Goal: Task Accomplishment & Management: Complete application form

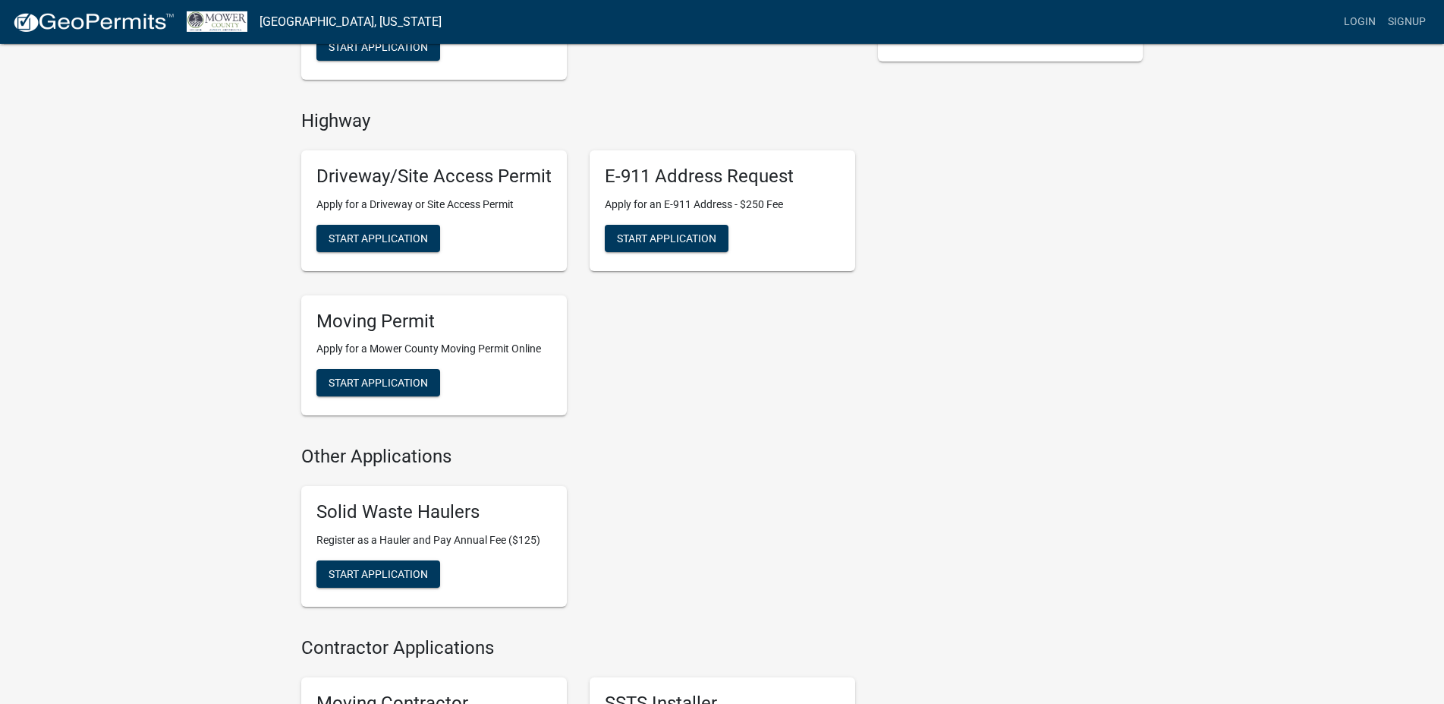
scroll to position [464, 0]
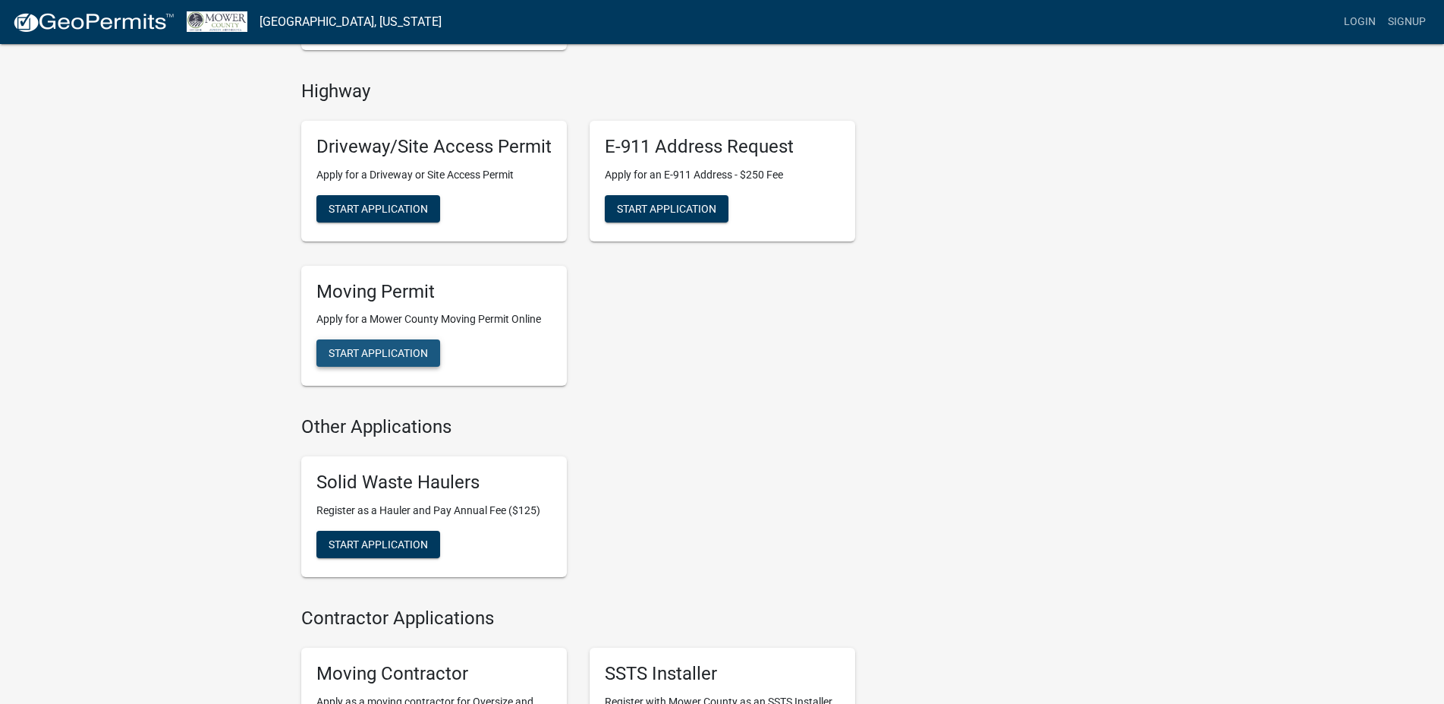
click at [399, 356] on span "Start Application" at bounding box center [378, 353] width 99 height 12
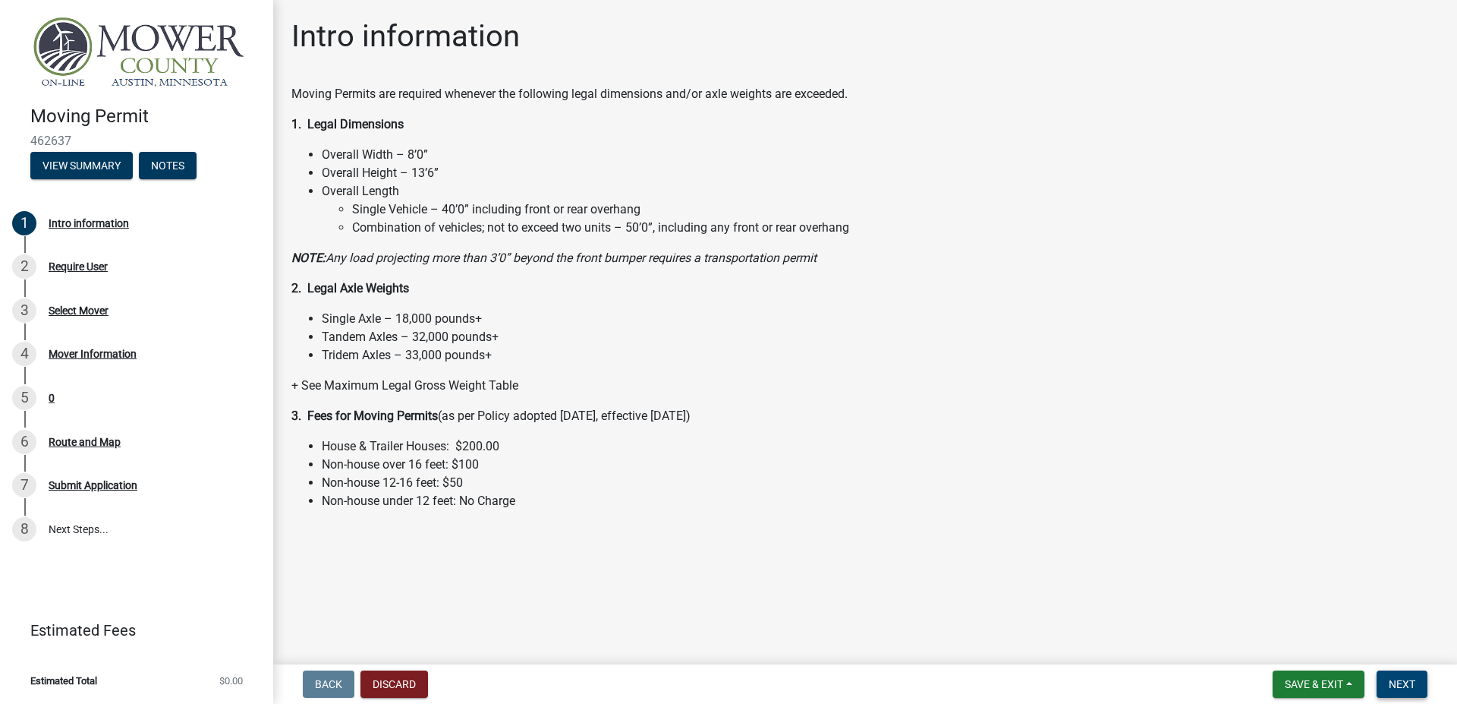
click at [1399, 684] on span "Next" at bounding box center [1402, 684] width 27 height 12
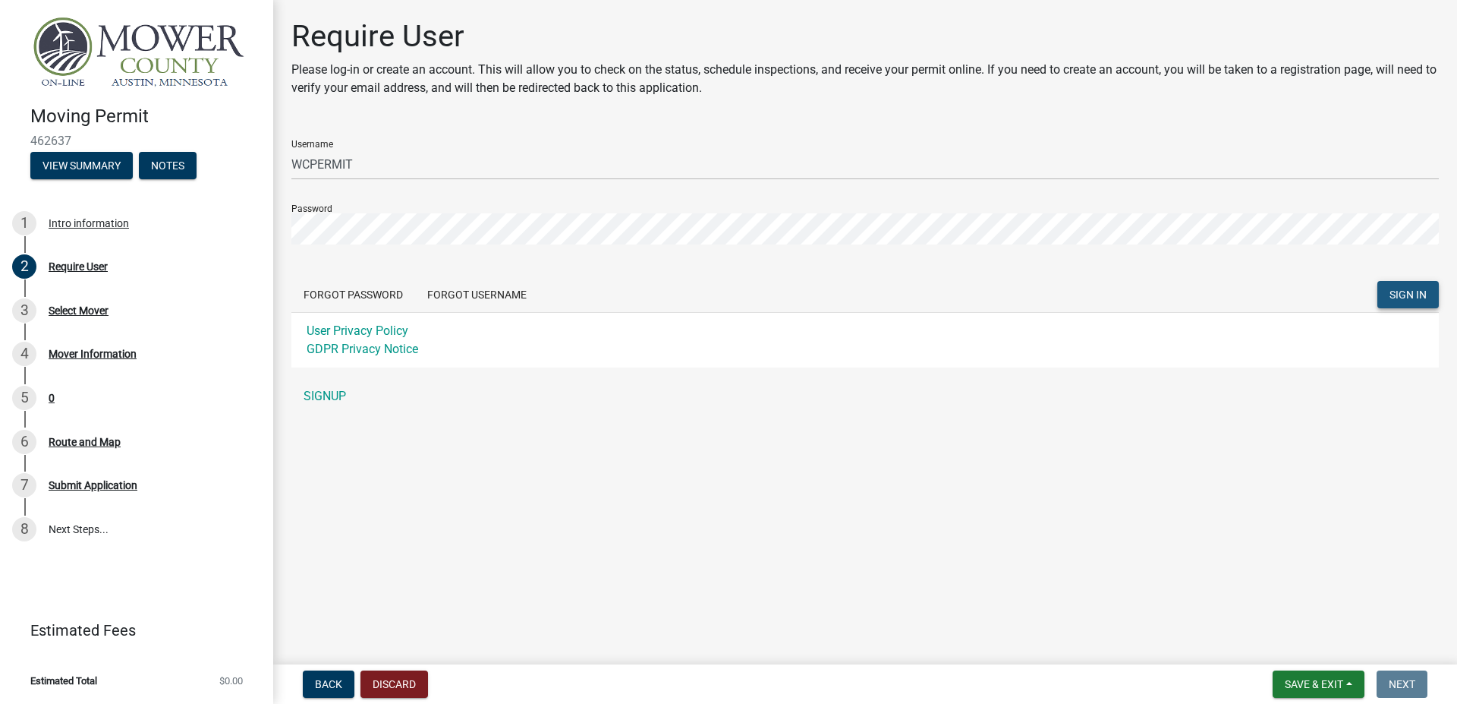
click at [1406, 289] on span "SIGN IN" at bounding box center [1408, 294] width 37 height 12
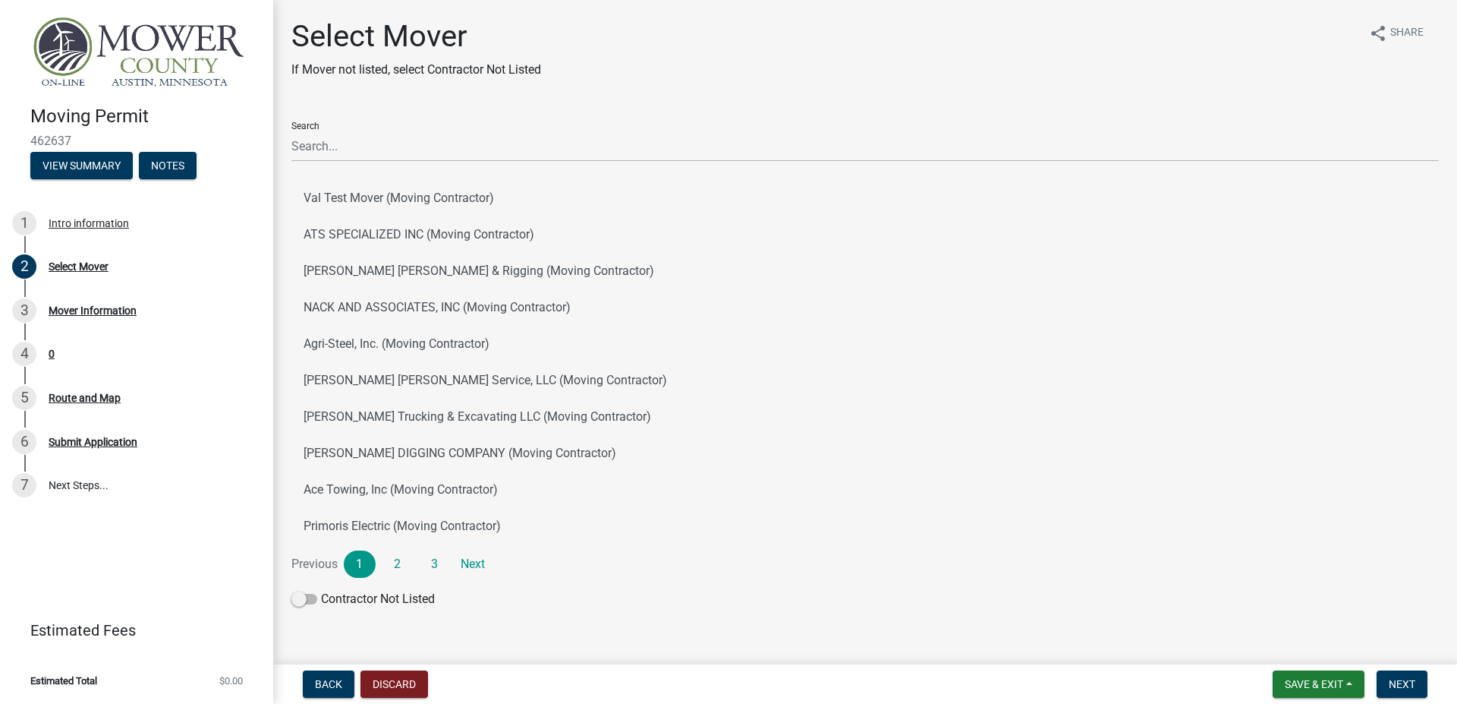
scroll to position [15, 0]
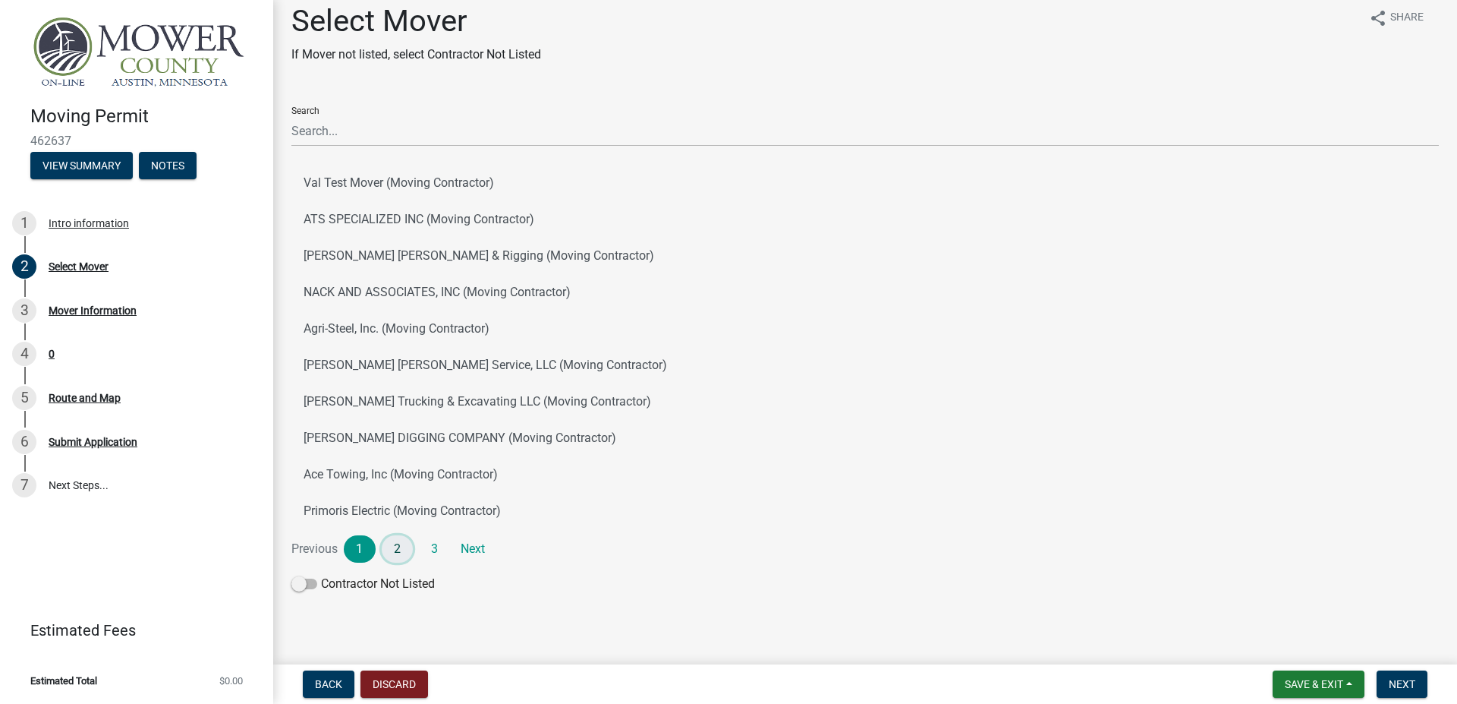
click at [399, 546] on link "2" at bounding box center [398, 548] width 32 height 27
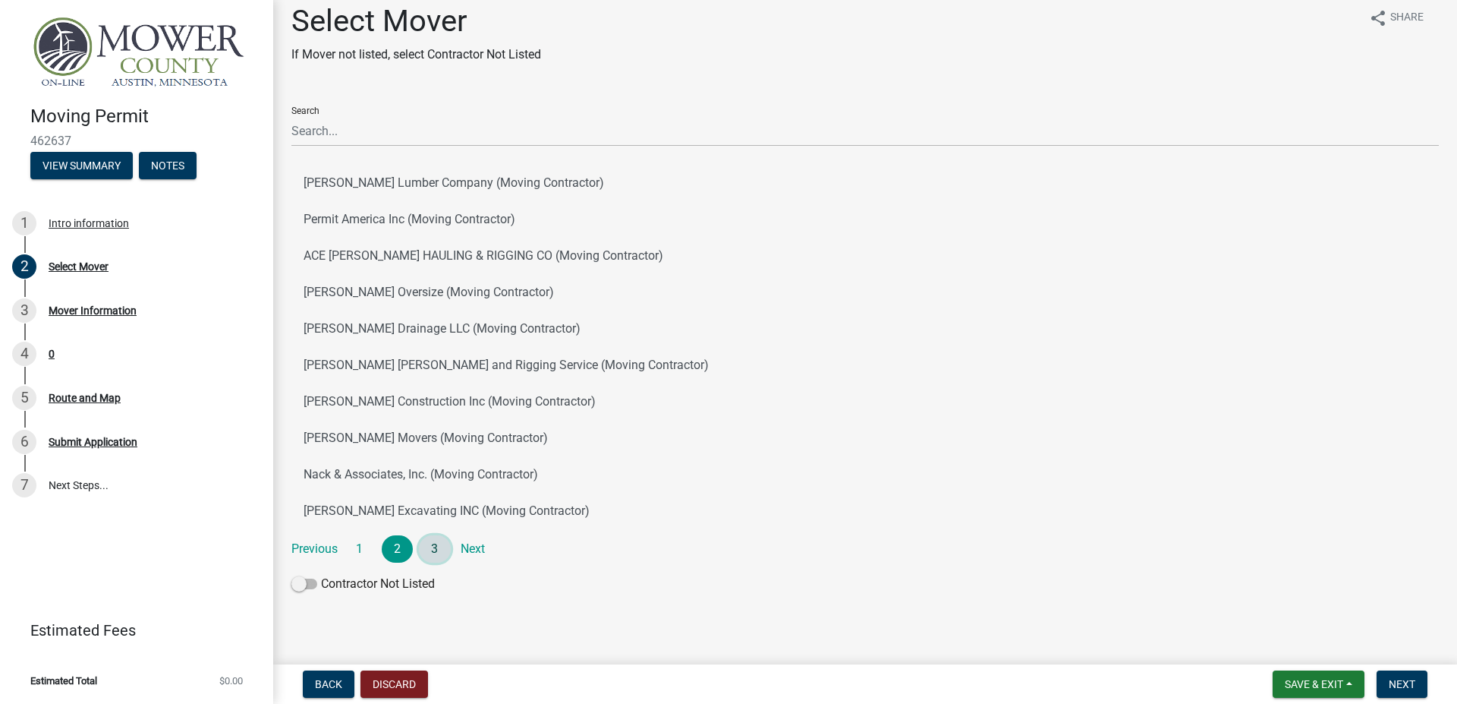
click at [427, 545] on link "3" at bounding box center [435, 548] width 32 height 27
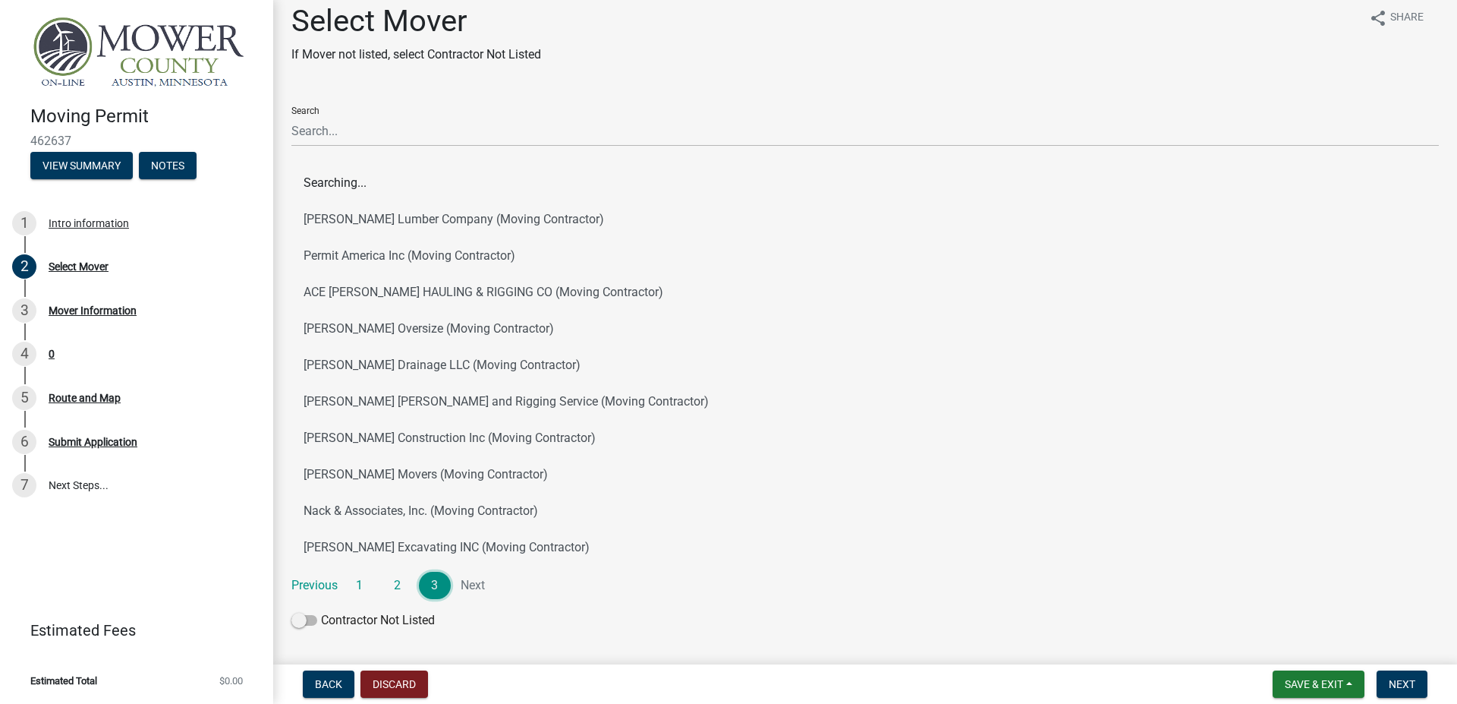
scroll to position [0, 0]
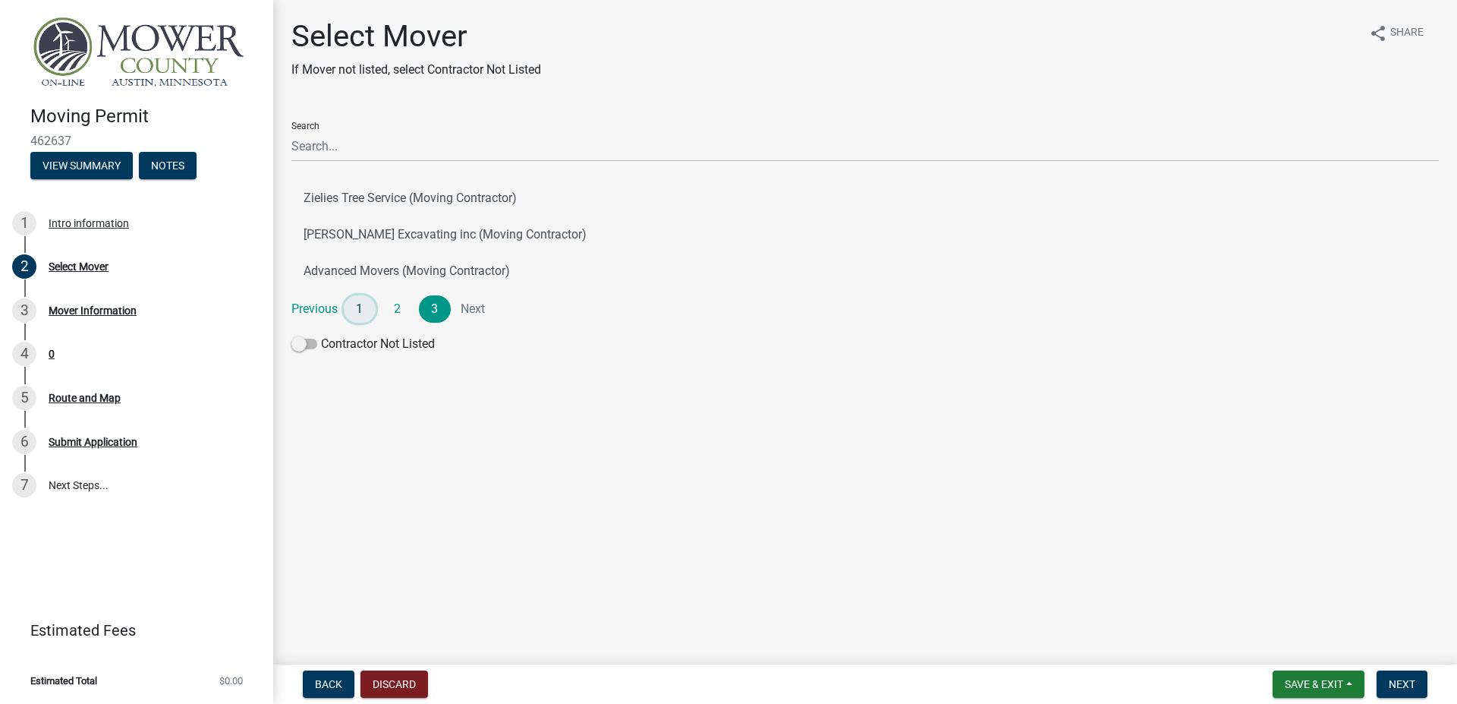
click at [360, 304] on link "1" at bounding box center [360, 308] width 32 height 27
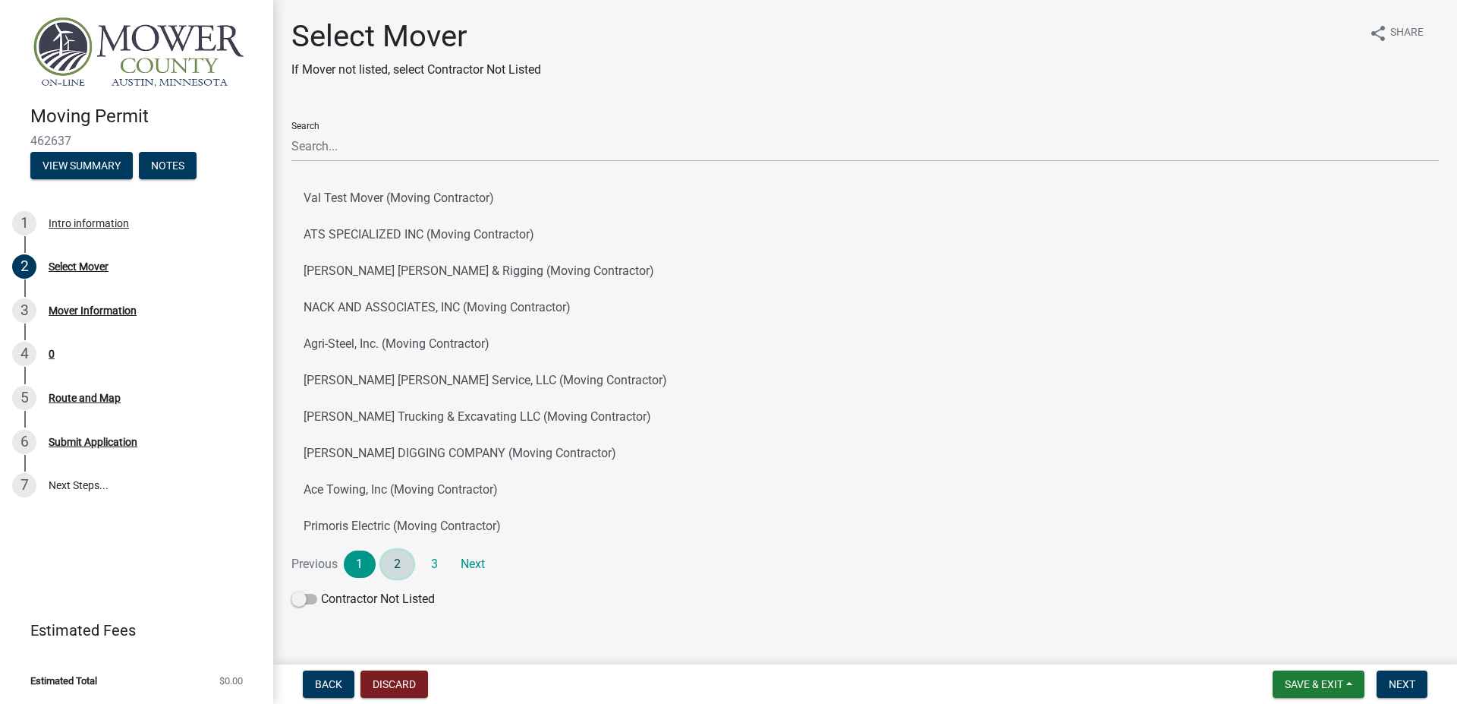
click at [390, 568] on link "2" at bounding box center [398, 563] width 32 height 27
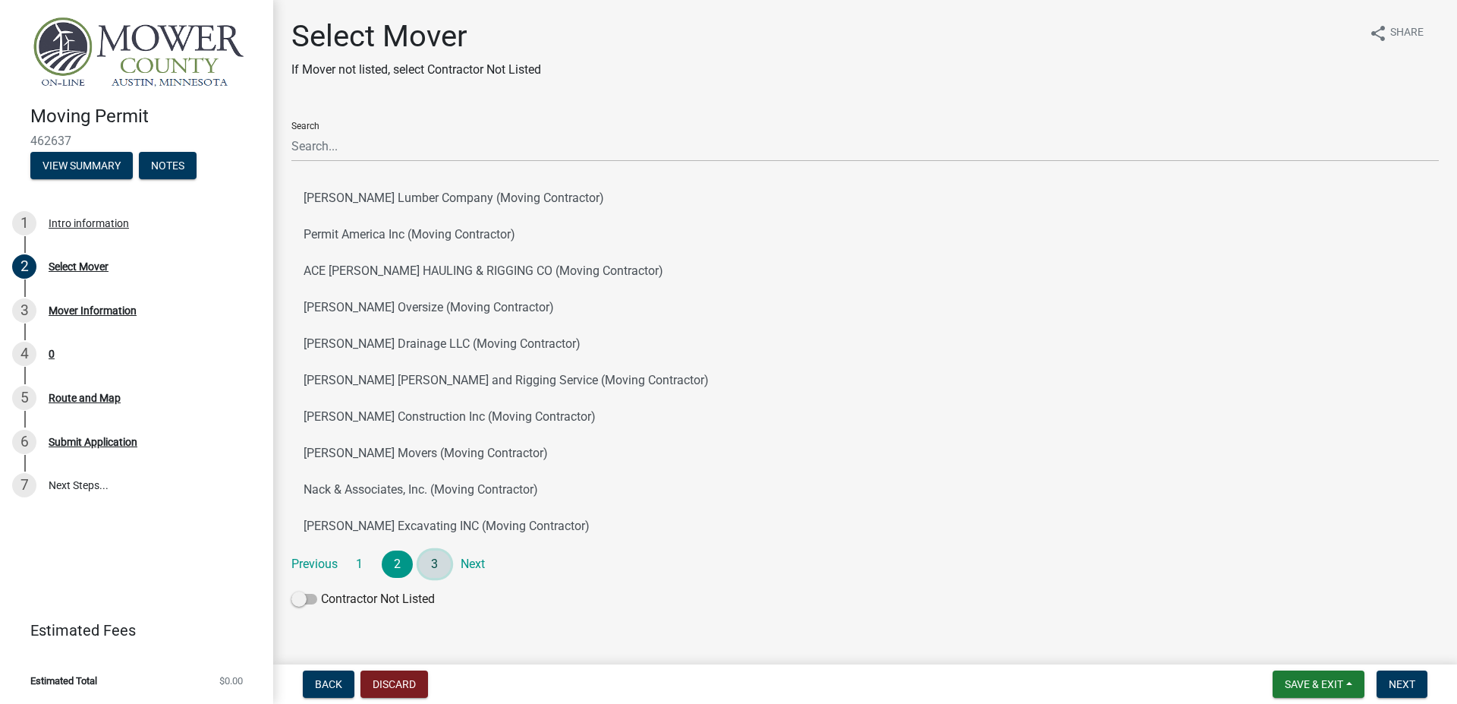
click at [436, 559] on link "3" at bounding box center [435, 563] width 32 height 27
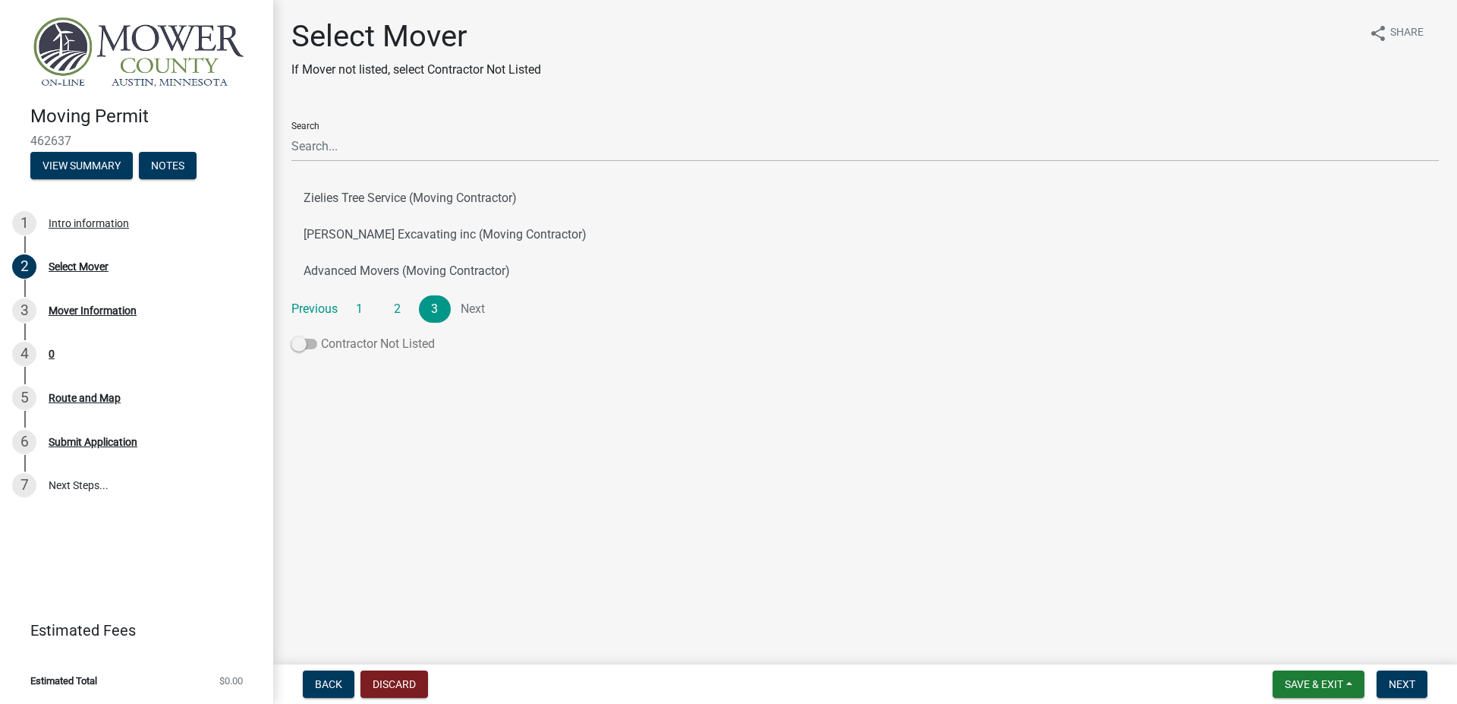
click at [343, 346] on label "Contractor Not Listed" at bounding box center [362, 344] width 143 height 18
click at [321, 335] on input "Contractor Not Listed" at bounding box center [321, 335] width 0 height 0
click at [1412, 685] on span "Next" at bounding box center [1402, 684] width 27 height 12
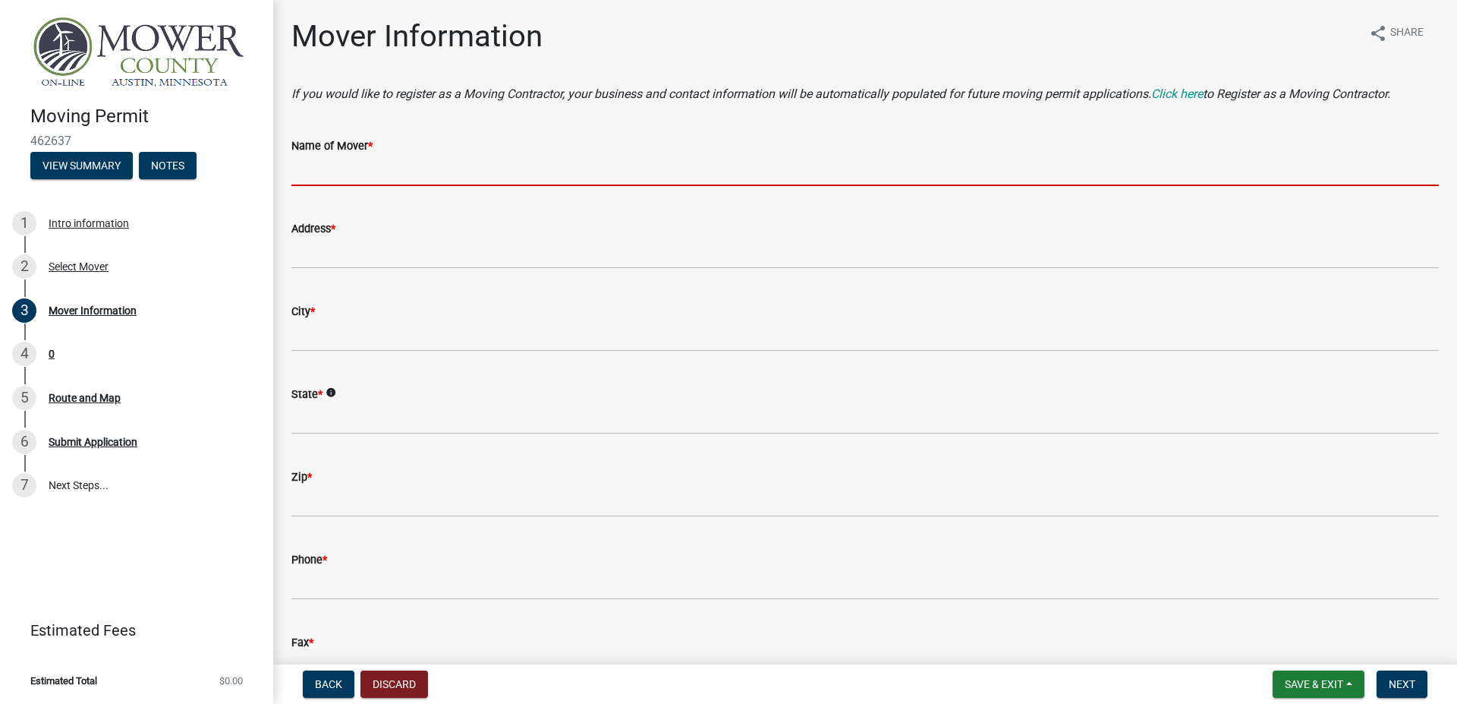
click at [335, 182] on input "Name of Mover *" at bounding box center [864, 170] width 1147 height 31
paste input "Catom Trucking Inc"
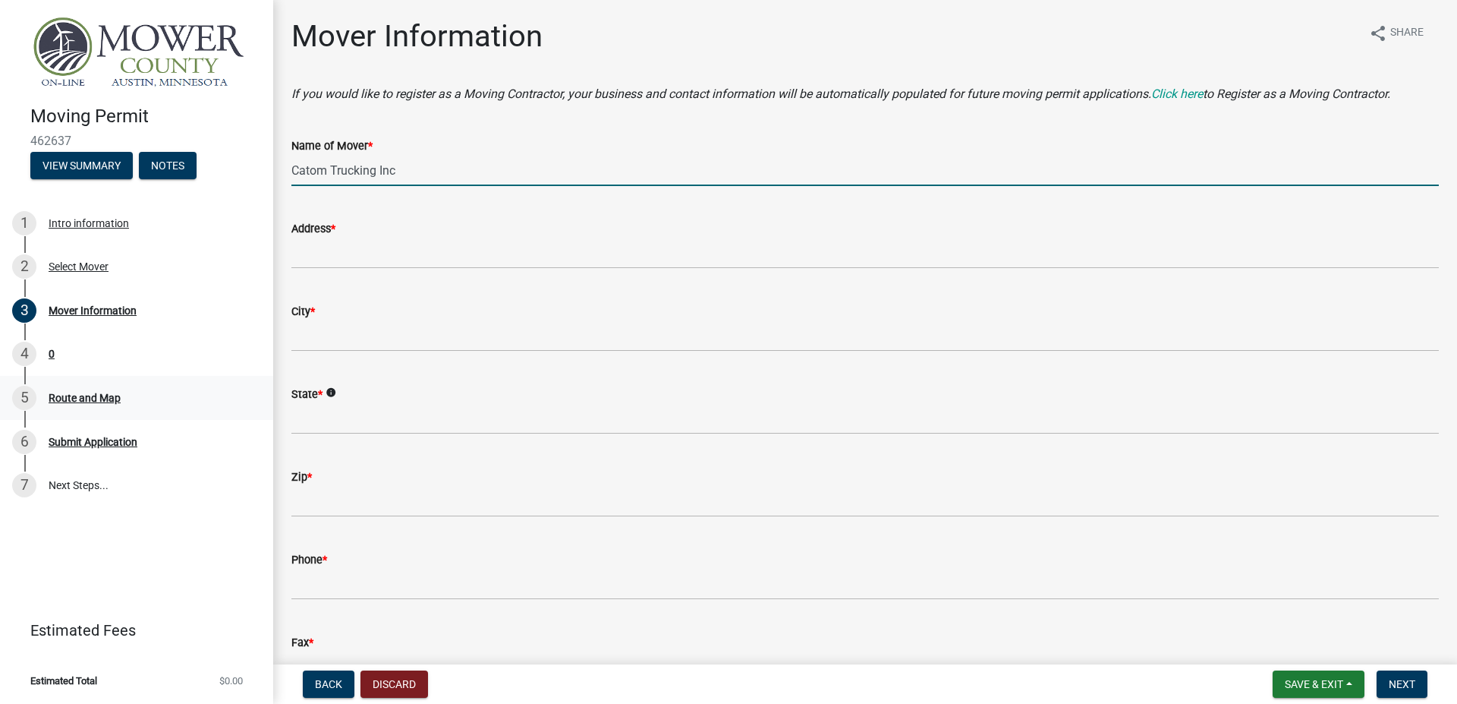
type input "Catom Trucking Inc"
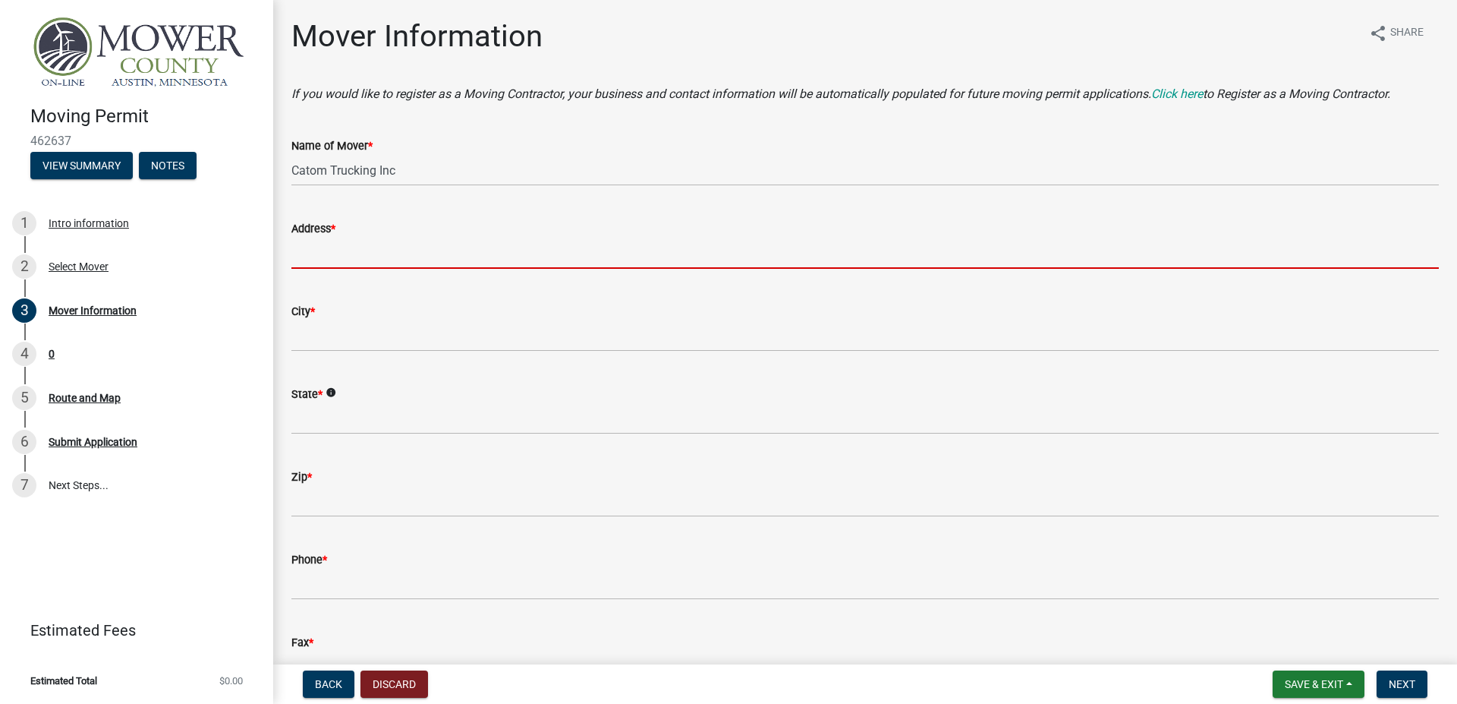
click at [441, 264] on input "Address *" at bounding box center [864, 253] width 1147 height 31
paste input "[STREET_ADDRESS]"
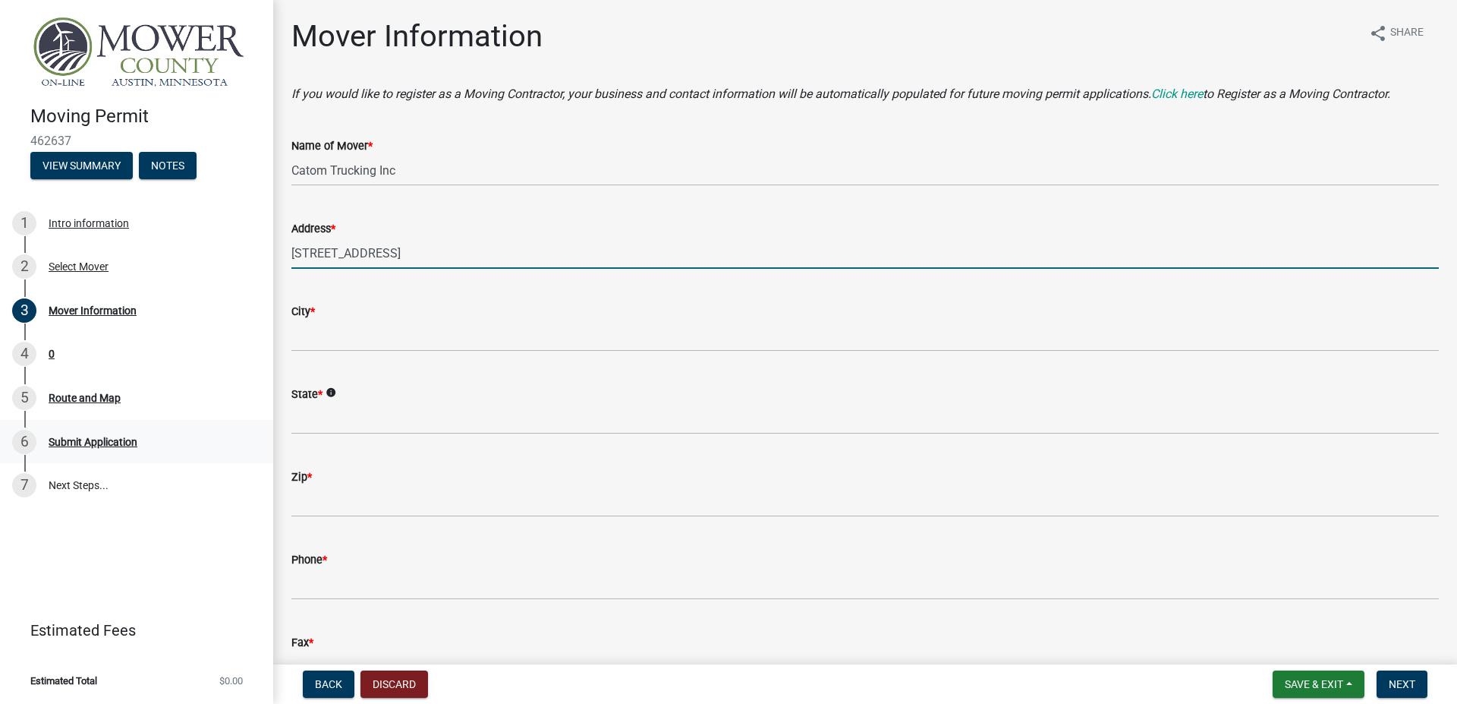
type input "[STREET_ADDRESS]"
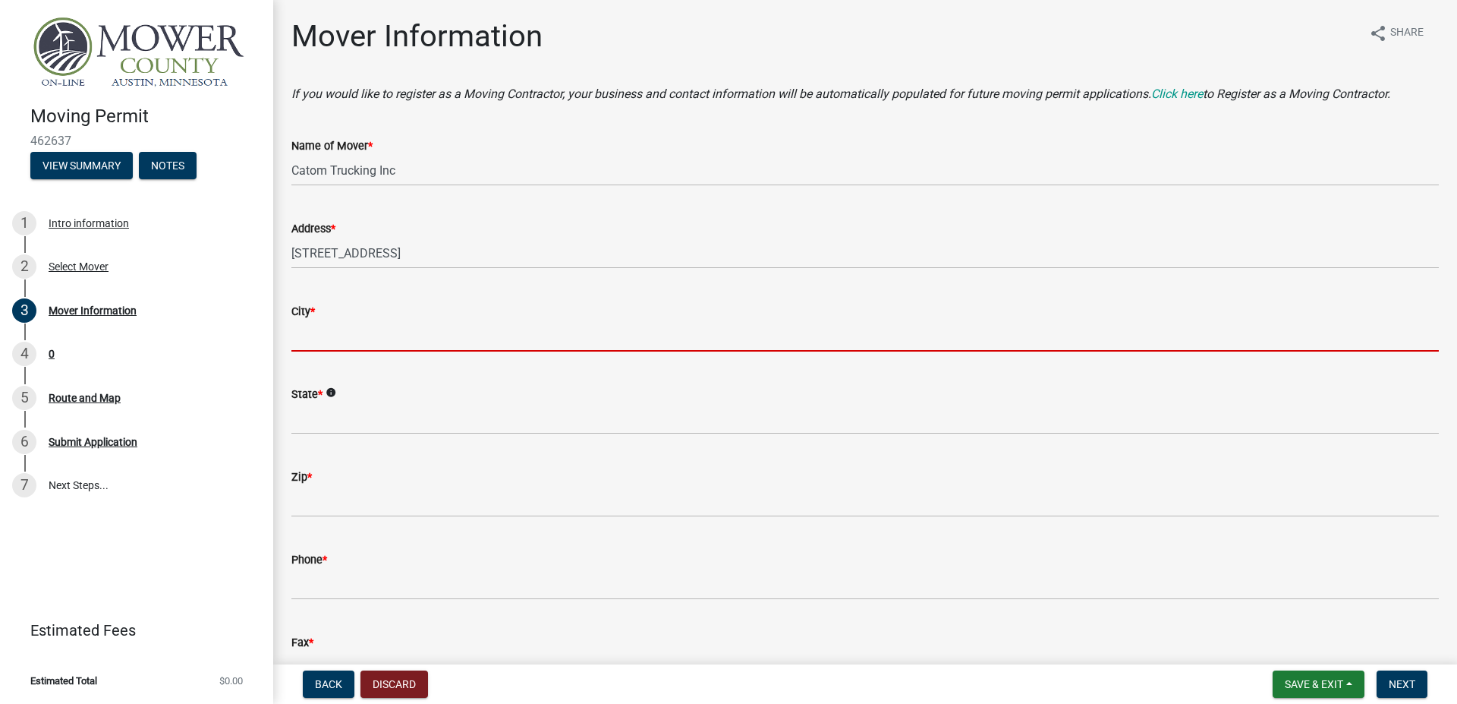
click at [470, 350] on input "City *" at bounding box center [864, 335] width 1147 height 31
paste input "Elburn, IL 60119"
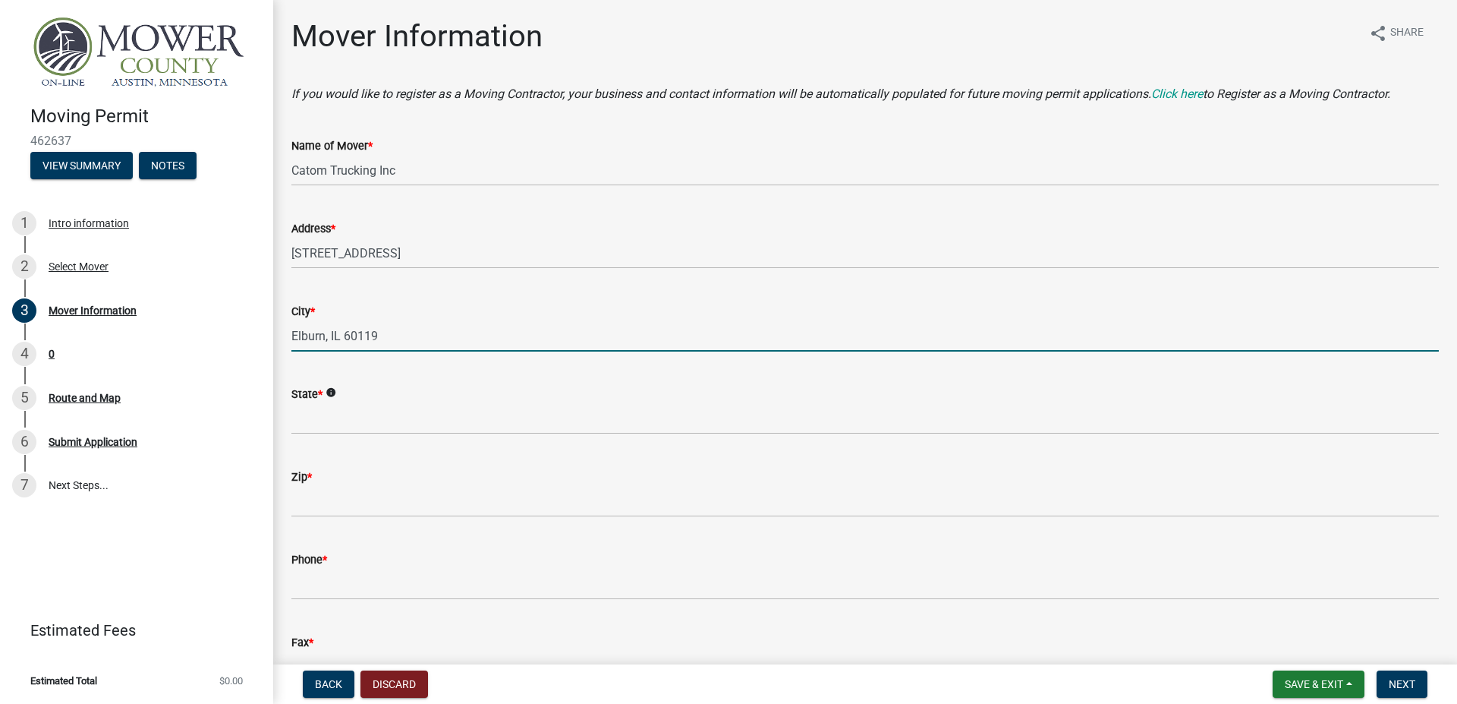
click at [387, 338] on input "Elburn, IL 60119" at bounding box center [864, 335] width 1147 height 31
type input "Elburn, [GEOGRAPHIC_DATA]"
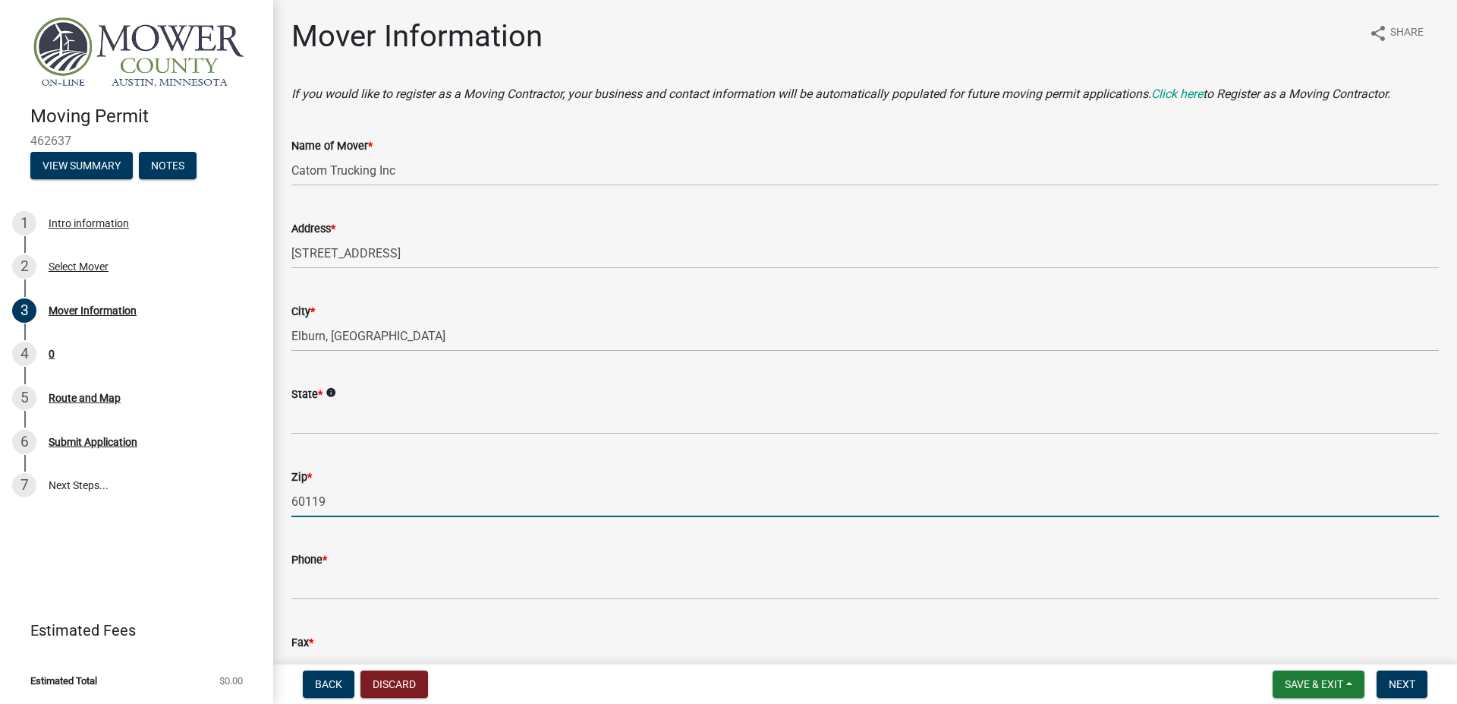
type input "60119"
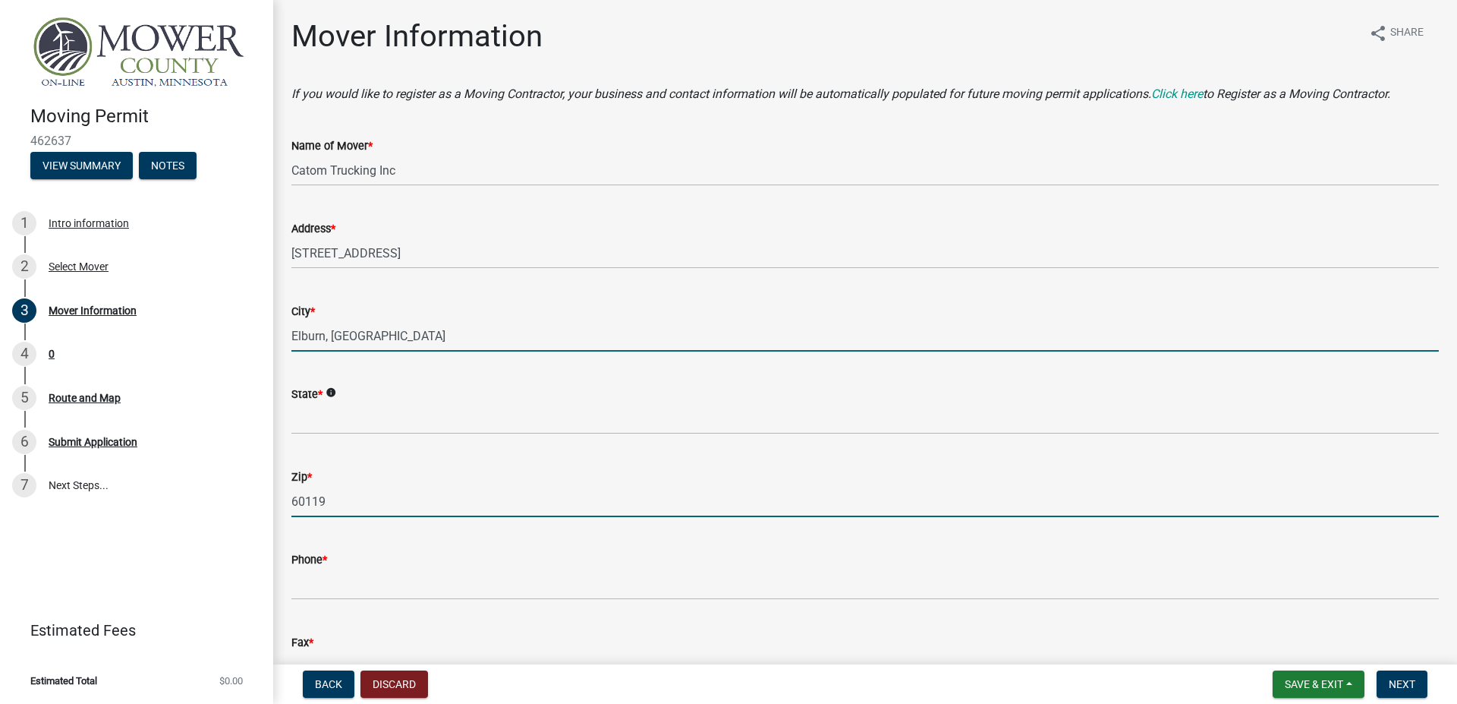
click at [338, 333] on input "Elburn, [GEOGRAPHIC_DATA]" at bounding box center [864, 335] width 1147 height 31
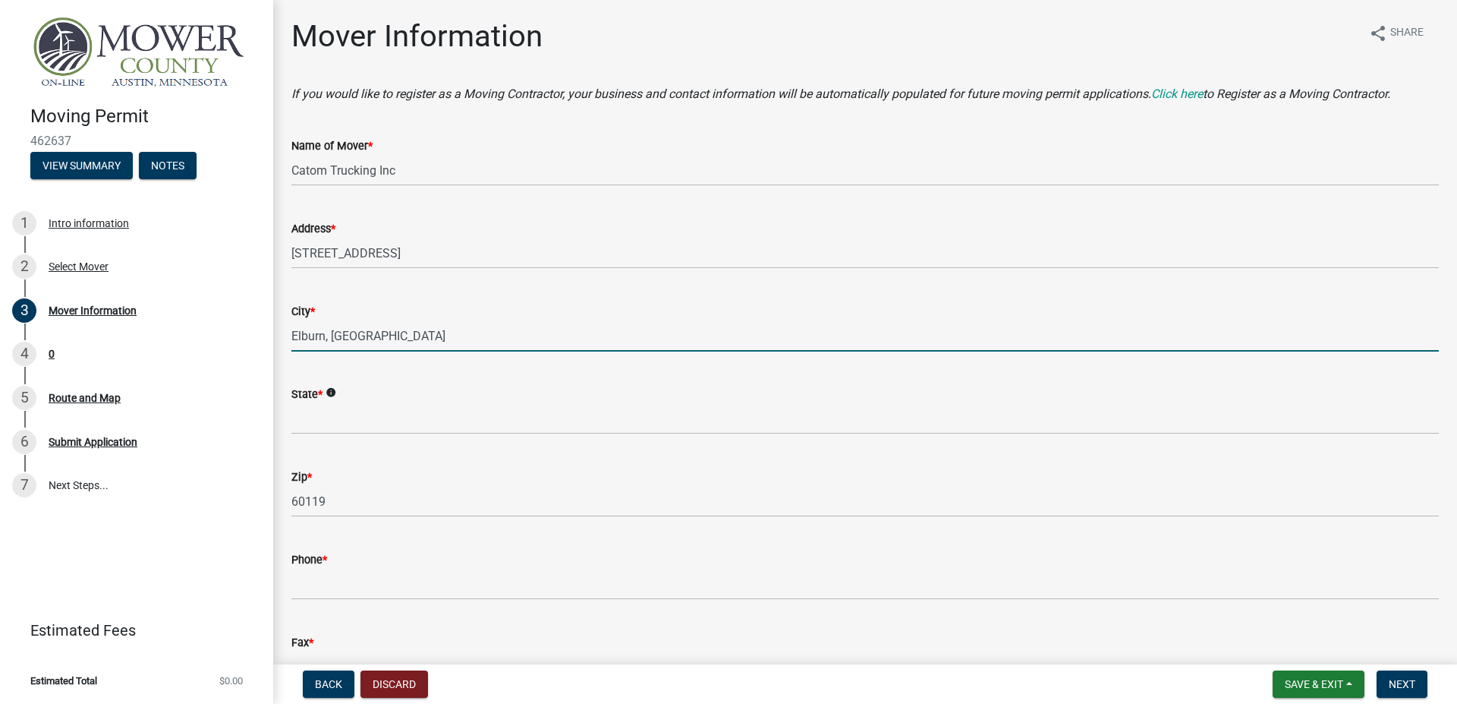
type input "Elburn,"
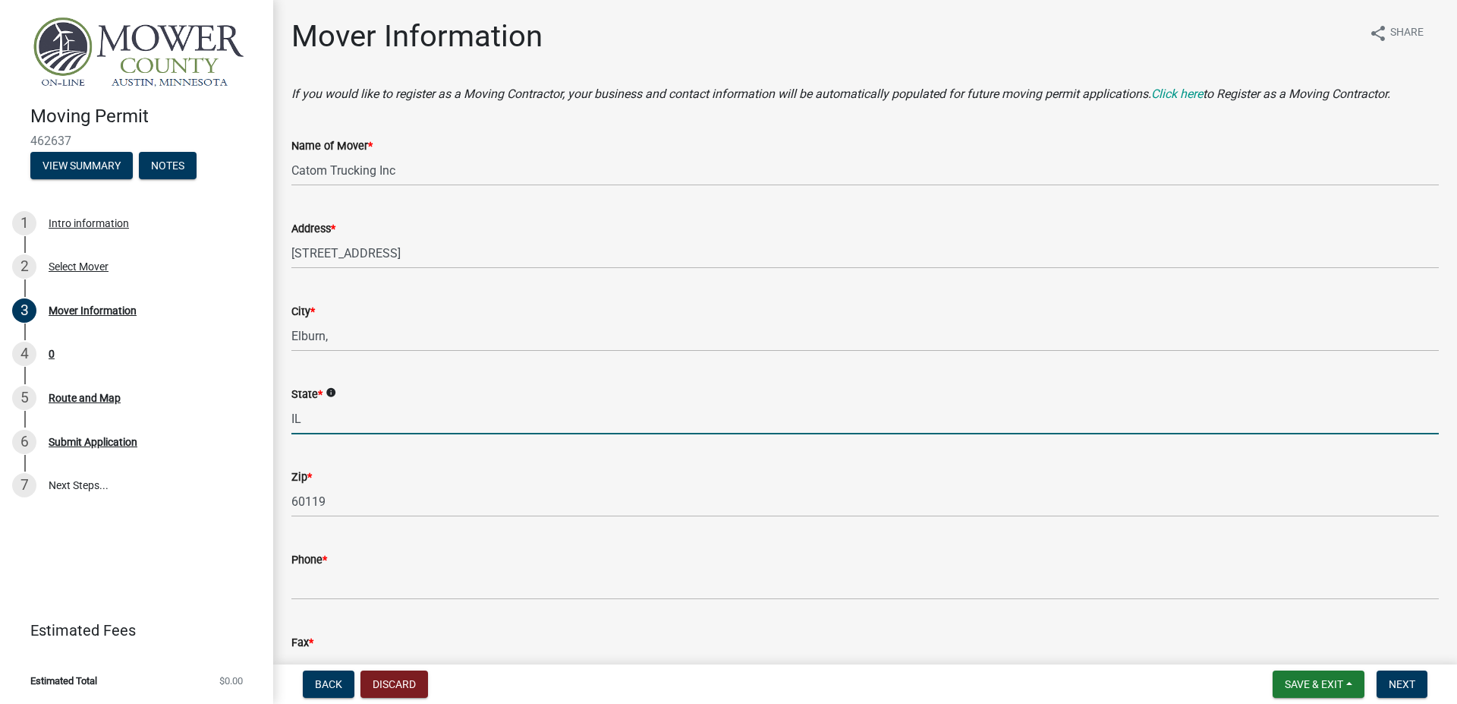
type input "IL"
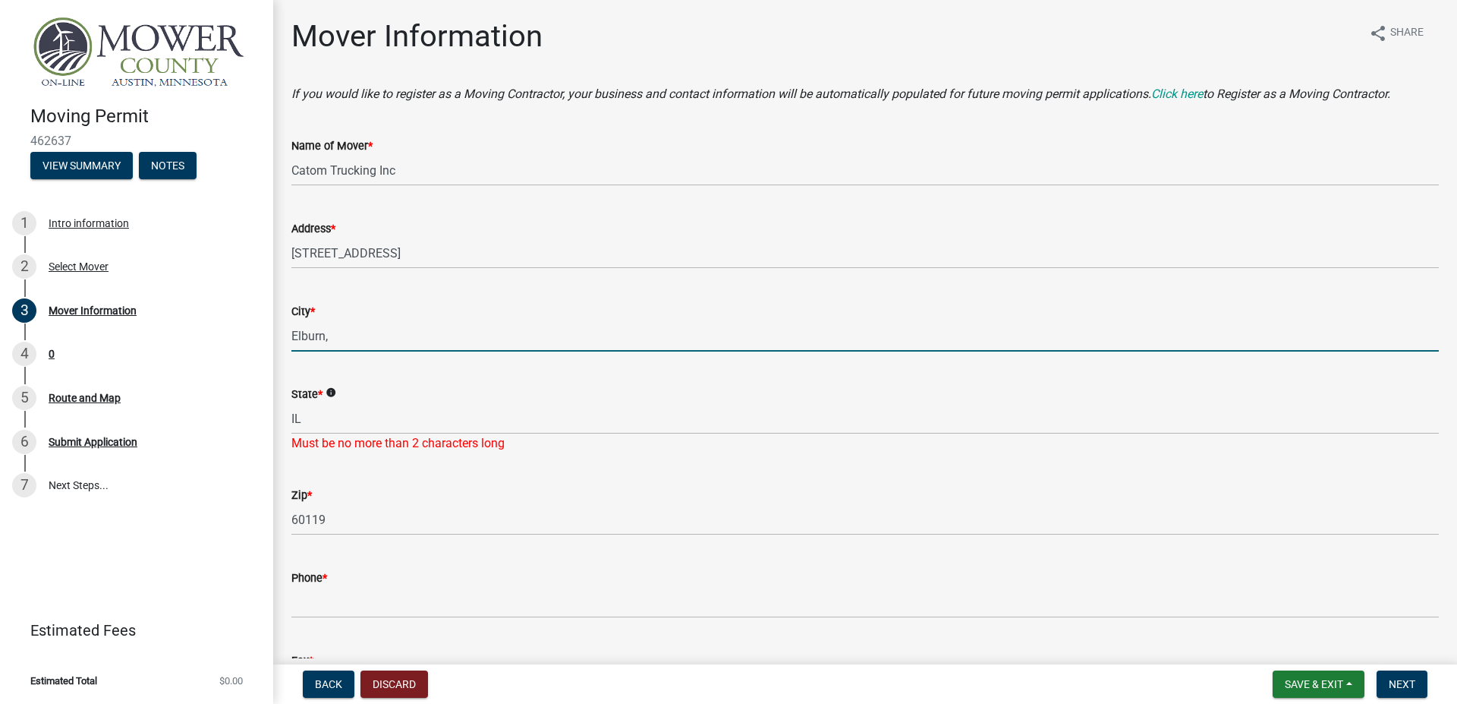
click at [346, 338] on input "Elburn," at bounding box center [864, 335] width 1147 height 31
type input "Elburn"
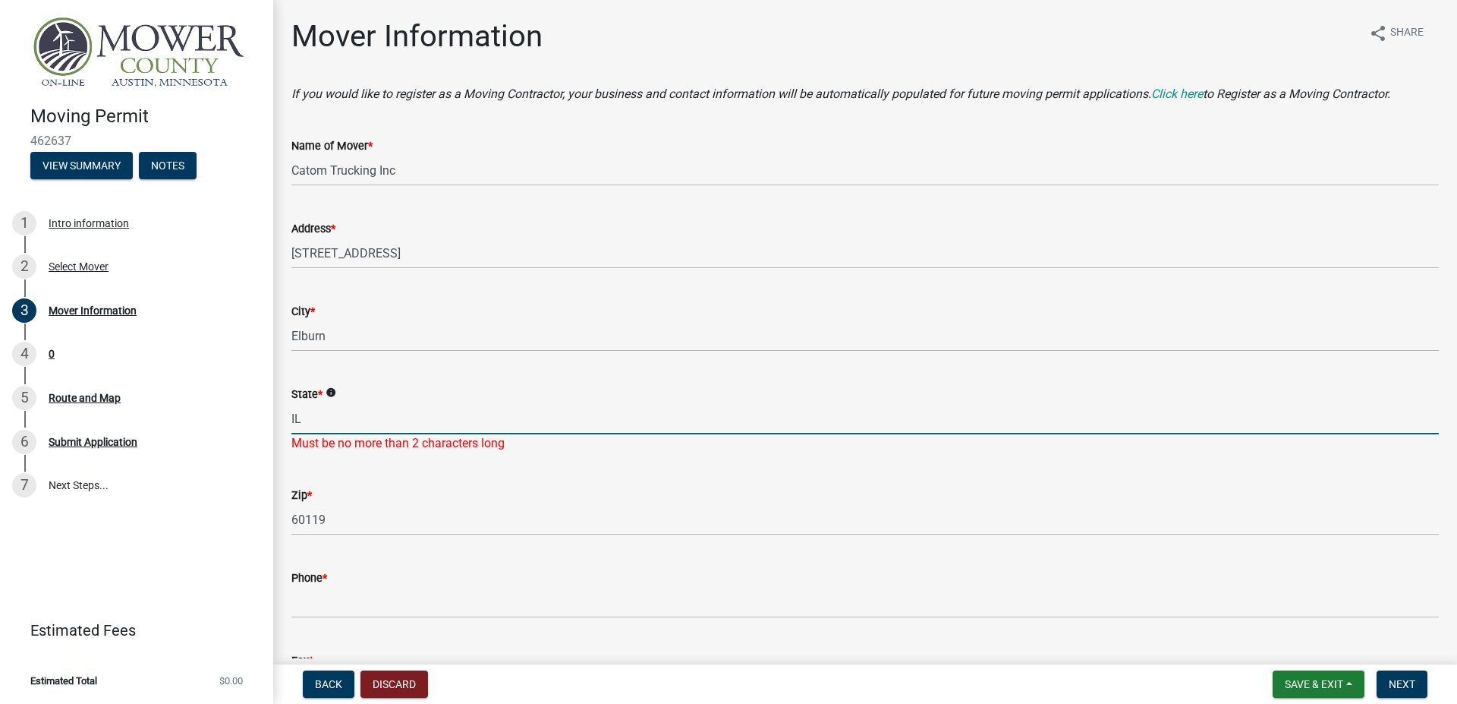
click at [367, 411] on input "IL" at bounding box center [864, 418] width 1147 height 31
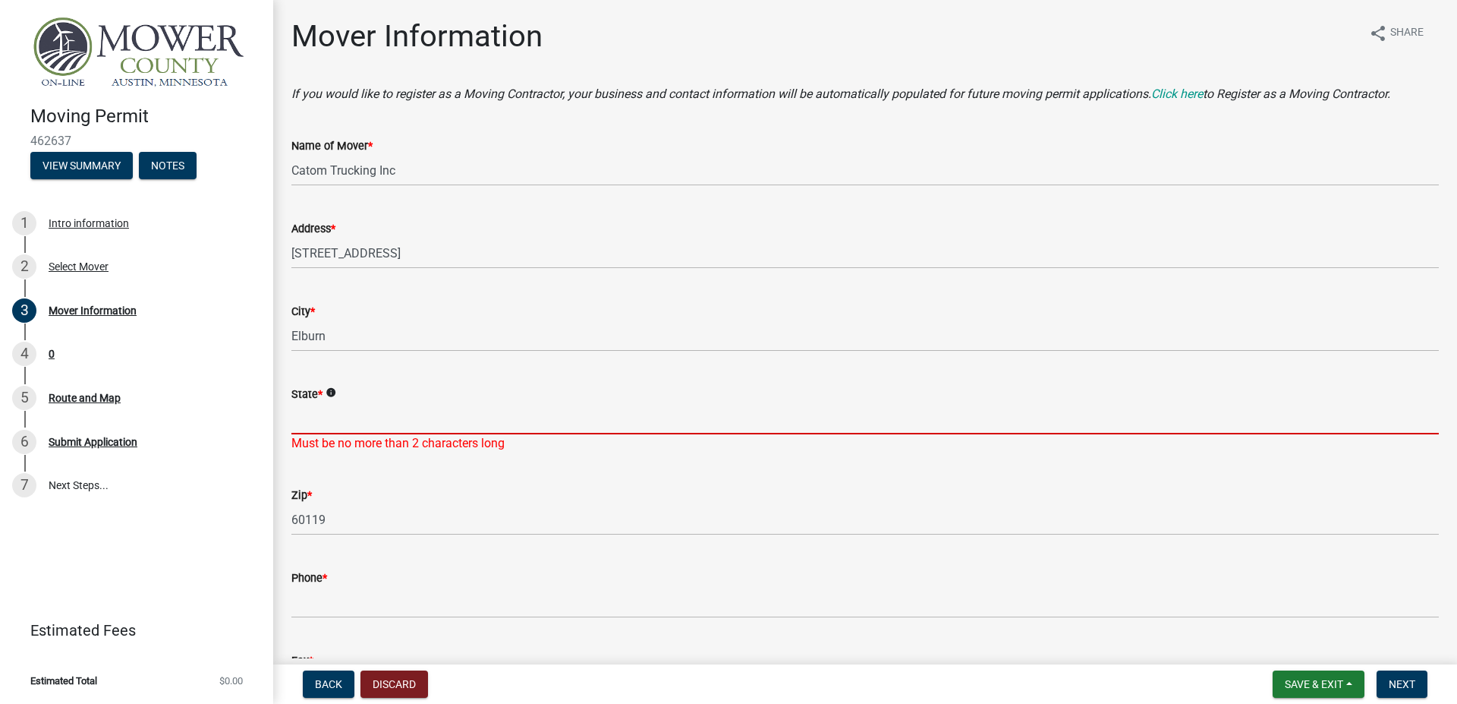
click at [344, 424] on input "State *" at bounding box center [864, 418] width 1147 height 31
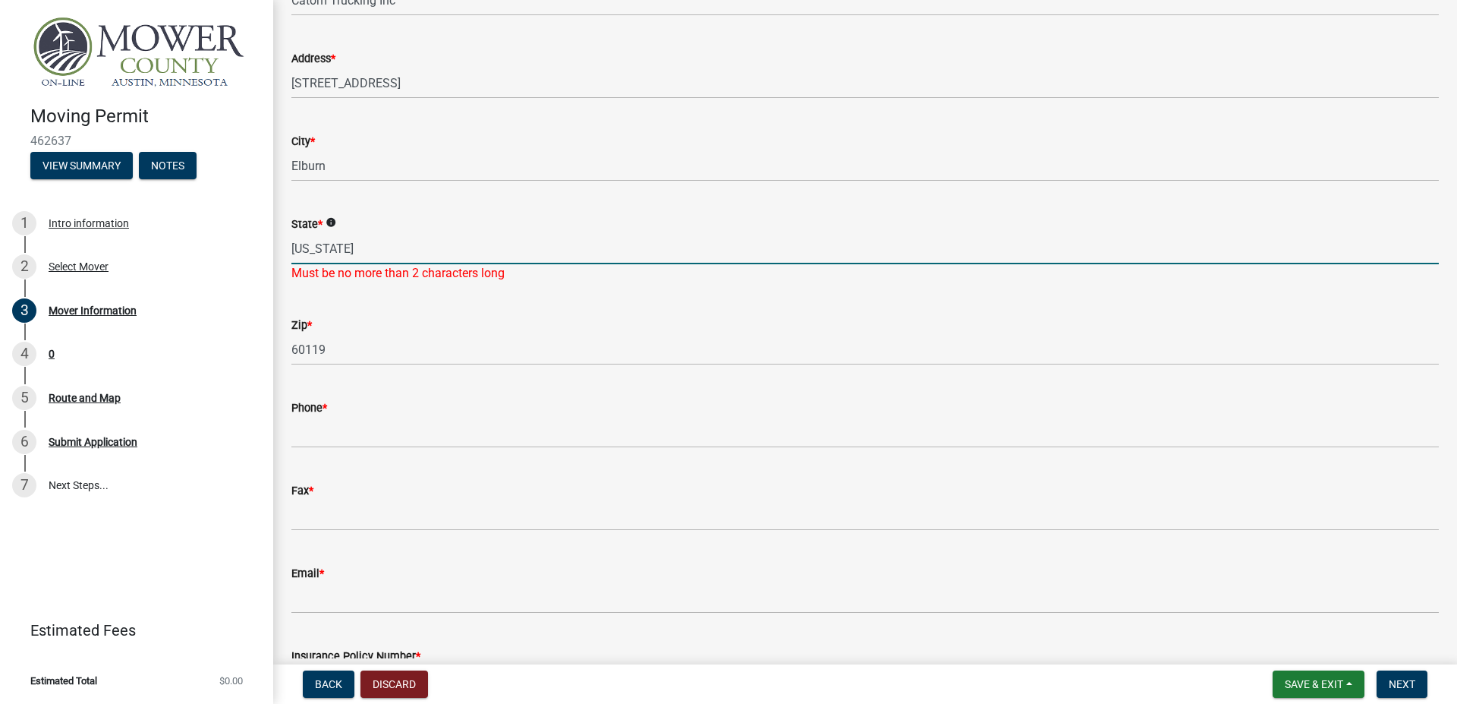
scroll to position [173, 0]
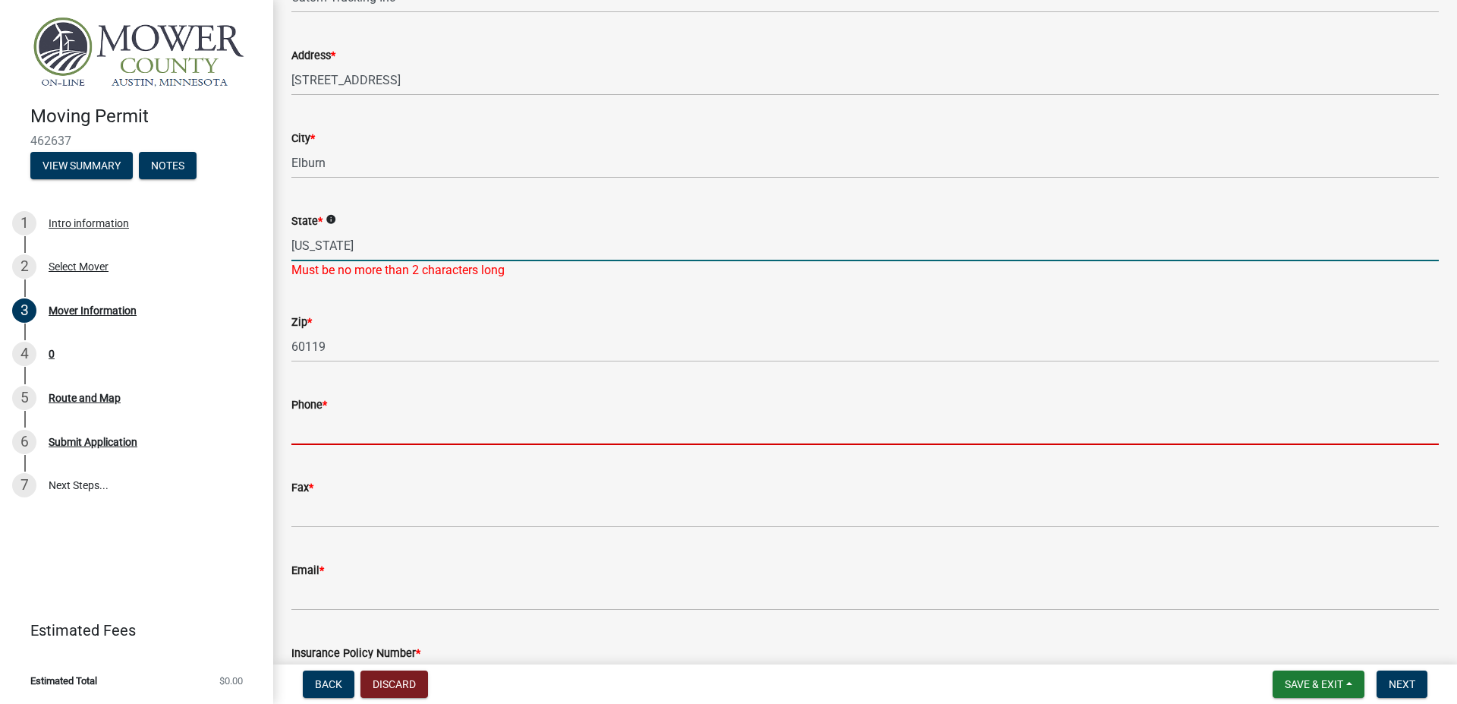
click at [404, 426] on input "Phone *" at bounding box center [864, 429] width 1147 height 31
click at [342, 250] on input "[US_STATE]" at bounding box center [864, 245] width 1147 height 31
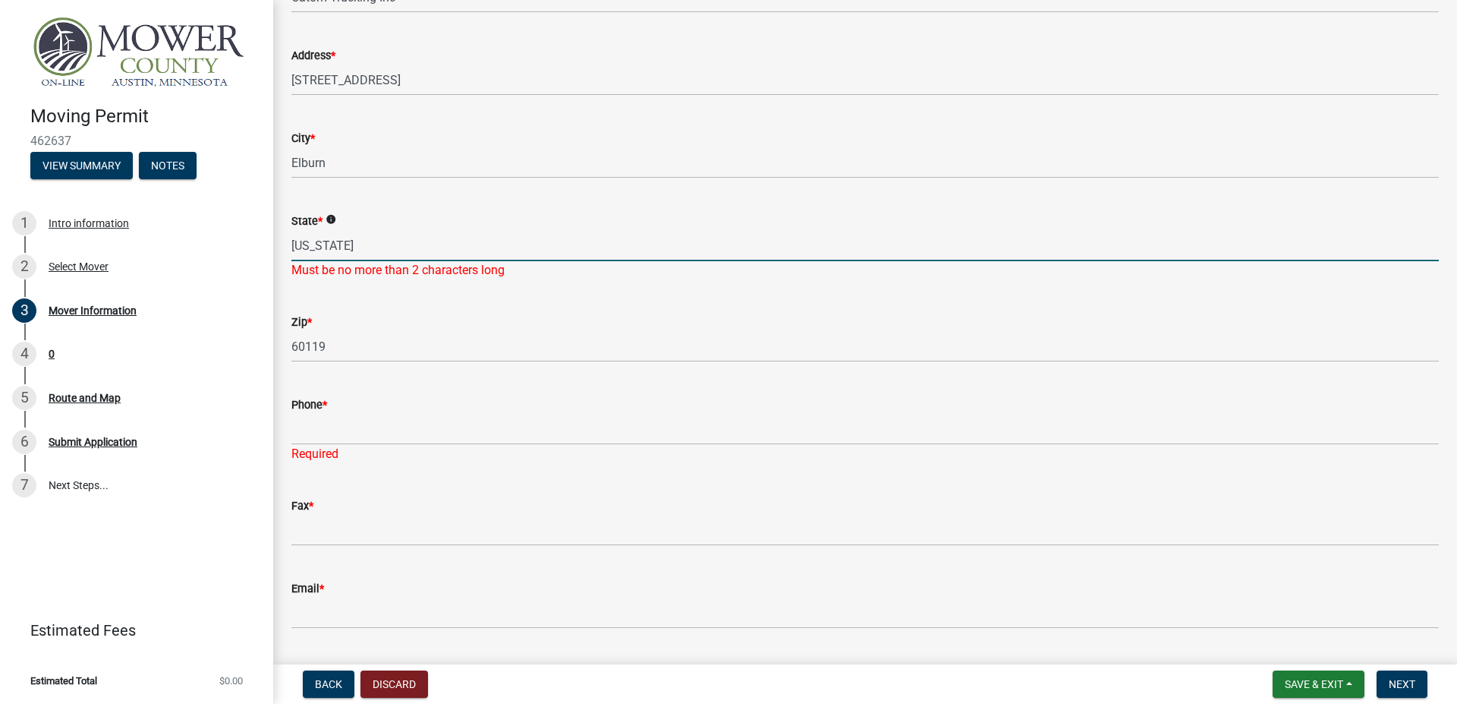
click at [342, 250] on input "[US_STATE]" at bounding box center [864, 245] width 1147 height 31
type input "IL"
click at [525, 445] on wm-data-entity-input "Phone * Required" at bounding box center [864, 424] width 1147 height 101
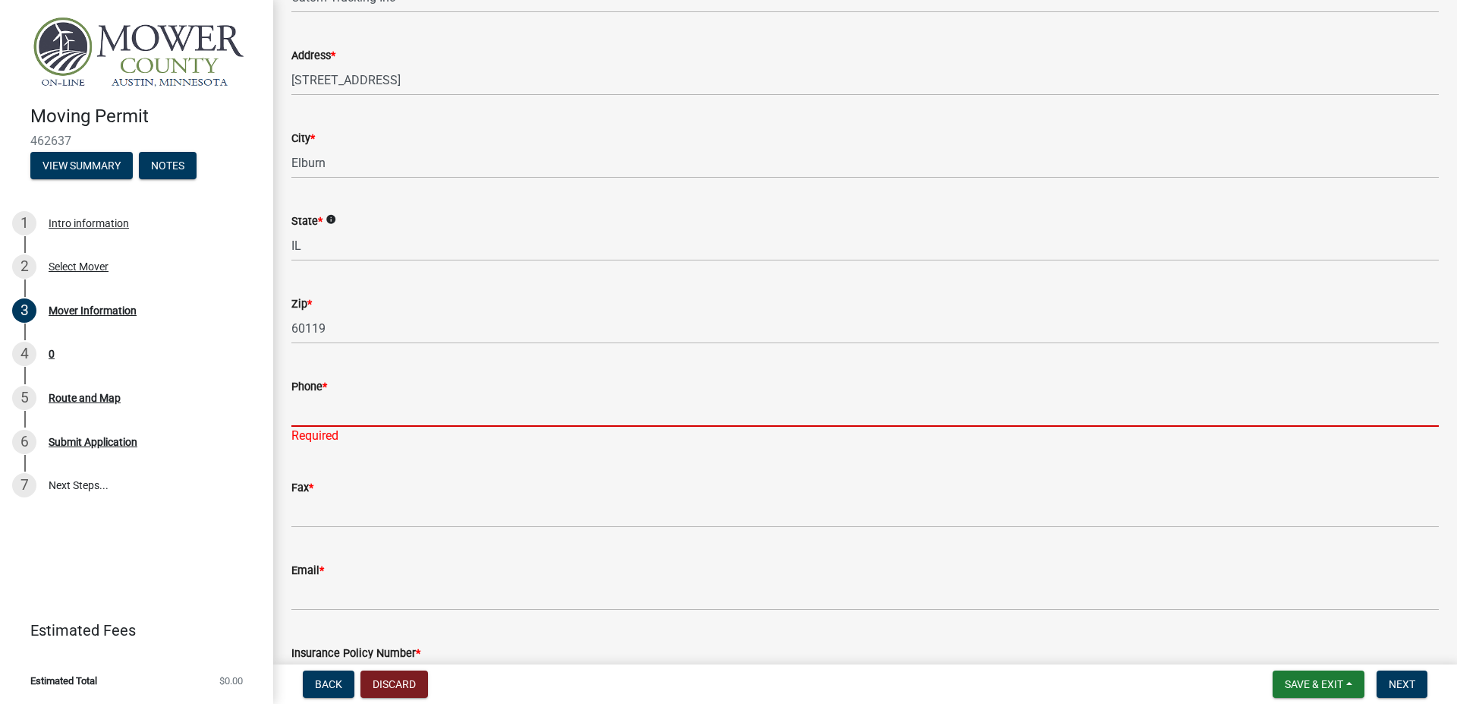
click at [321, 419] on input "Phone *" at bounding box center [864, 410] width 1147 height 31
paste input "[PHONE_NUMBER]"
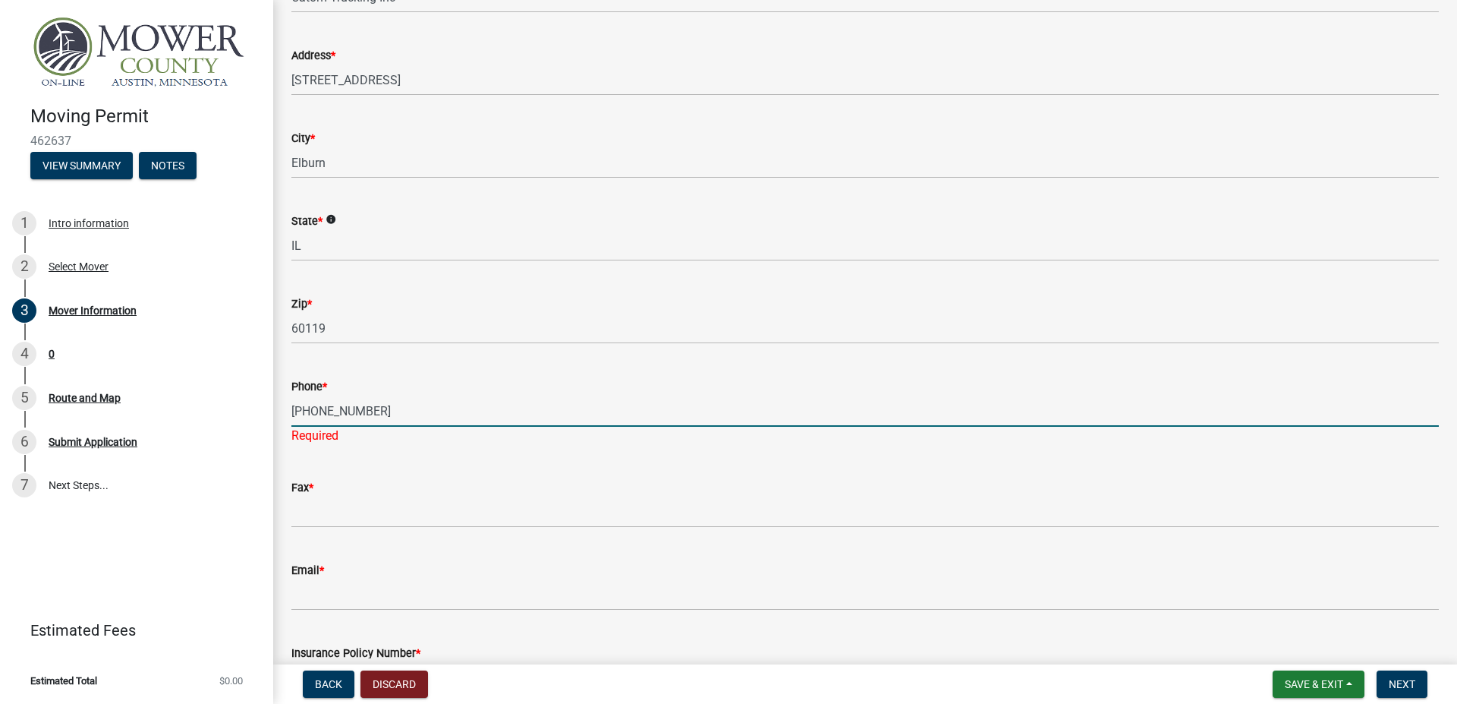
type input "[PHONE_NUMBER]"
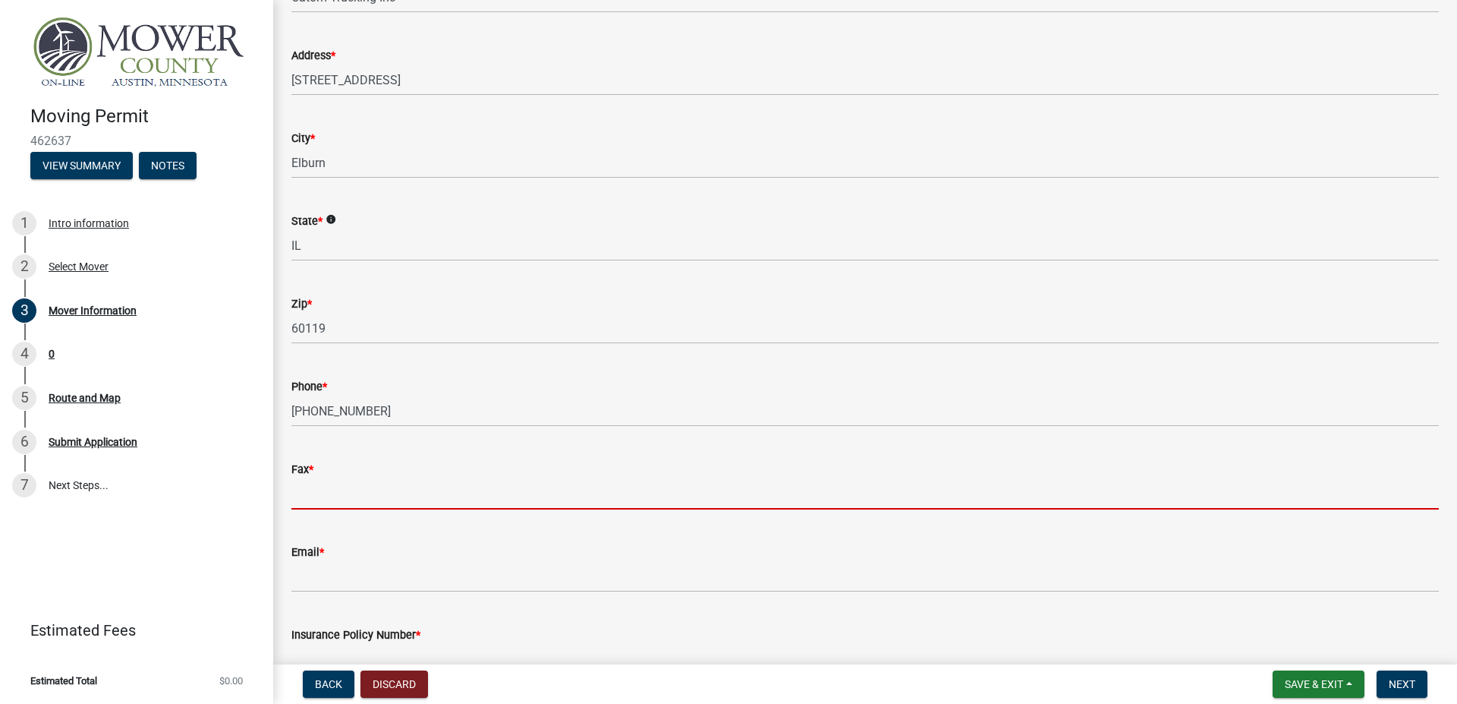
click at [338, 509] on input "Fax *" at bounding box center [864, 493] width 1147 height 31
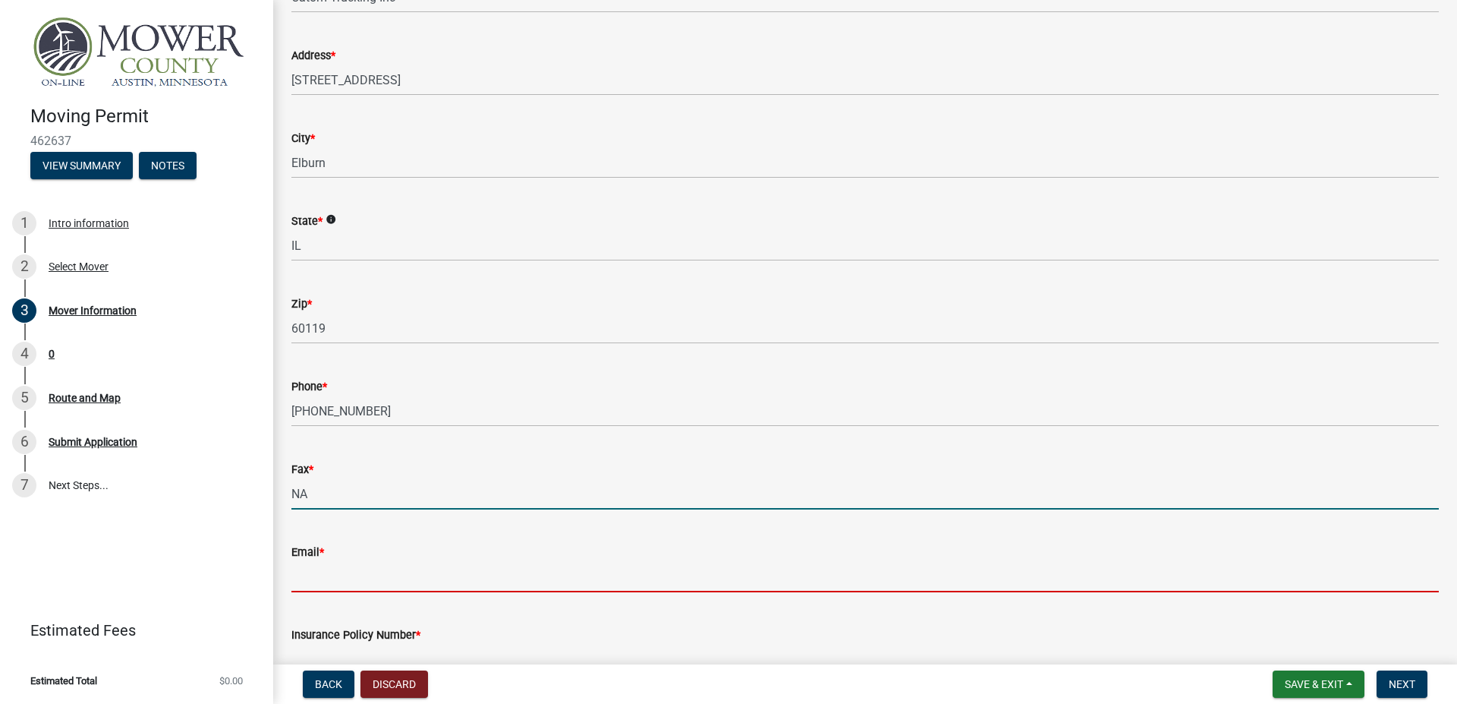
click at [335, 573] on input "Email *" at bounding box center [864, 576] width 1147 height 31
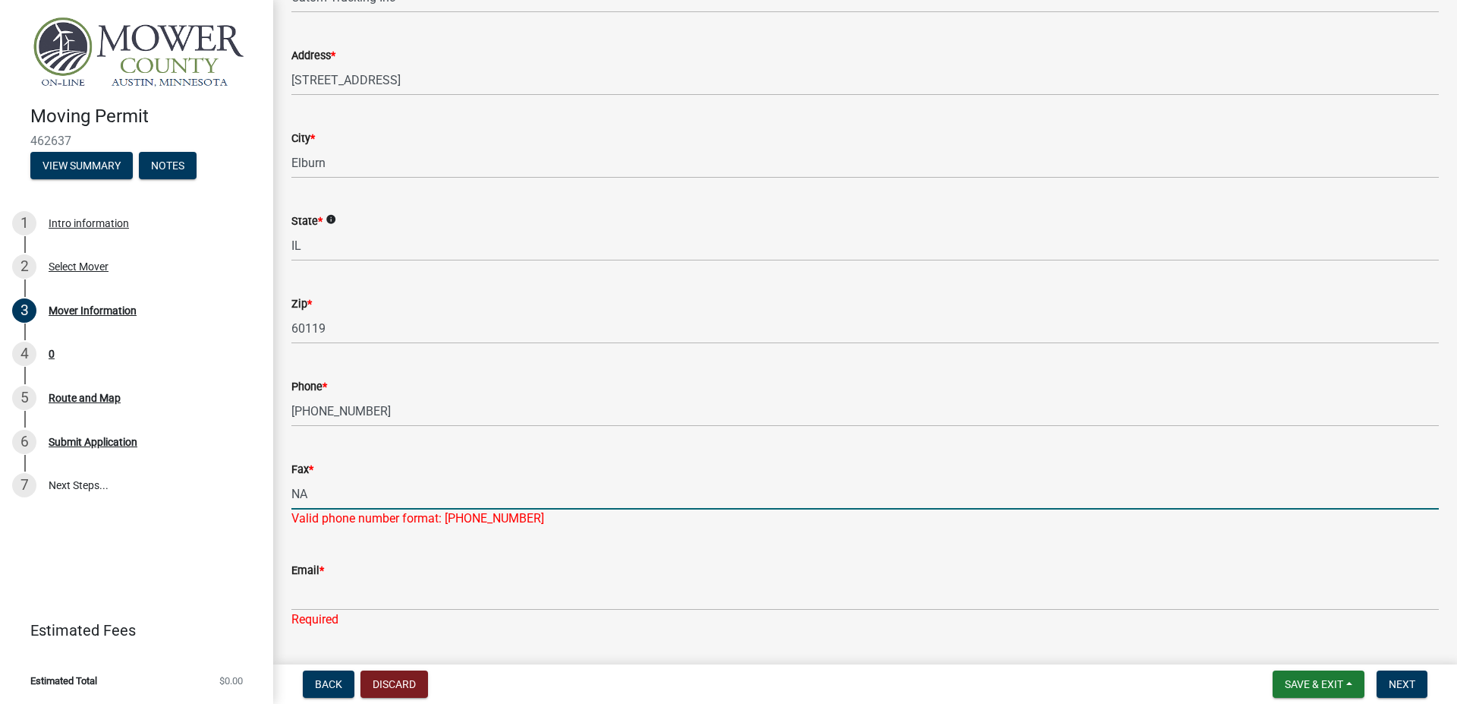
drag, startPoint x: 354, startPoint y: 488, endPoint x: 200, endPoint y: 482, distance: 153.4
click at [291, 482] on input "NA" at bounding box center [864, 493] width 1147 height 31
click at [342, 486] on input "555555555555555555555555" at bounding box center [864, 493] width 1147 height 31
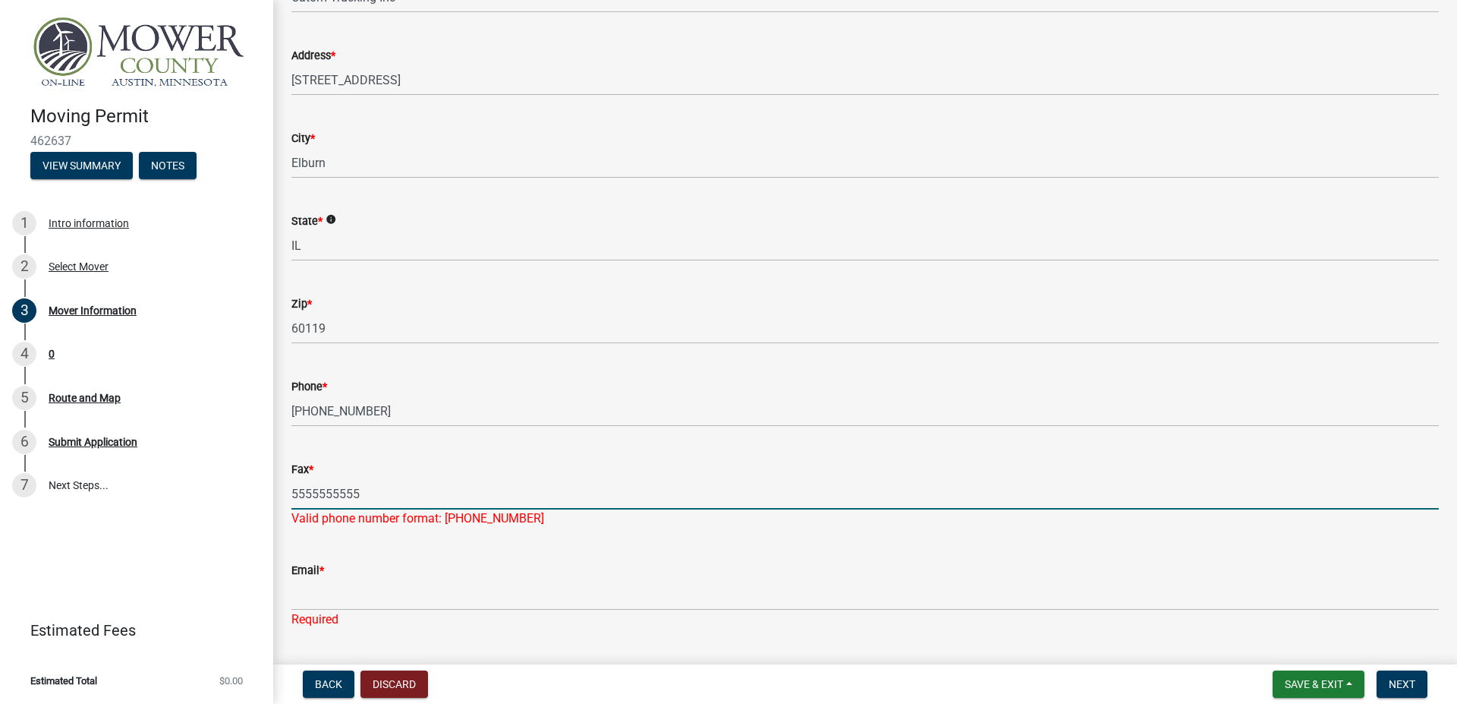
type input "5555555555"
click at [1122, 557] on div "Email * Required" at bounding box center [864, 584] width 1147 height 89
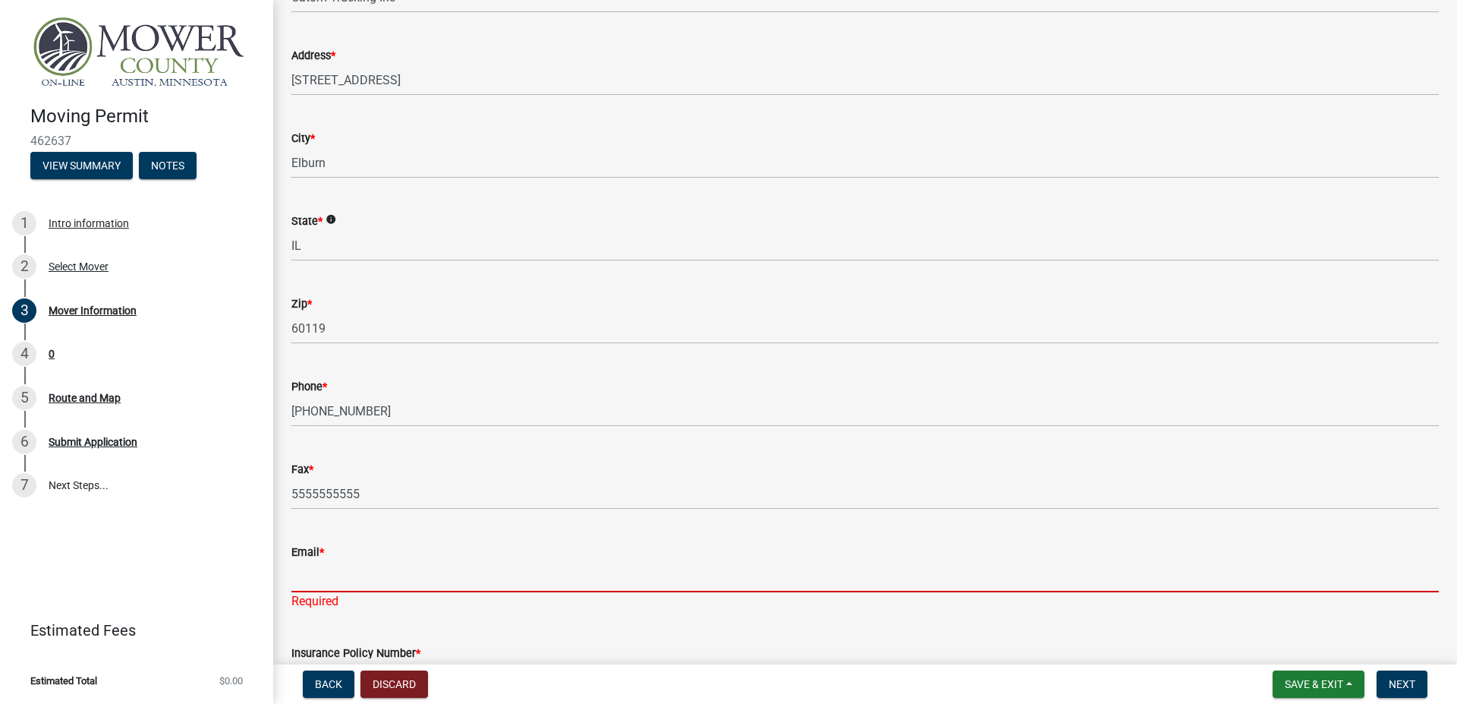
click at [380, 587] on input "Email *" at bounding box center [864, 576] width 1147 height 31
click at [352, 583] on input "Email *" at bounding box center [864, 576] width 1147 height 31
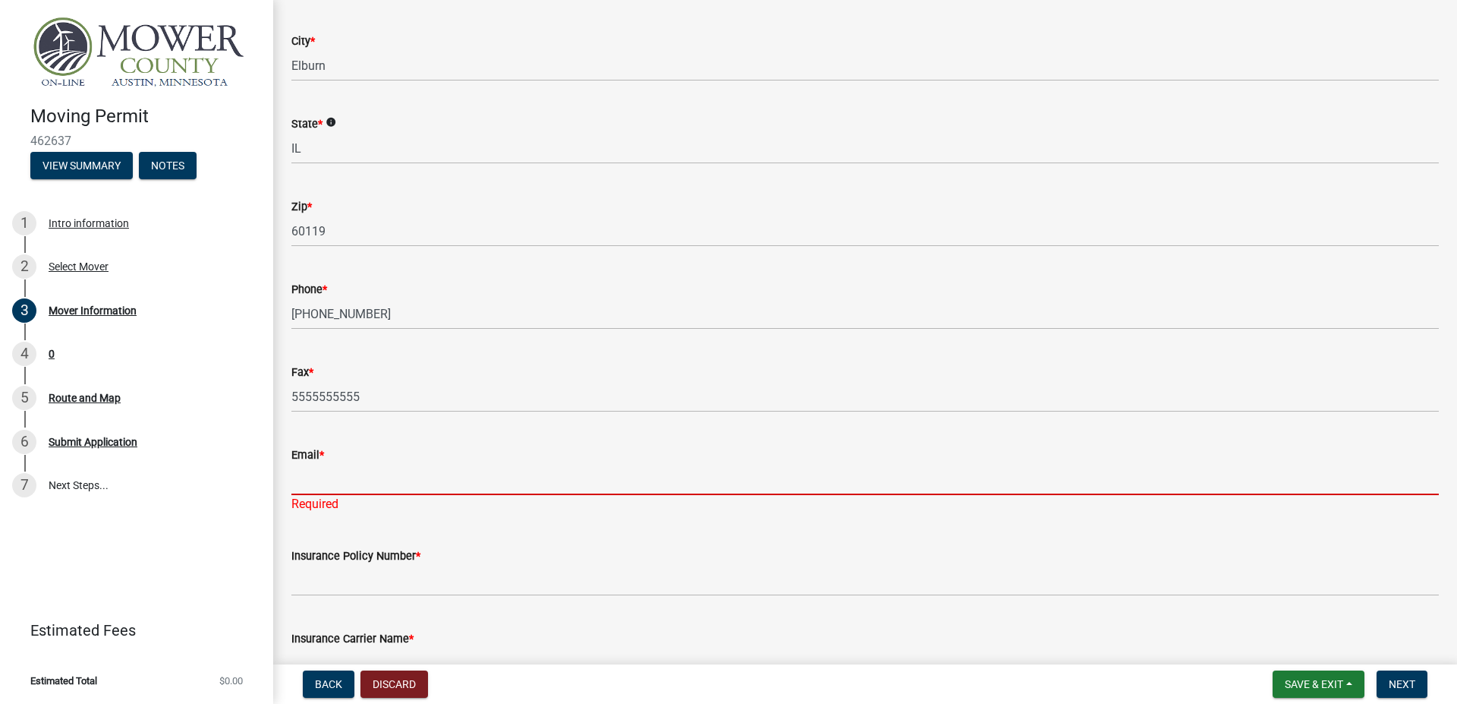
scroll to position [362, 0]
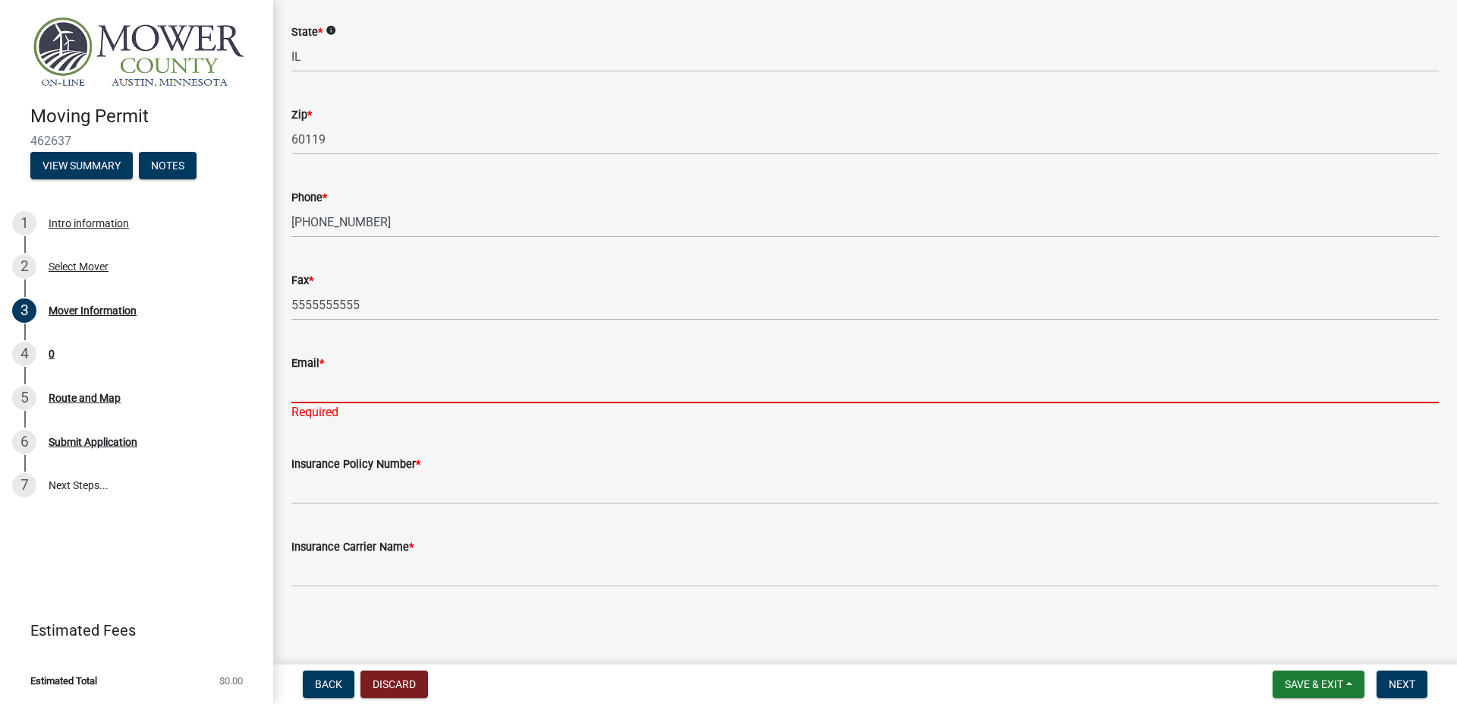
click at [375, 392] on input "Email *" at bounding box center [864, 387] width 1147 height 31
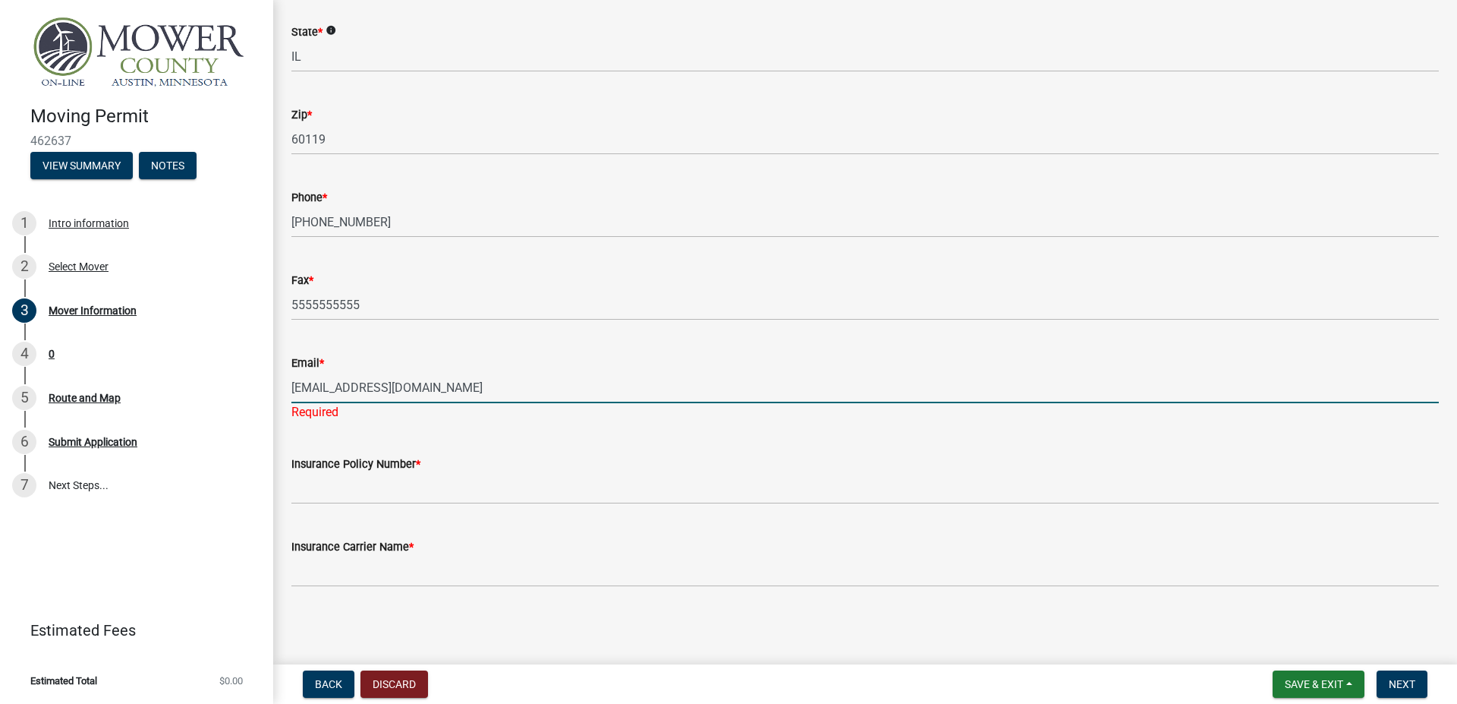
type input "[EMAIL_ADDRESS][DOMAIN_NAME]"
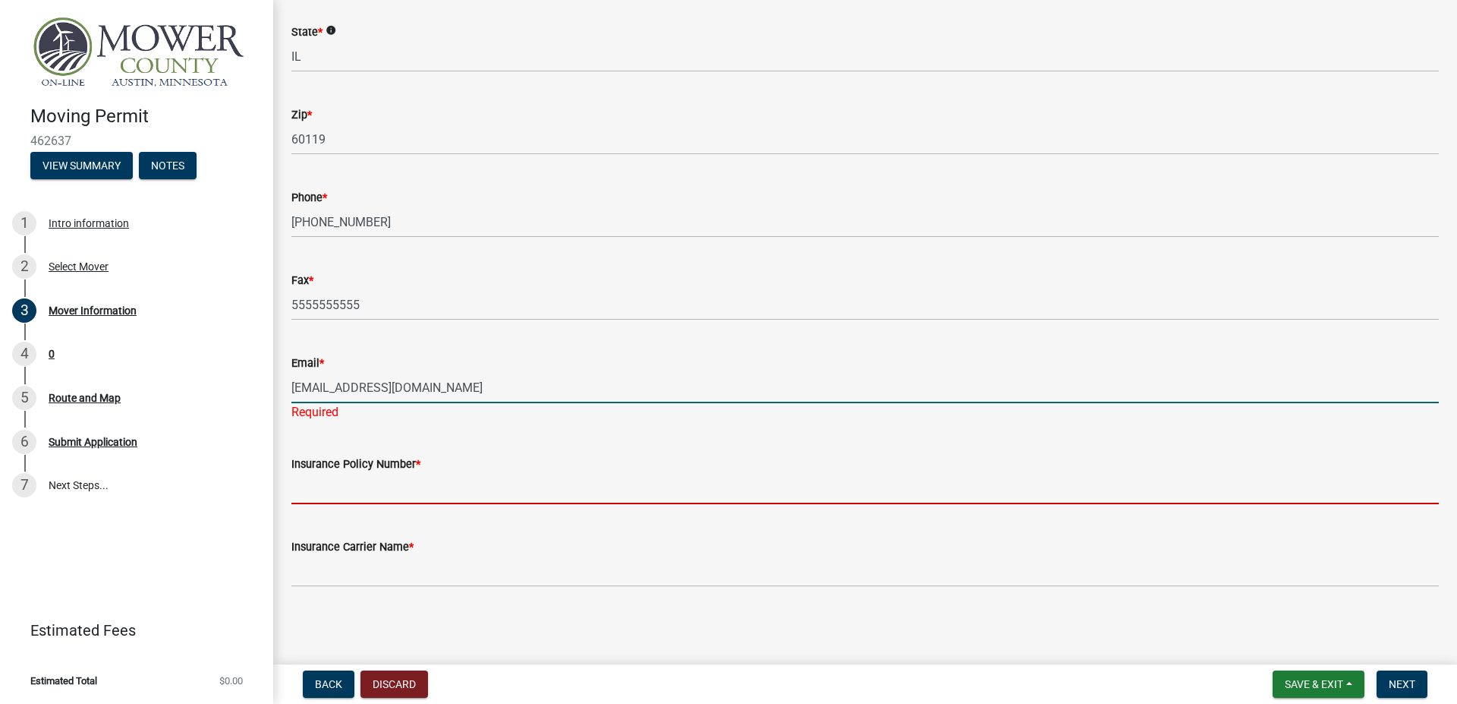
click at [451, 503] on input "Insurance Policy Number *" at bounding box center [864, 488] width 1147 height 31
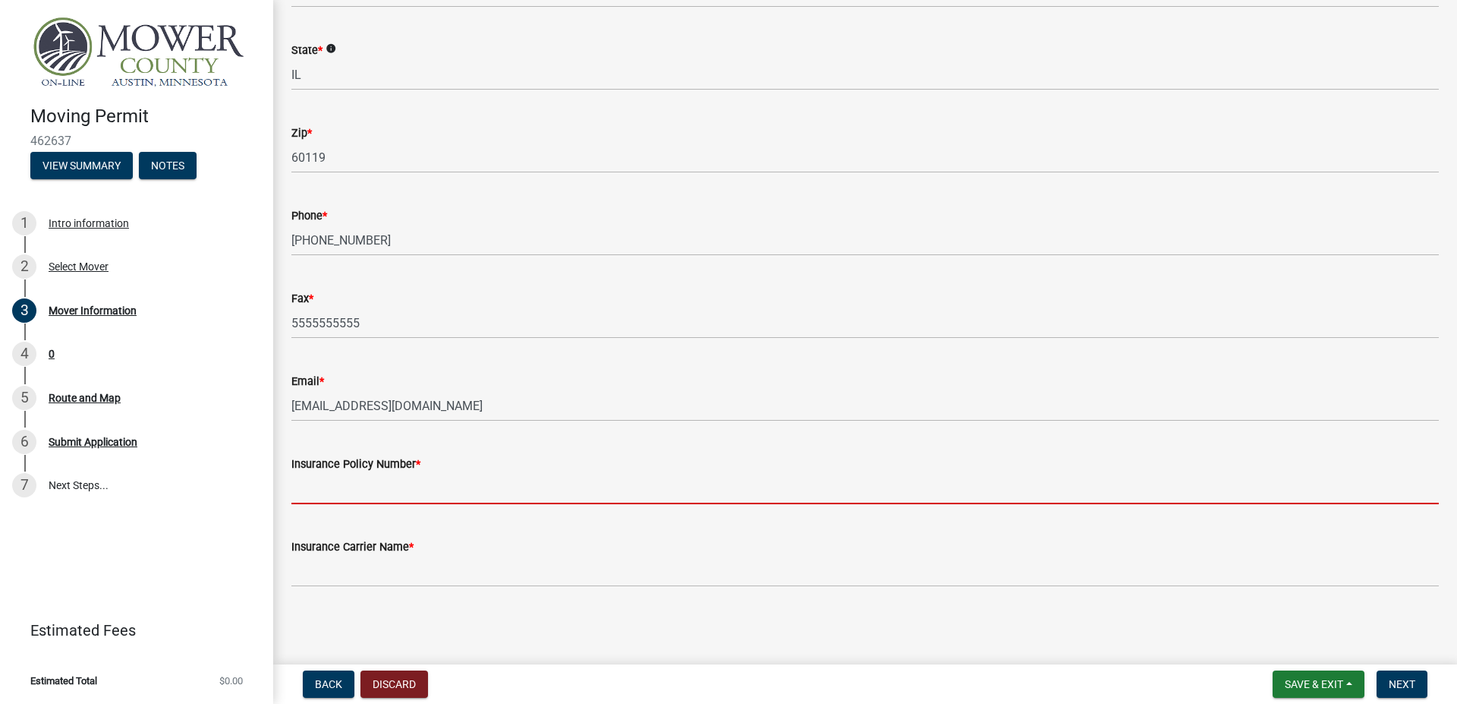
click at [451, 503] on input "Insurance Policy Number *" at bounding box center [864, 488] width 1147 height 31
click at [397, 493] on input "Insurance Policy Number *" at bounding box center [864, 488] width 1147 height 31
paste input "GWL01446C"
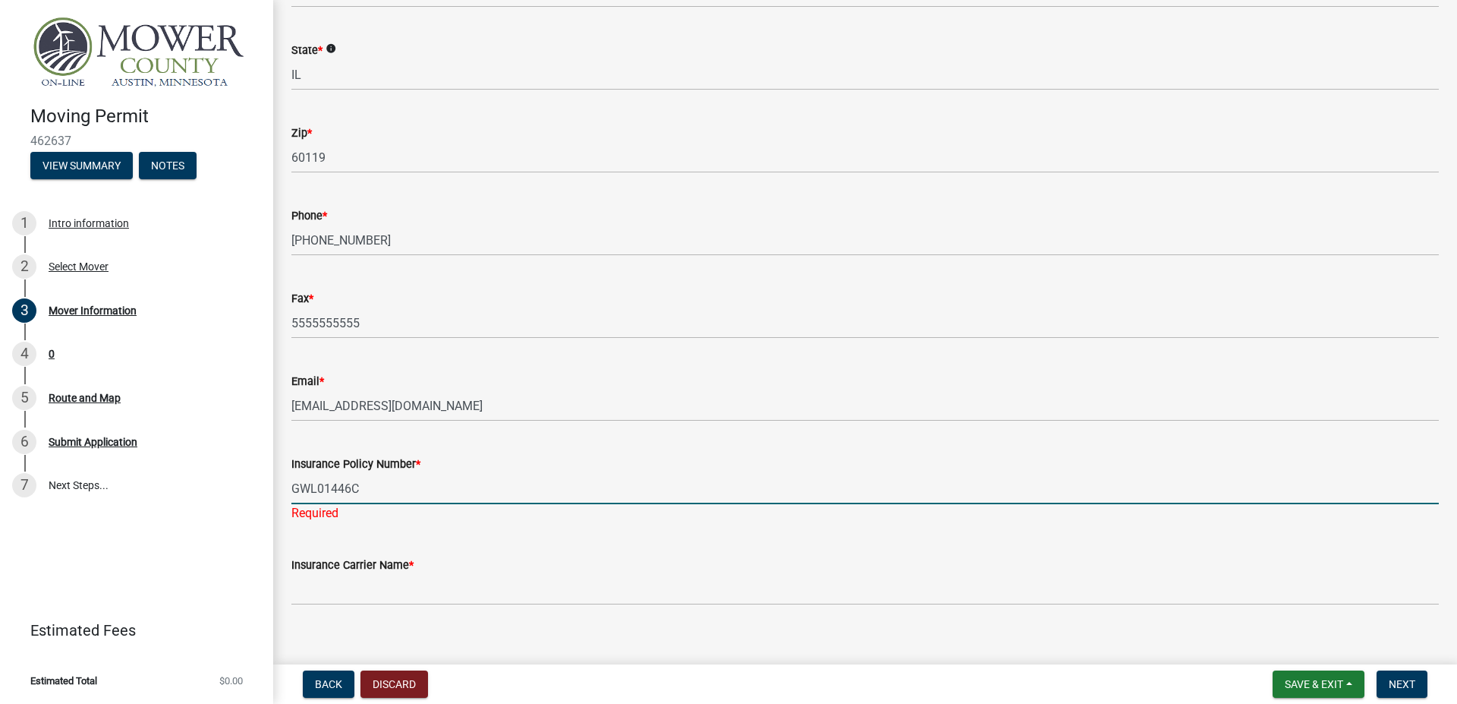
type input "GWL01446C"
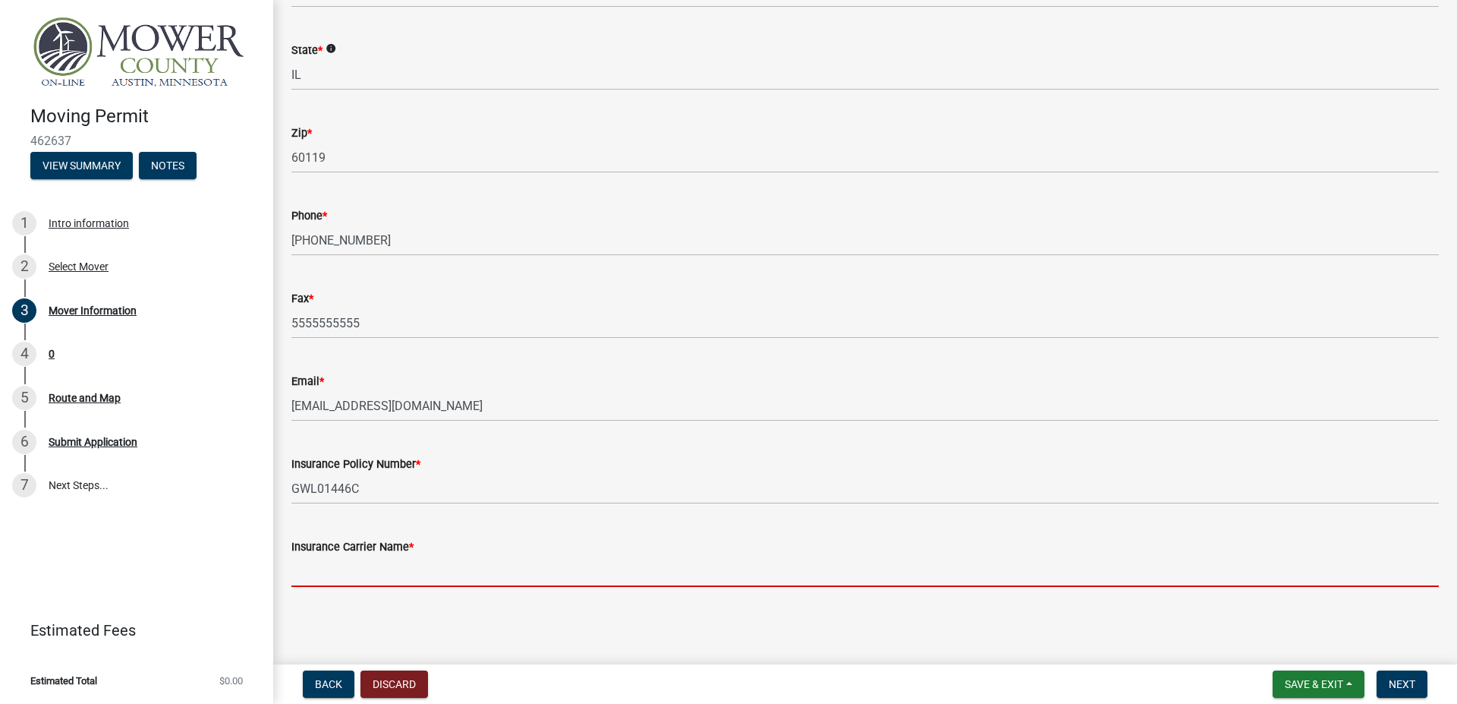
click at [390, 566] on input "Insurance Carrier Name *" at bounding box center [864, 571] width 1147 height 31
paste input "Great West Casualty Co"
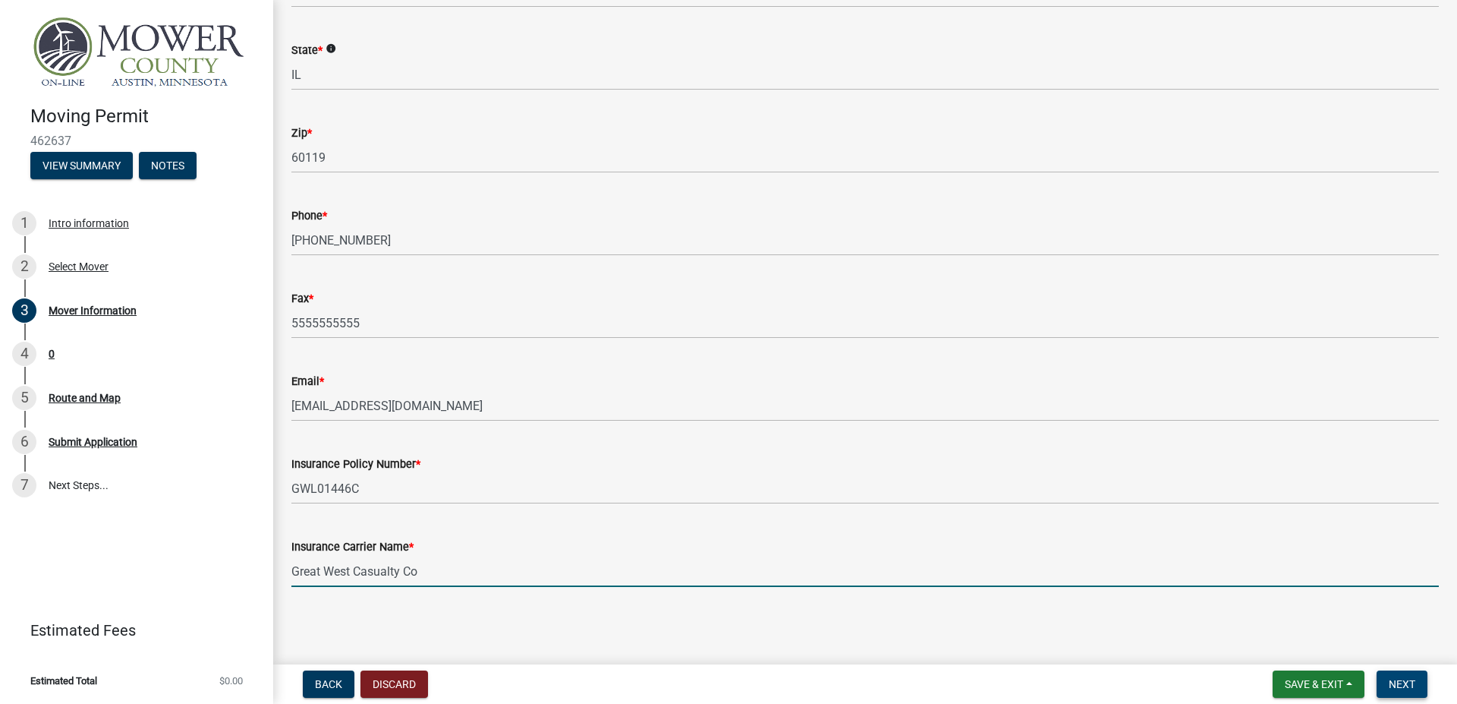
type input "Great West Casualty Co"
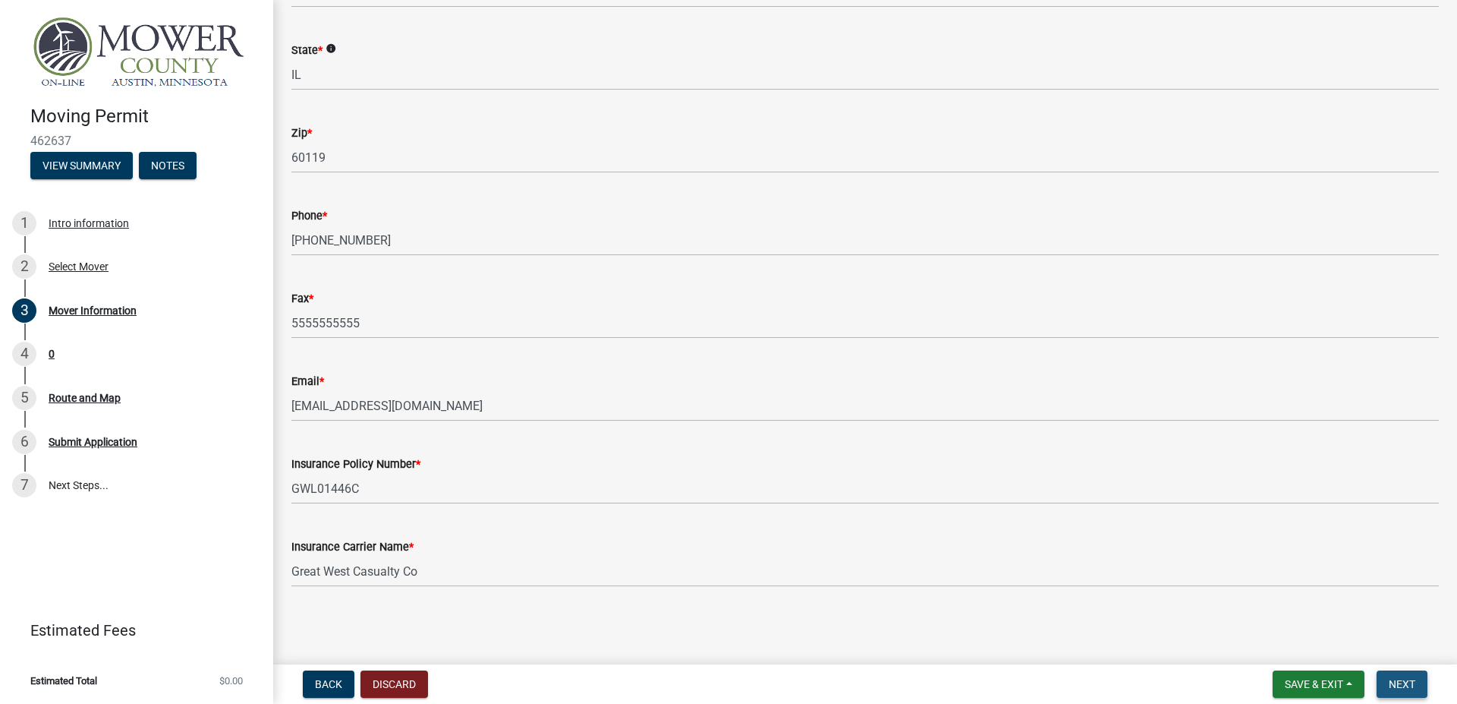
click at [1421, 675] on button "Next" at bounding box center [1402, 683] width 51 height 27
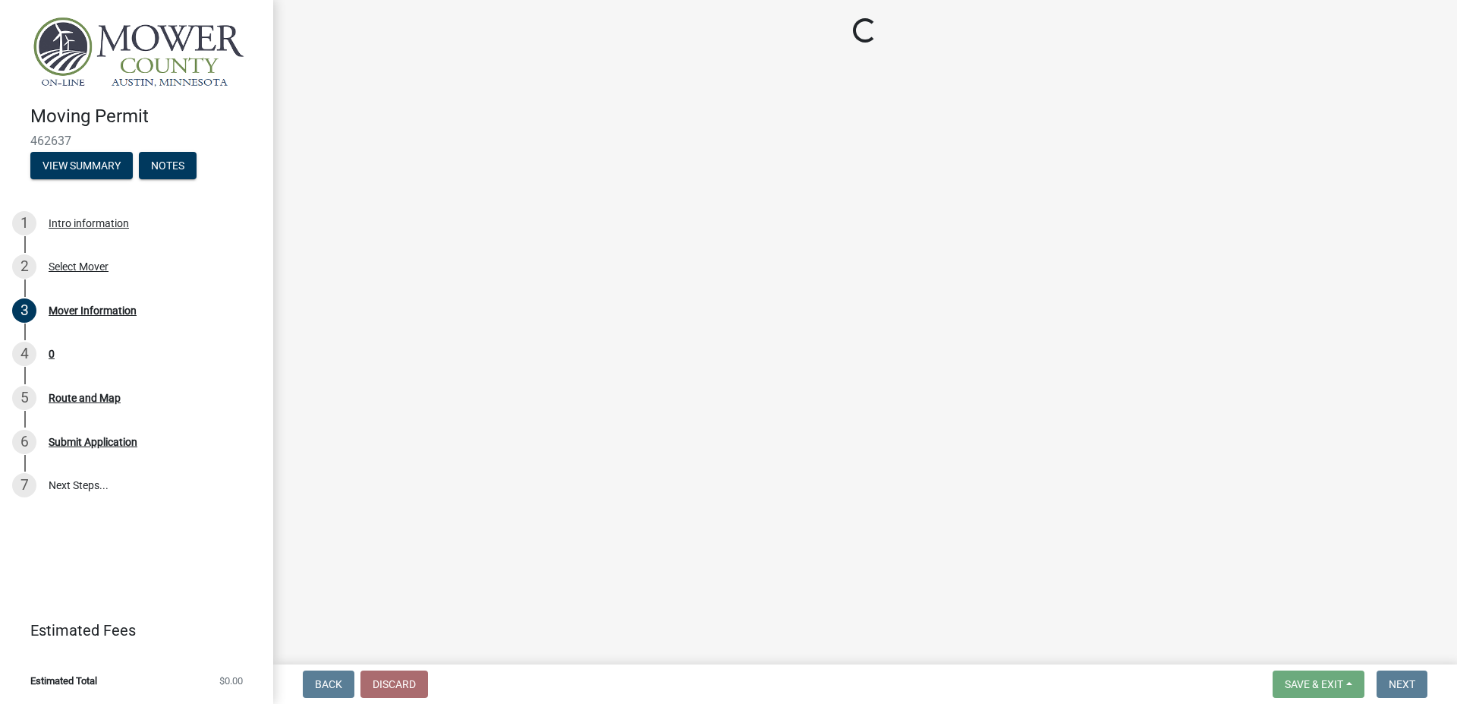
click at [521, 444] on main "Loading..." at bounding box center [865, 329] width 1184 height 658
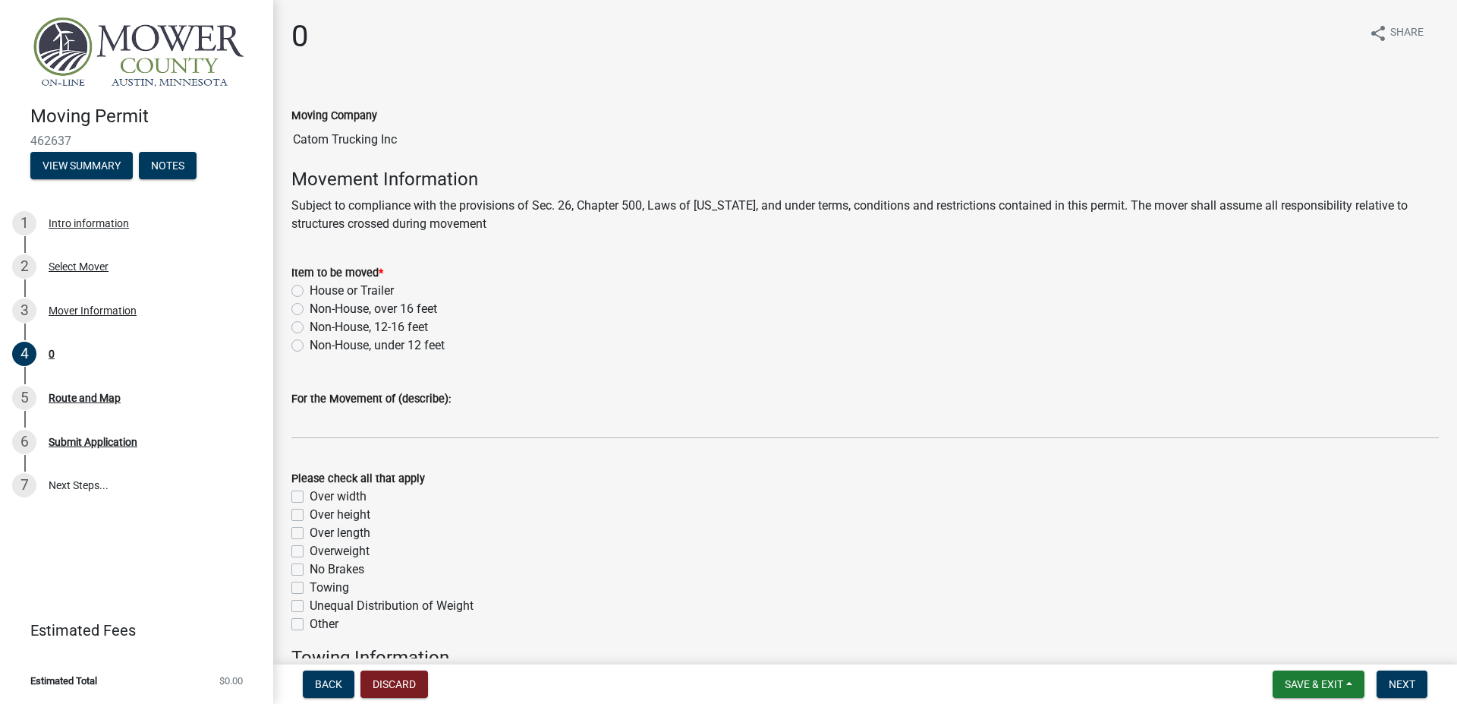
click at [310, 341] on label "Non-House, under 12 feet" at bounding box center [377, 345] width 135 height 18
click at [310, 341] on input "Non-House, under 12 feet" at bounding box center [315, 341] width 10 height 10
radio input "true"
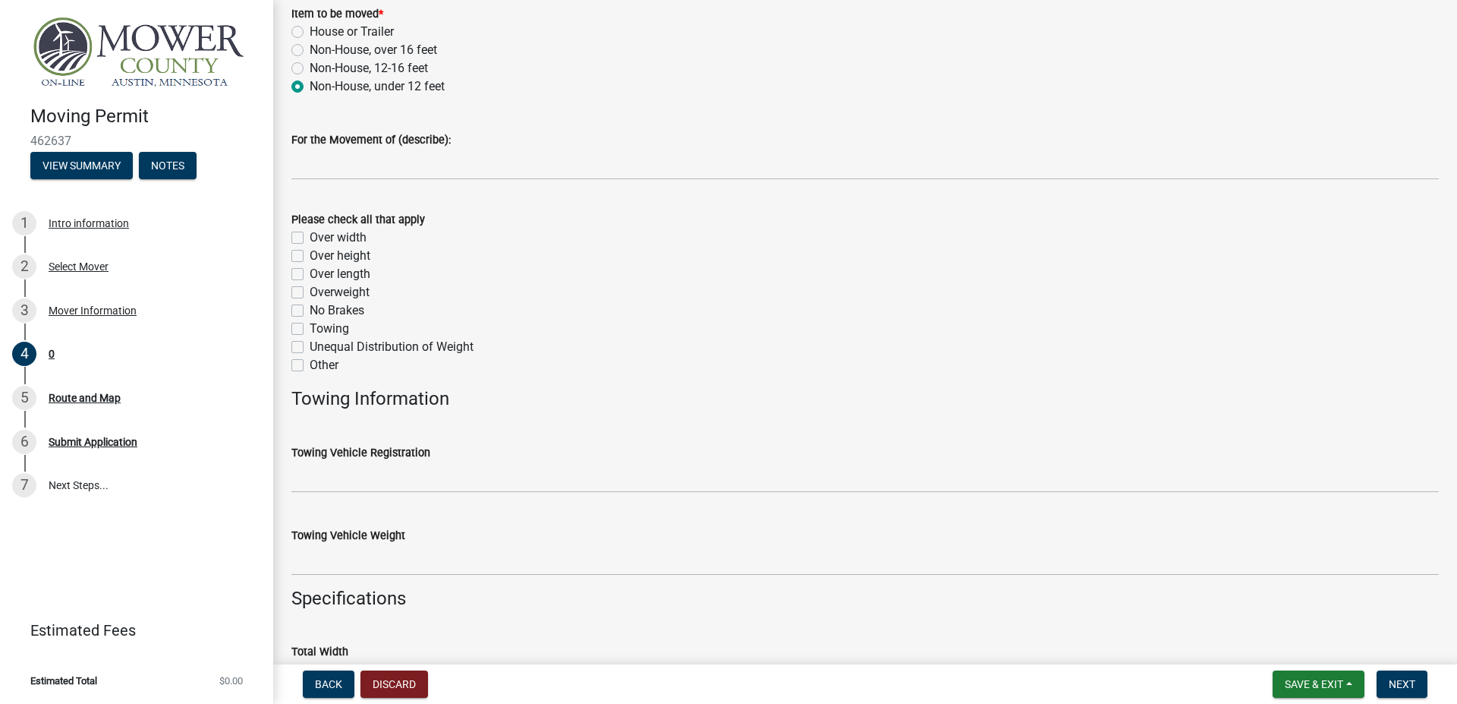
scroll to position [260, 0]
click at [310, 236] on label "Over width" at bounding box center [338, 237] width 57 height 18
click at [310, 236] on input "Over width" at bounding box center [315, 233] width 10 height 10
checkbox input "true"
checkbox input "false"
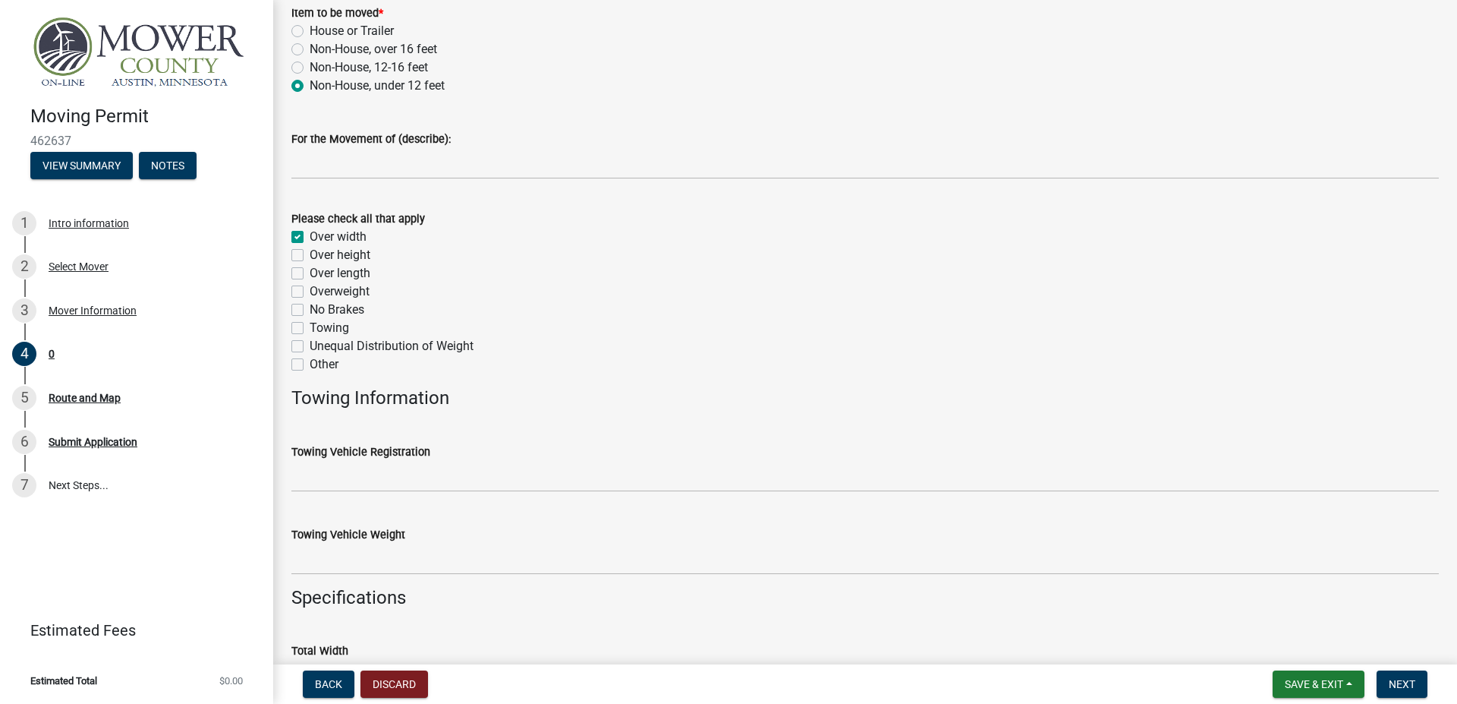
checkbox input "false"
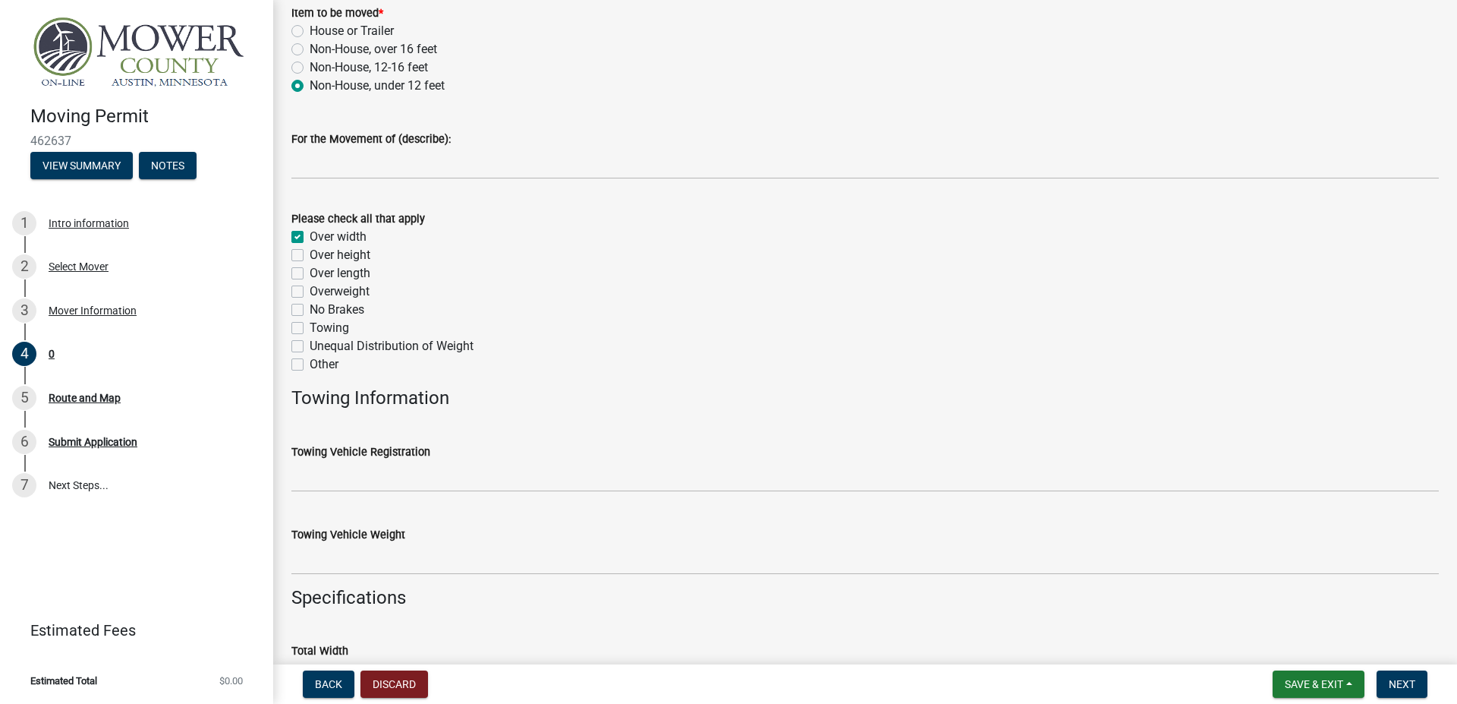
checkbox input "false"
click at [310, 294] on label "Overweight" at bounding box center [340, 291] width 60 height 18
click at [310, 292] on input "Overweight" at bounding box center [315, 287] width 10 height 10
checkbox input "true"
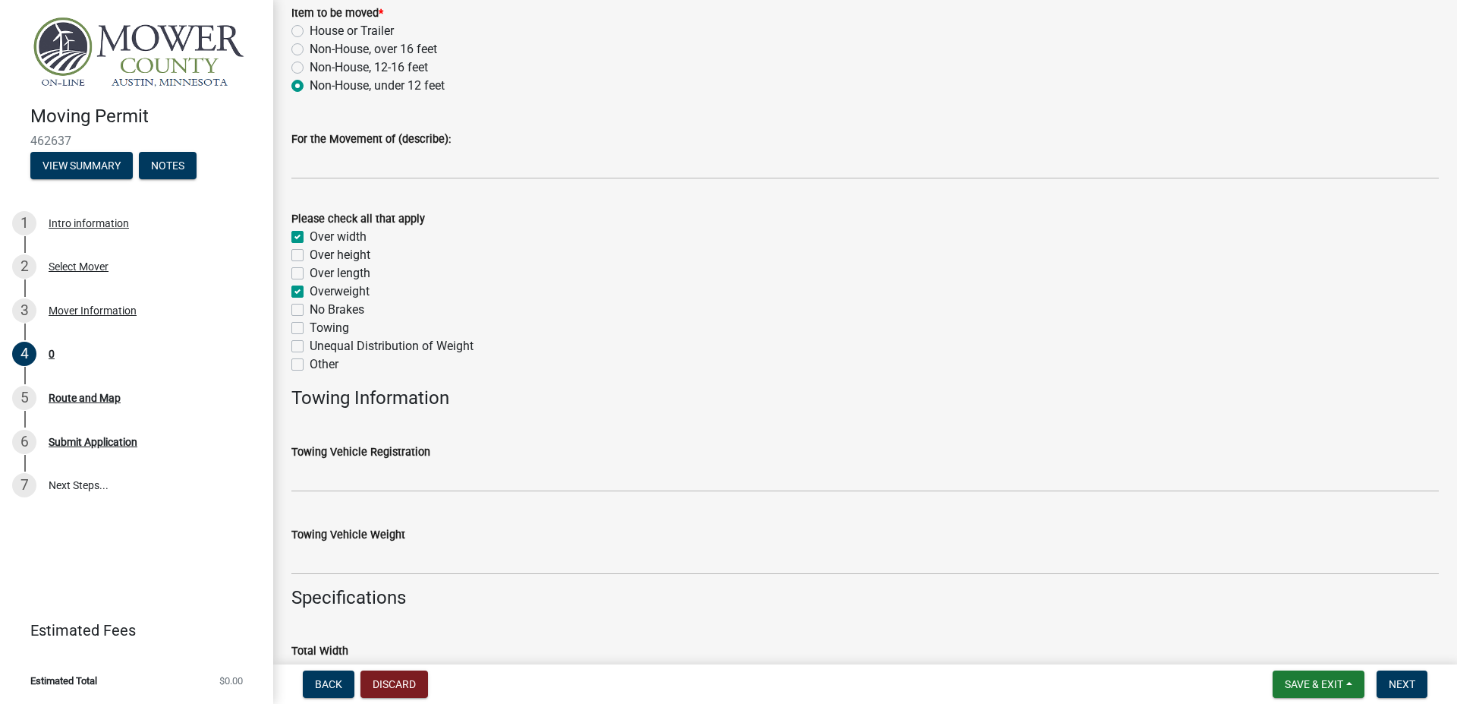
checkbox input "false"
checkbox input "true"
checkbox input "false"
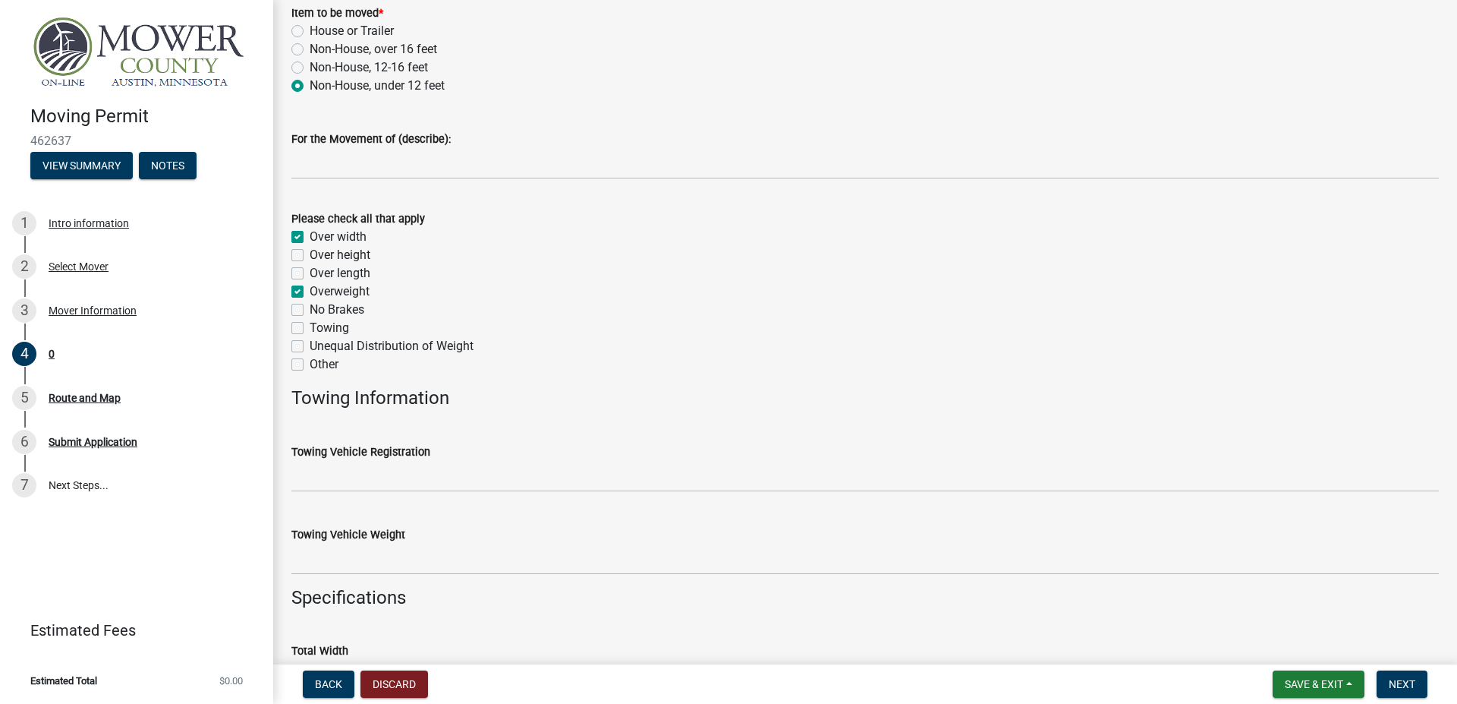
checkbox input "false"
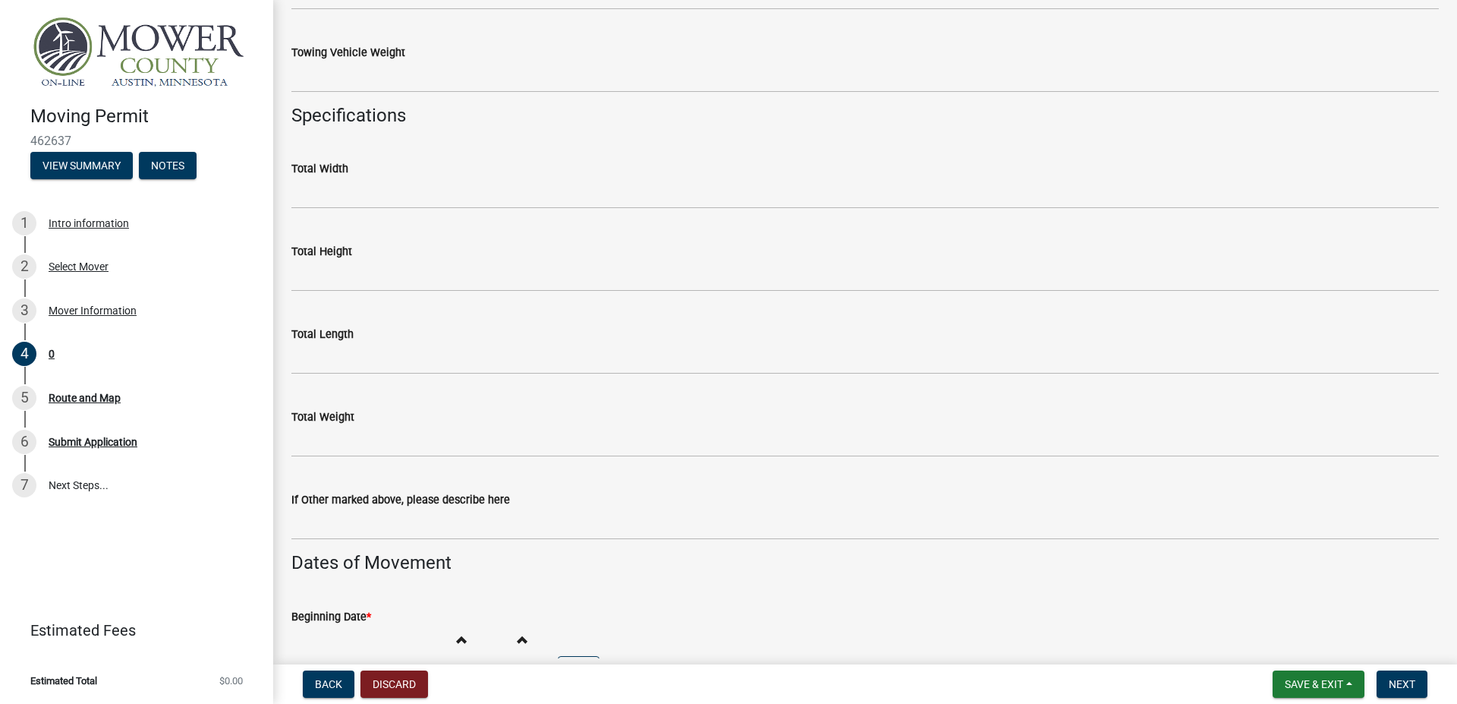
scroll to position [760, 0]
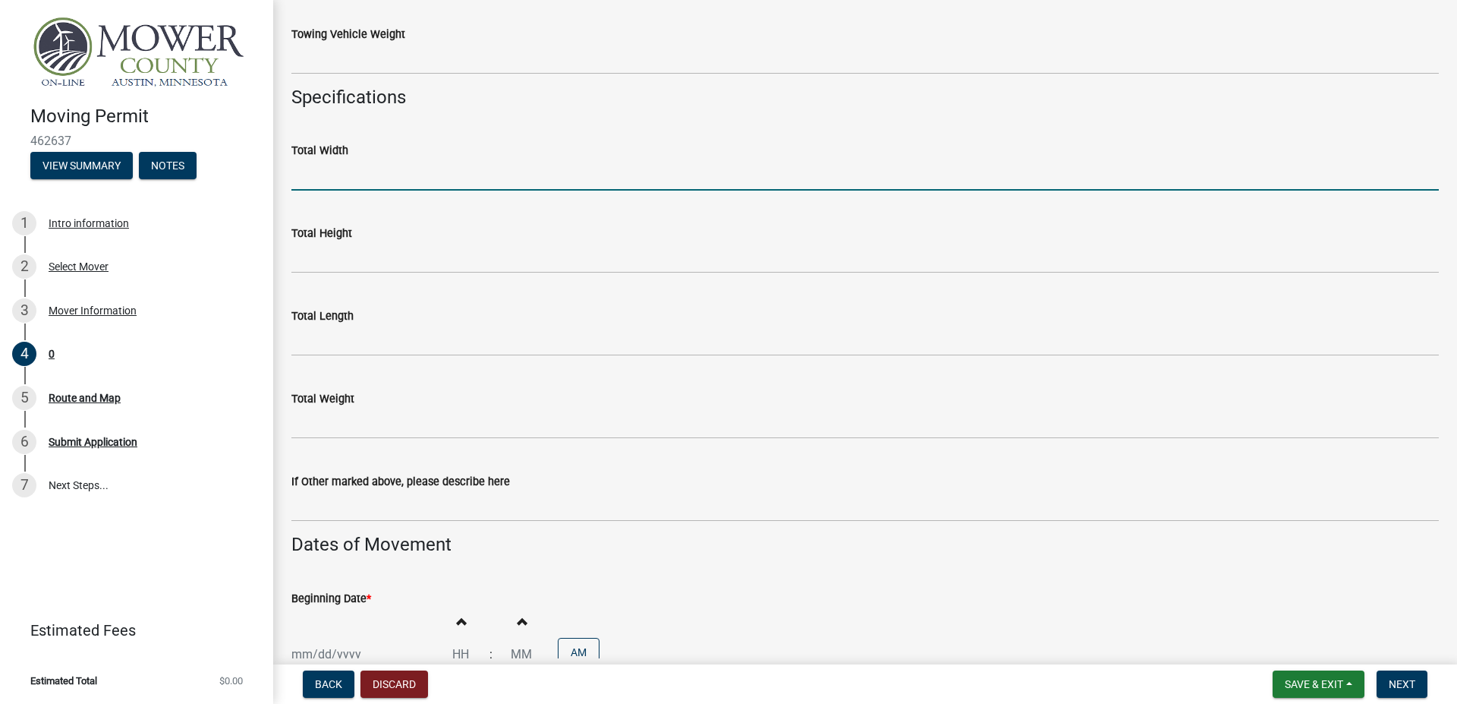
click at [370, 175] on input "Total Width" at bounding box center [864, 174] width 1147 height 31
type input "10-6"
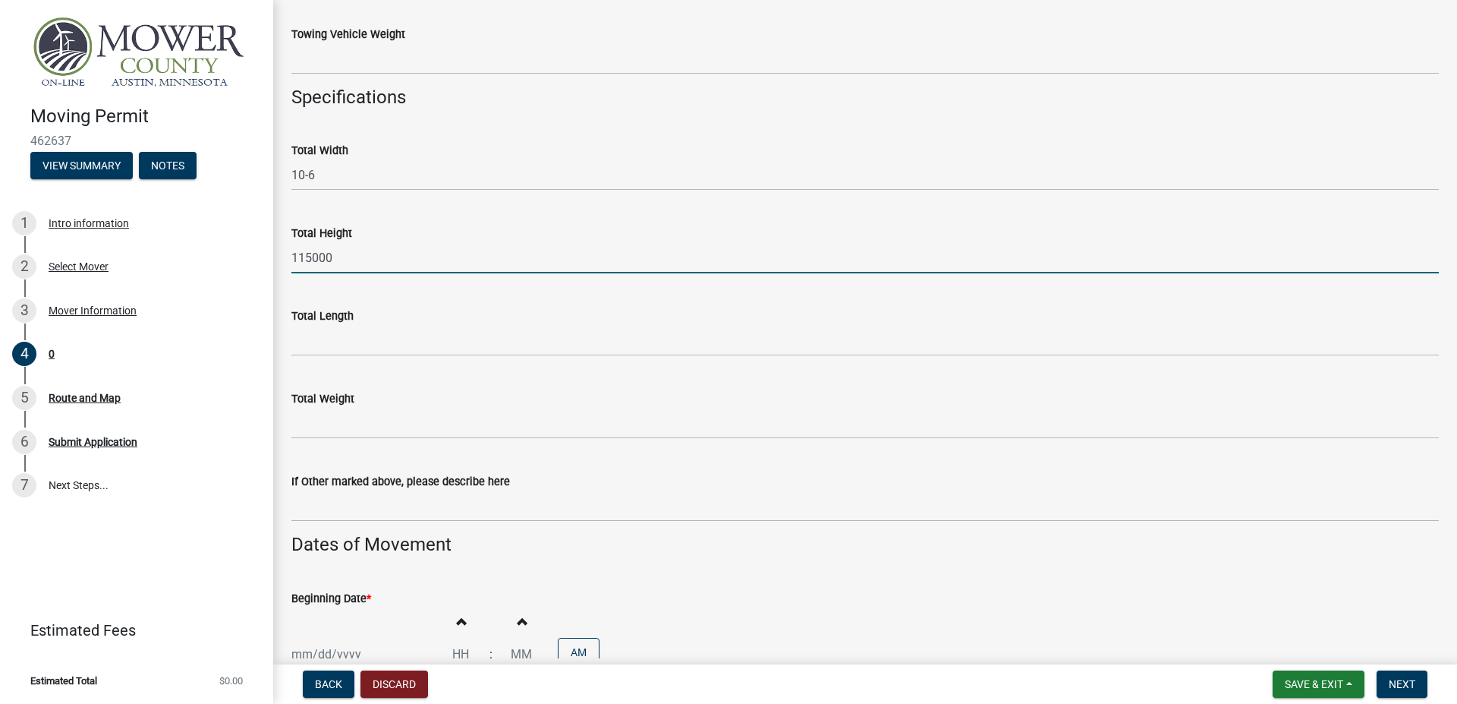
type input "115000"
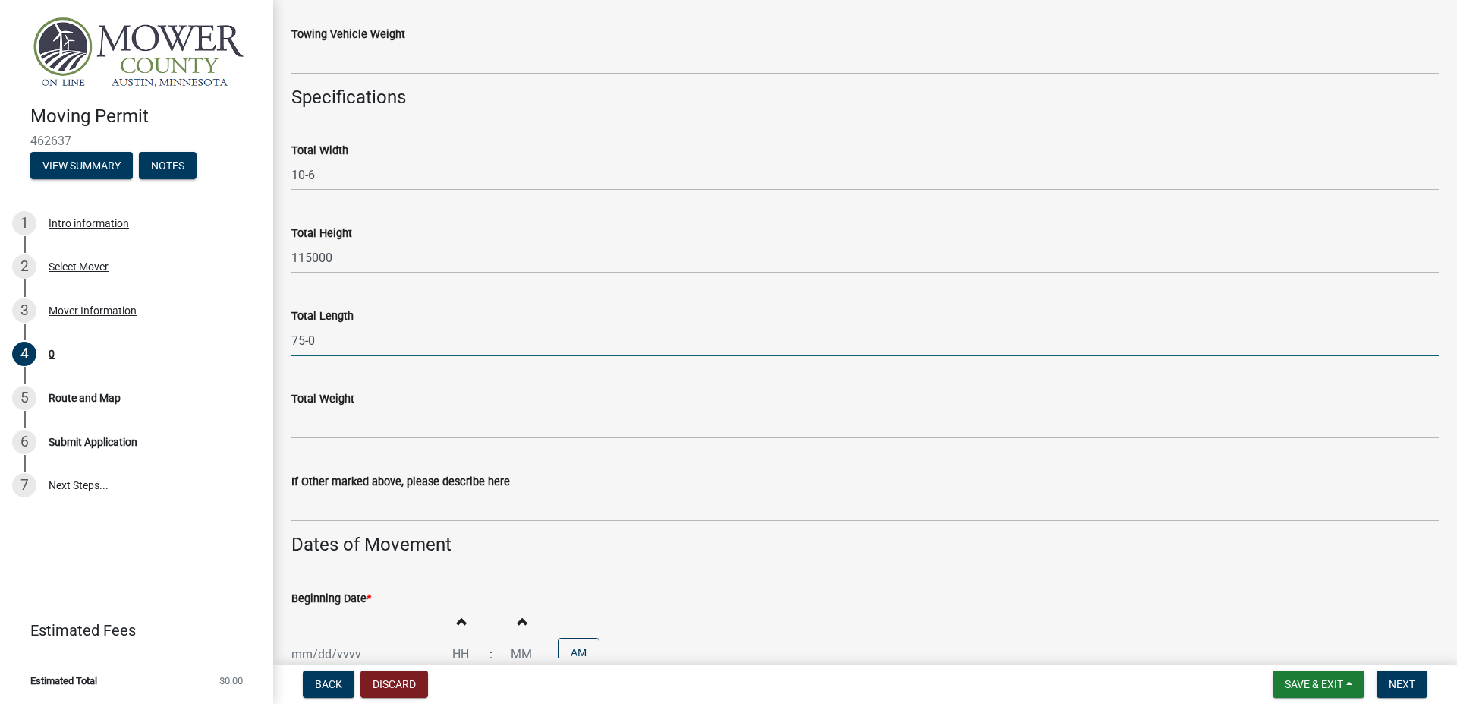
type input "75-0"
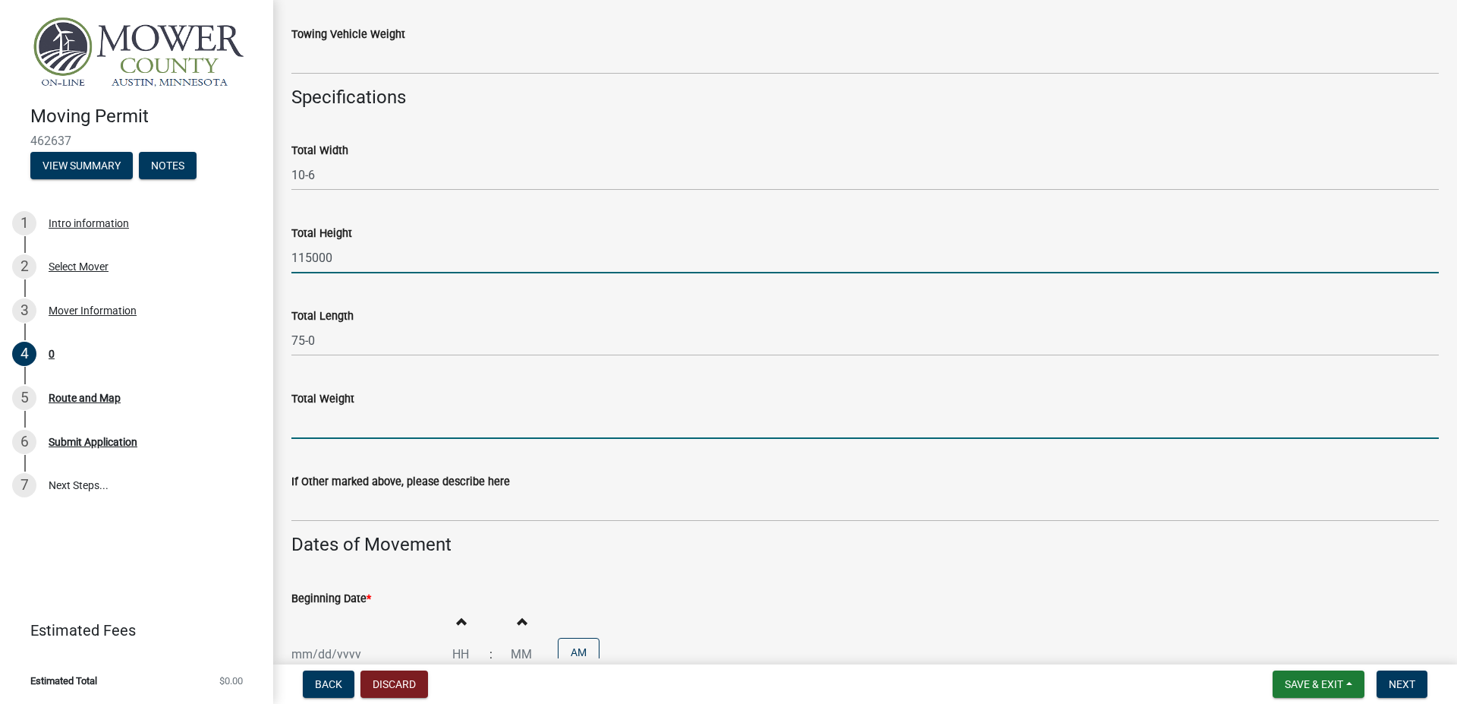
click at [305, 262] on input "115000" at bounding box center [864, 257] width 1147 height 31
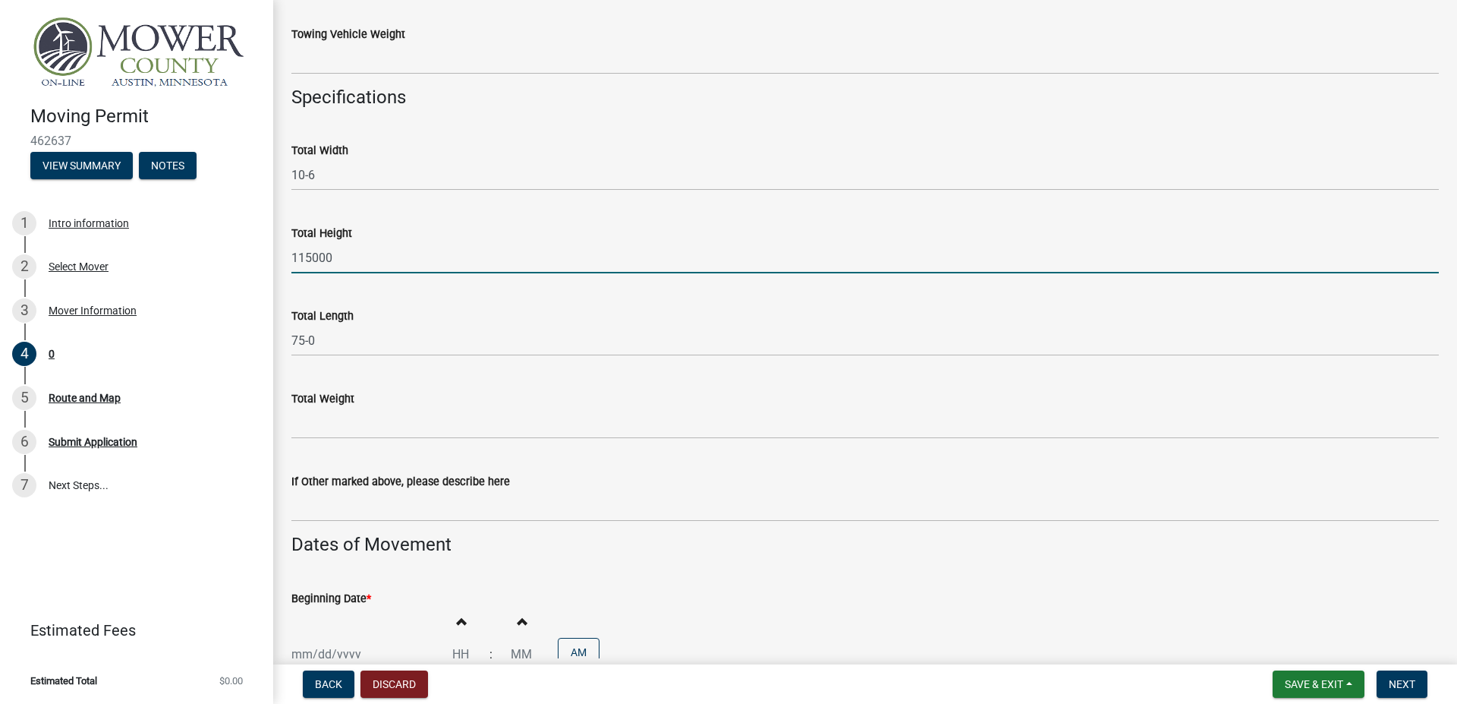
click at [305, 262] on input "115000" at bounding box center [864, 257] width 1147 height 31
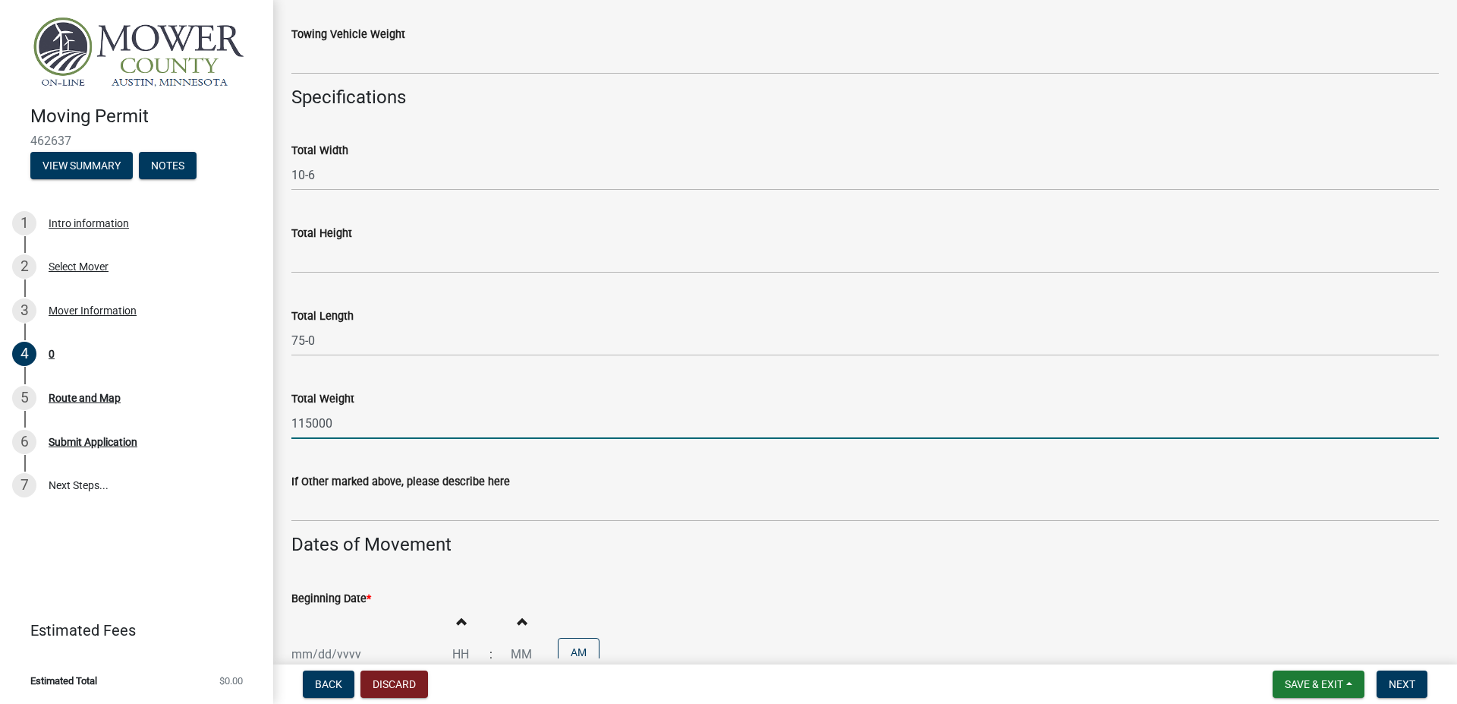
type input "115000"
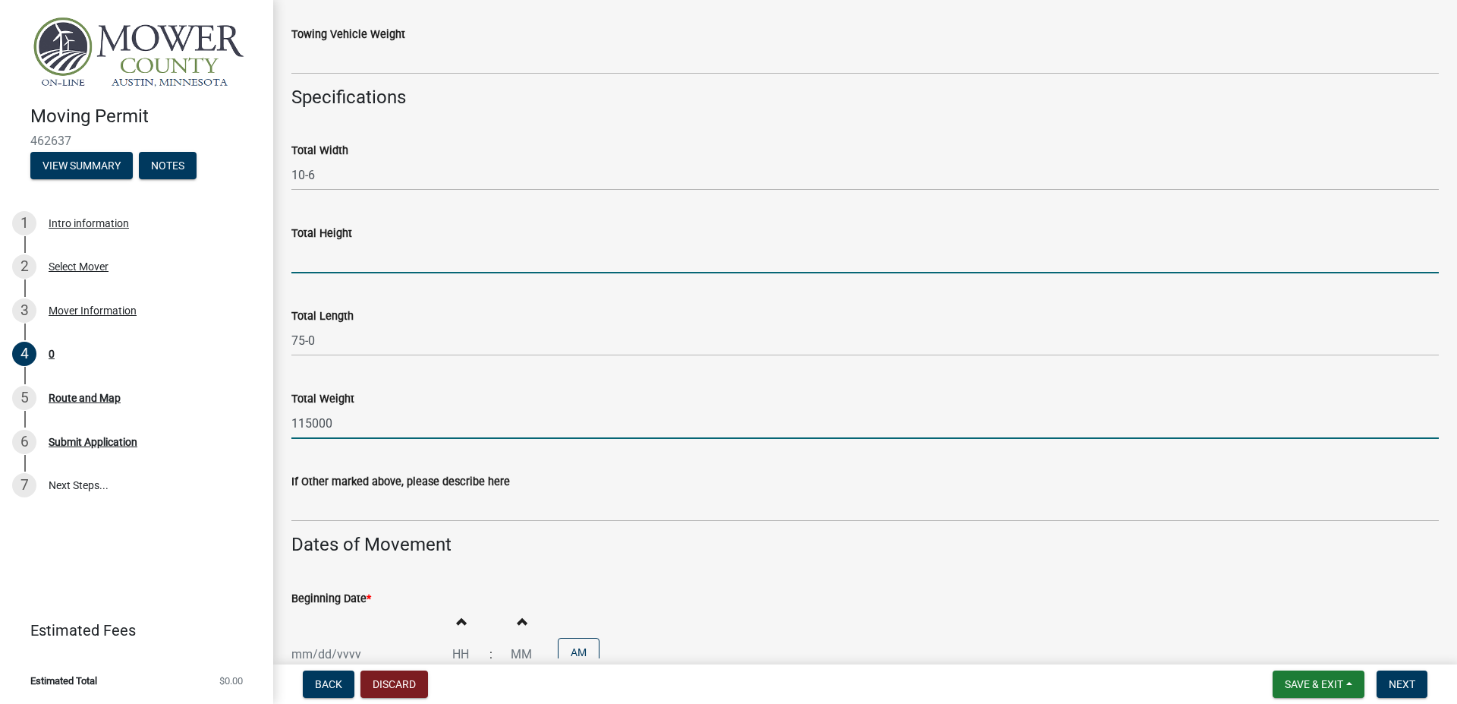
click at [325, 255] on input "Total Height" at bounding box center [864, 257] width 1147 height 31
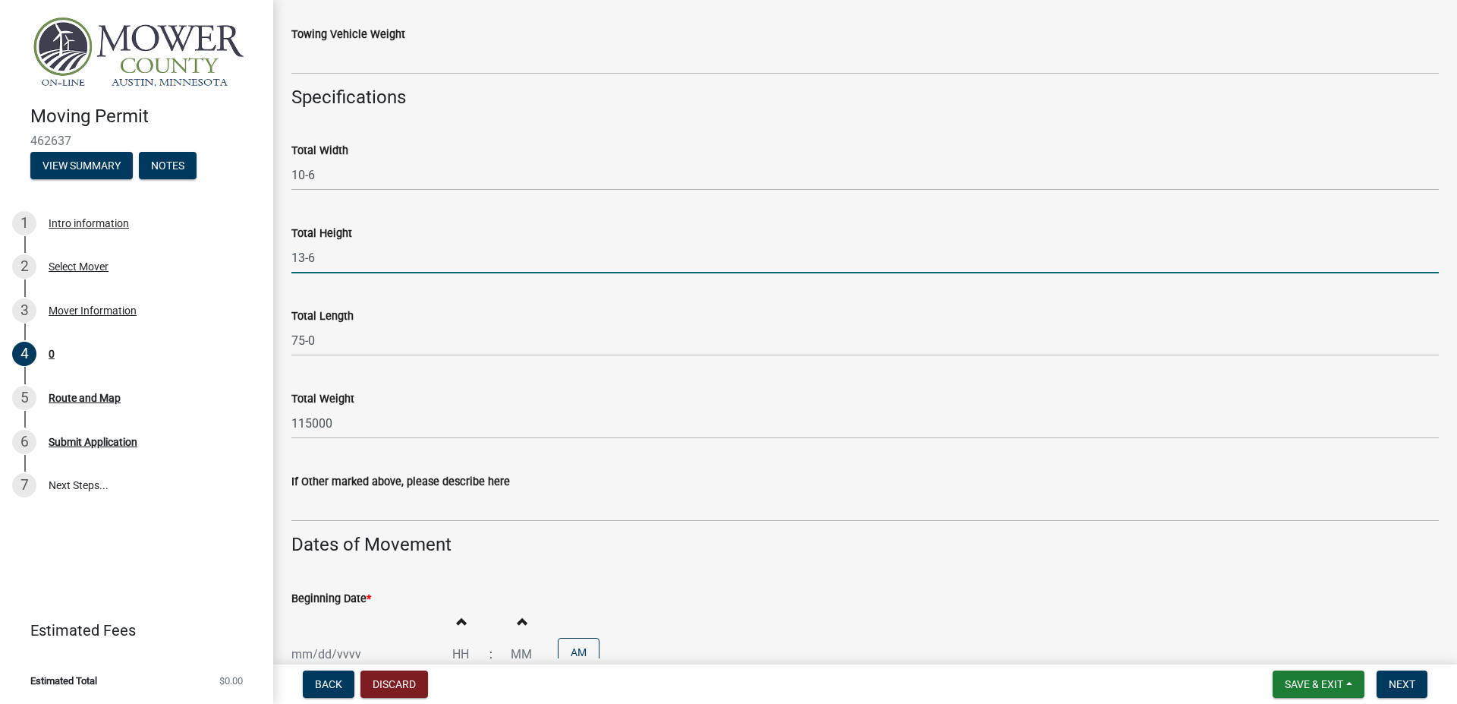
type input "13-6"
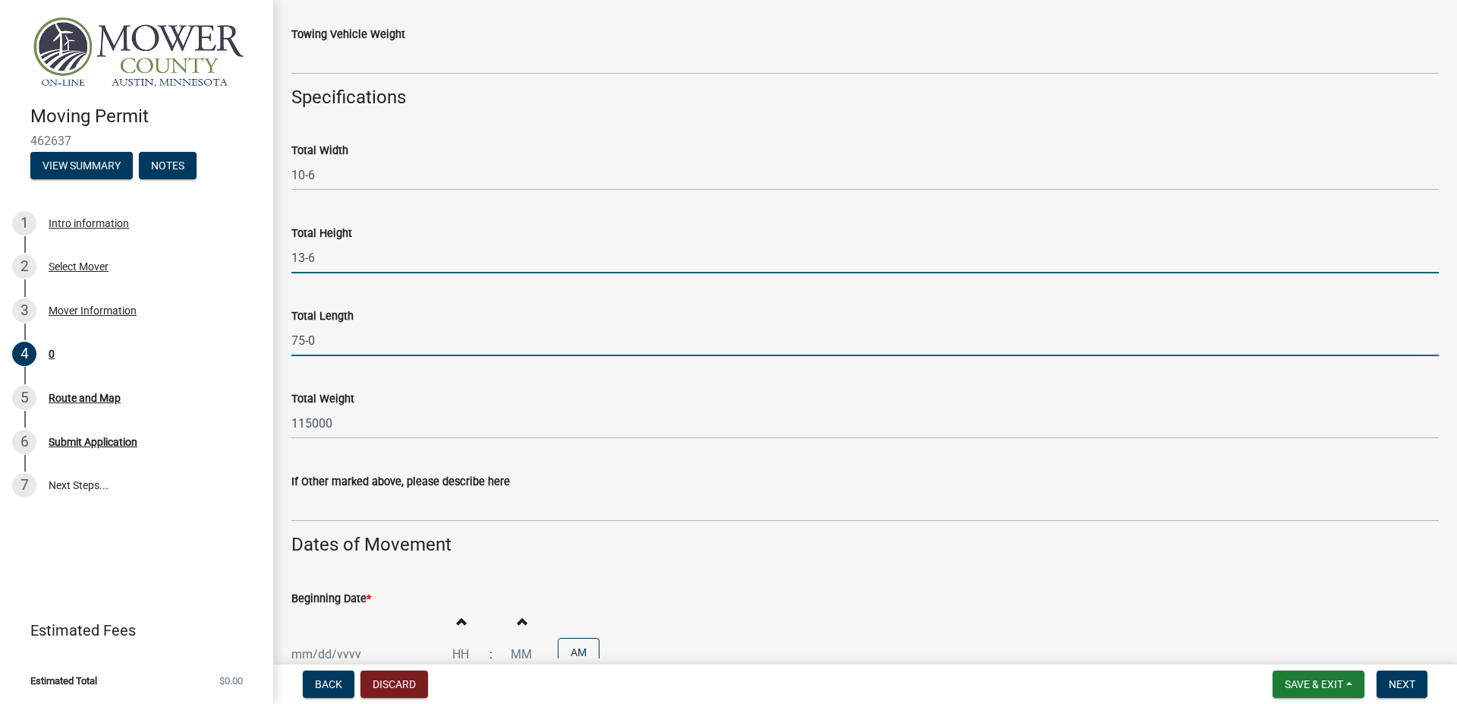
click at [470, 332] on input "75-0" at bounding box center [864, 340] width 1147 height 31
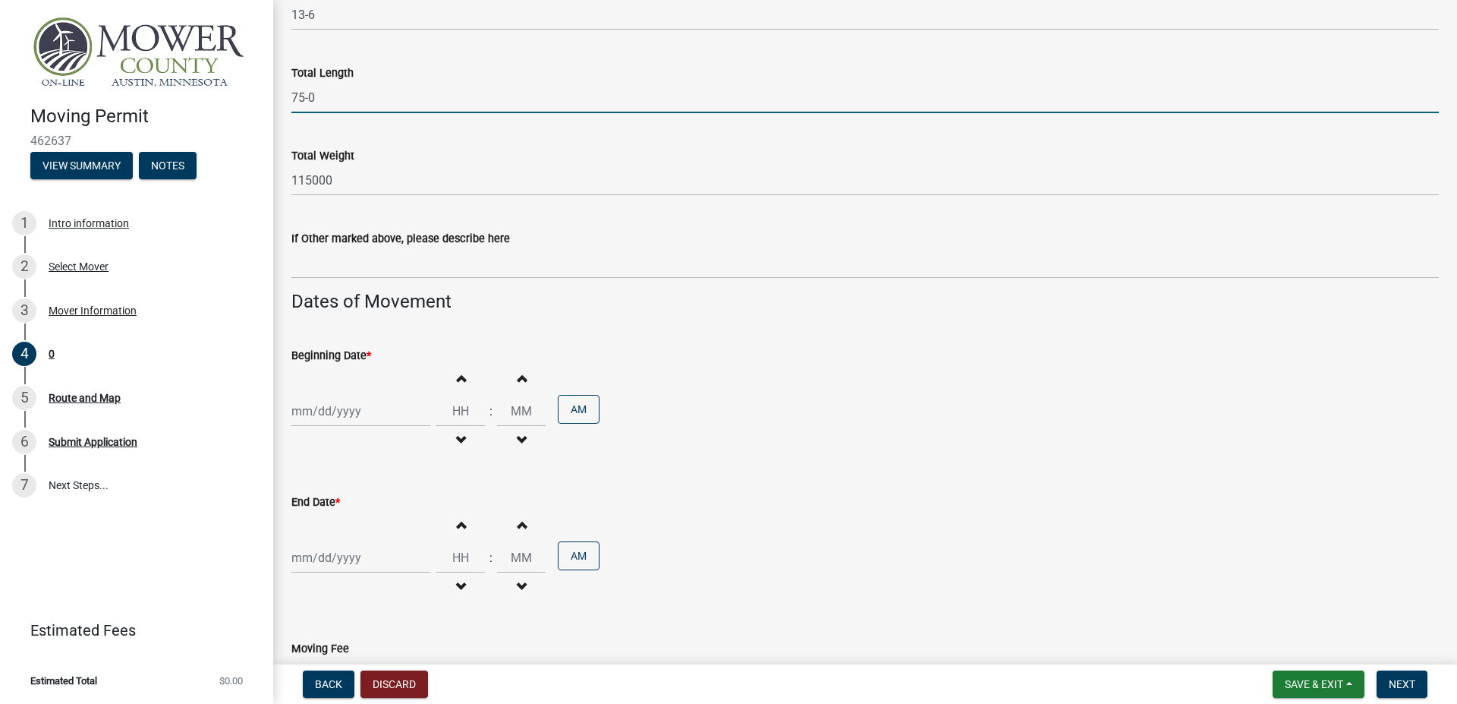
scroll to position [1019, 0]
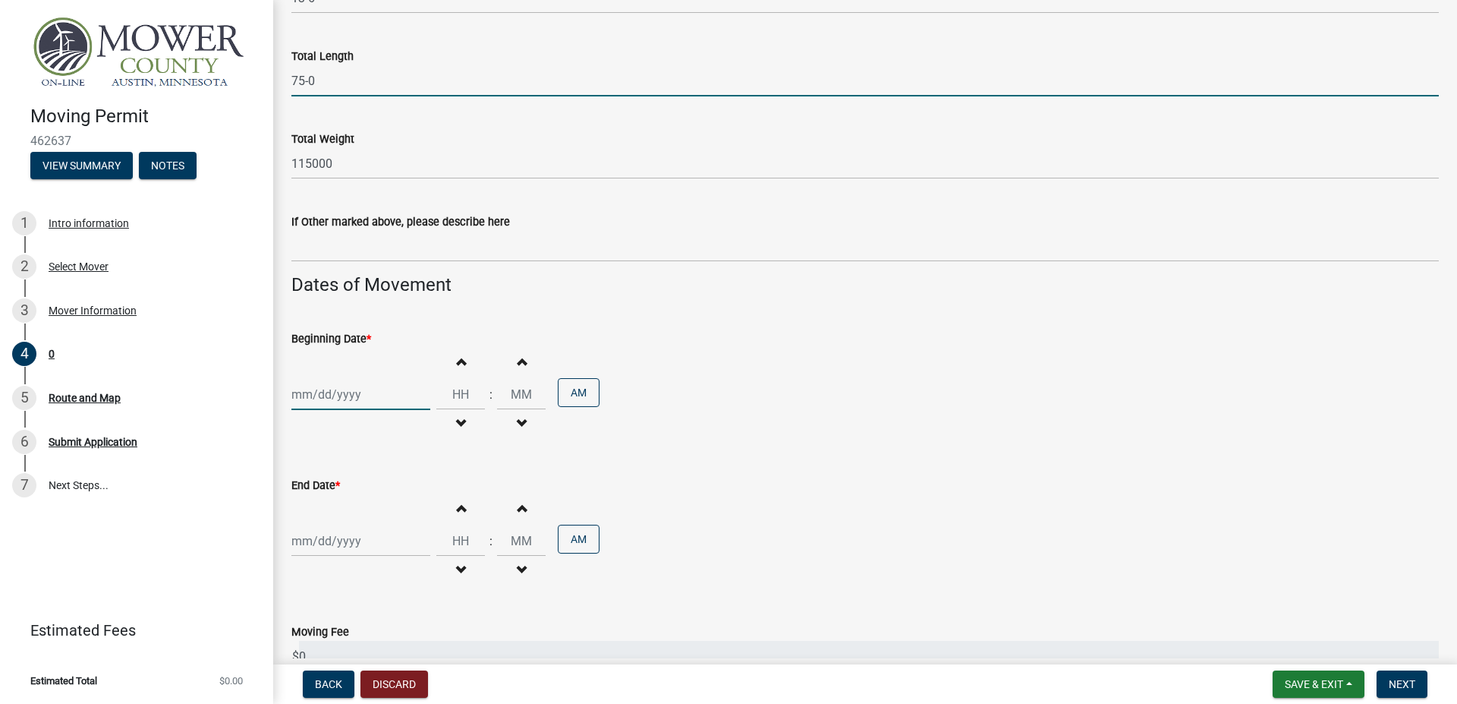
click at [359, 400] on input "Beginning Date *" at bounding box center [360, 394] width 139 height 31
select select "8"
select select "2025"
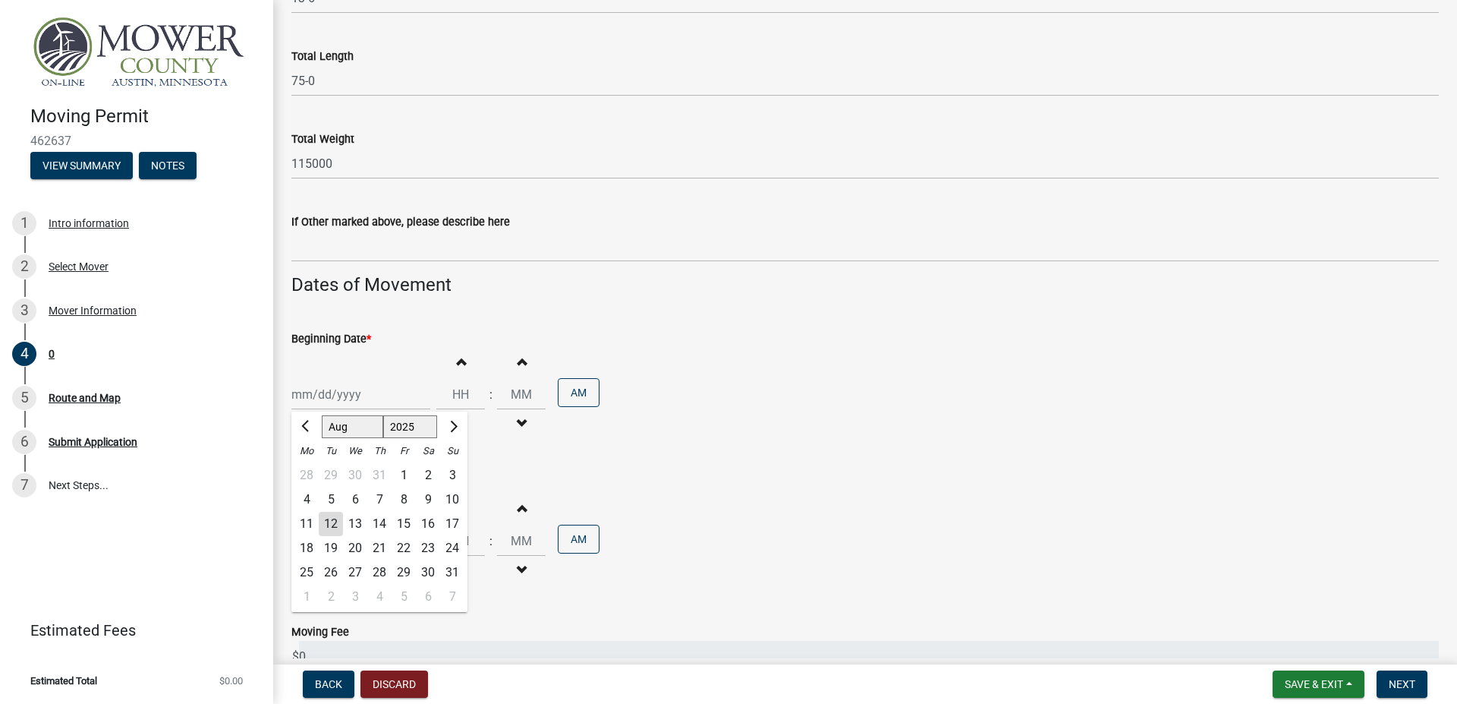
click at [333, 527] on div "12" at bounding box center [331, 524] width 24 height 24
type input "[DATE]"
click at [877, 458] on div "End Date * Increment hours Decrement hours : Increment minutes Decrement minute…" at bounding box center [864, 521] width 1147 height 133
click at [350, 545] on input "End Date *" at bounding box center [360, 540] width 139 height 31
select select "8"
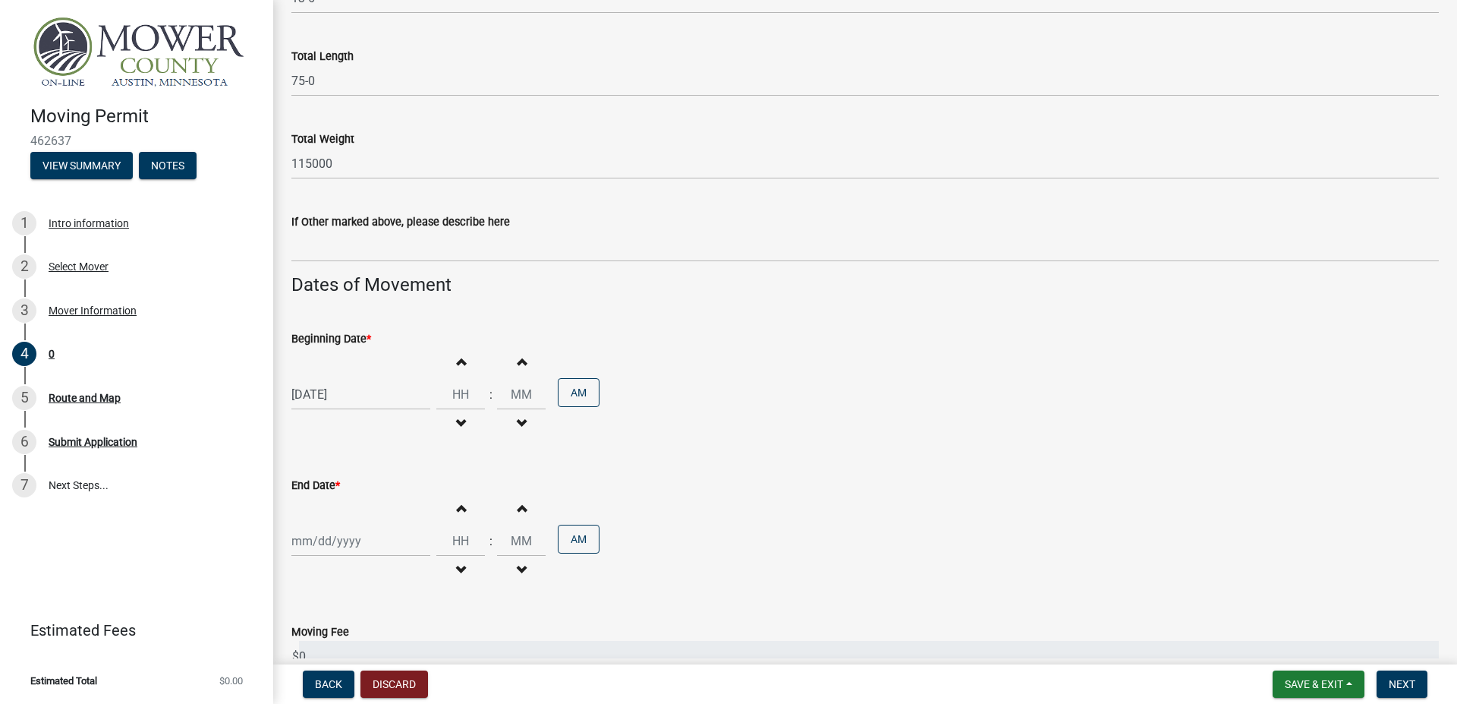
select select "2025"
click at [427, 437] on div "16" at bounding box center [428, 435] width 24 height 24
type input "[DATE]"
click at [775, 456] on div "End Date * [DATE] Increment hours Decrement hours : Increment minutes Decrement…" at bounding box center [864, 521] width 1147 height 133
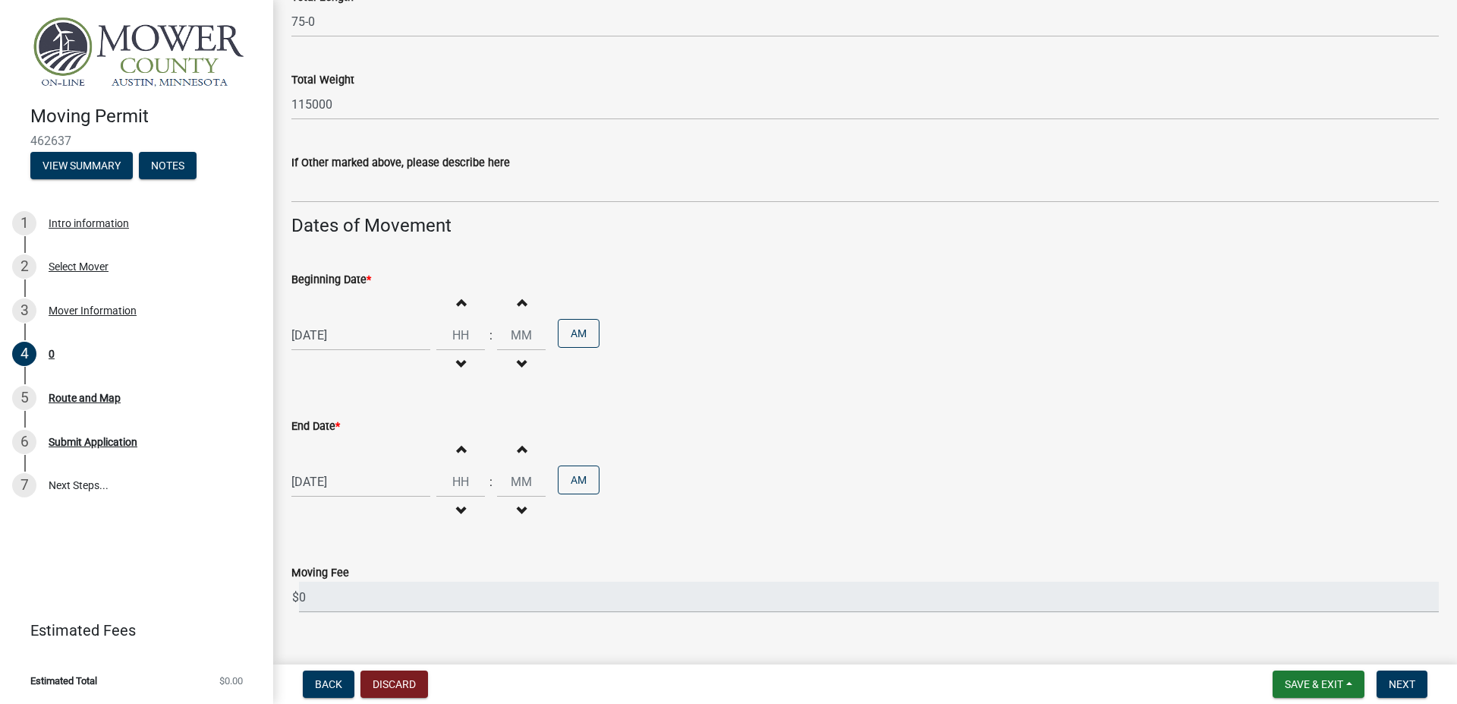
scroll to position [1106, 0]
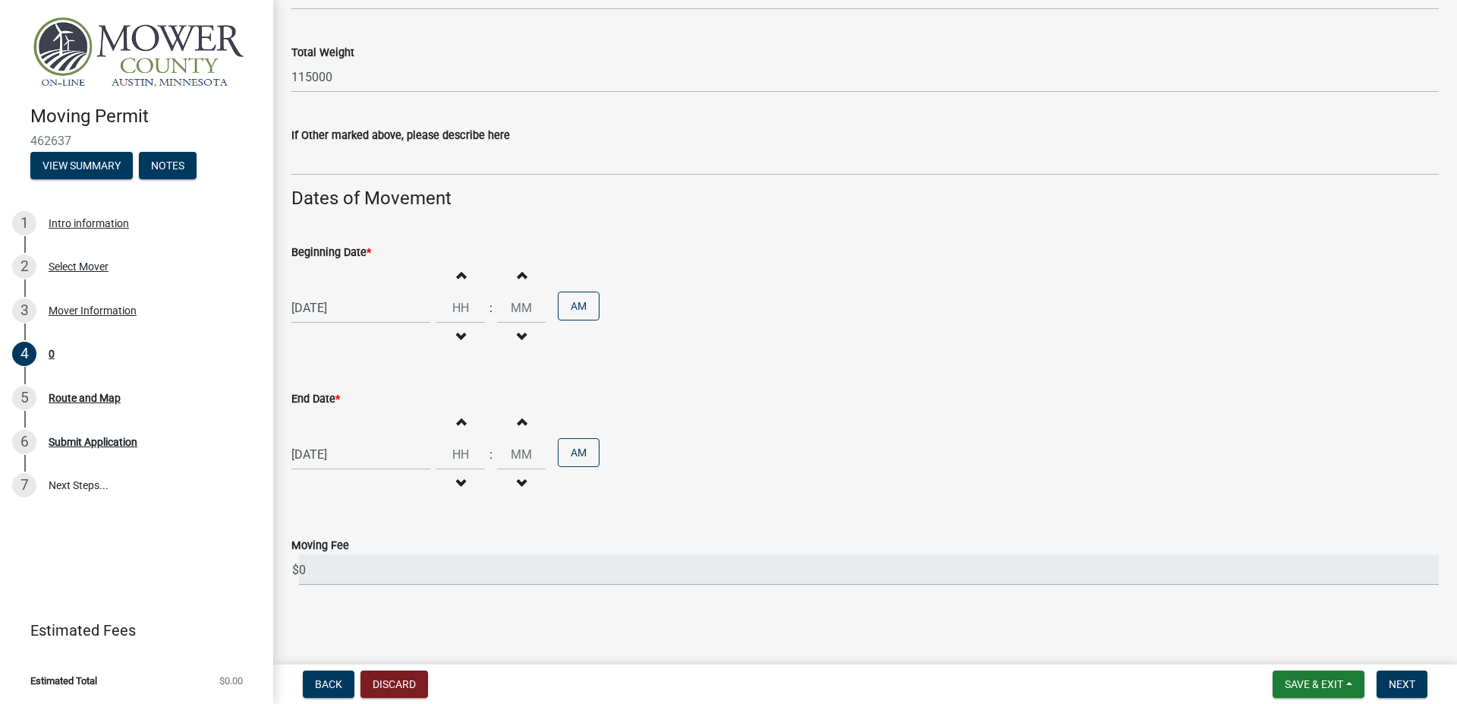
click at [464, 276] on span "button" at bounding box center [461, 275] width 8 height 12
type input "01"
type input "00"
click at [464, 276] on span "button" at bounding box center [461, 275] width 8 height 12
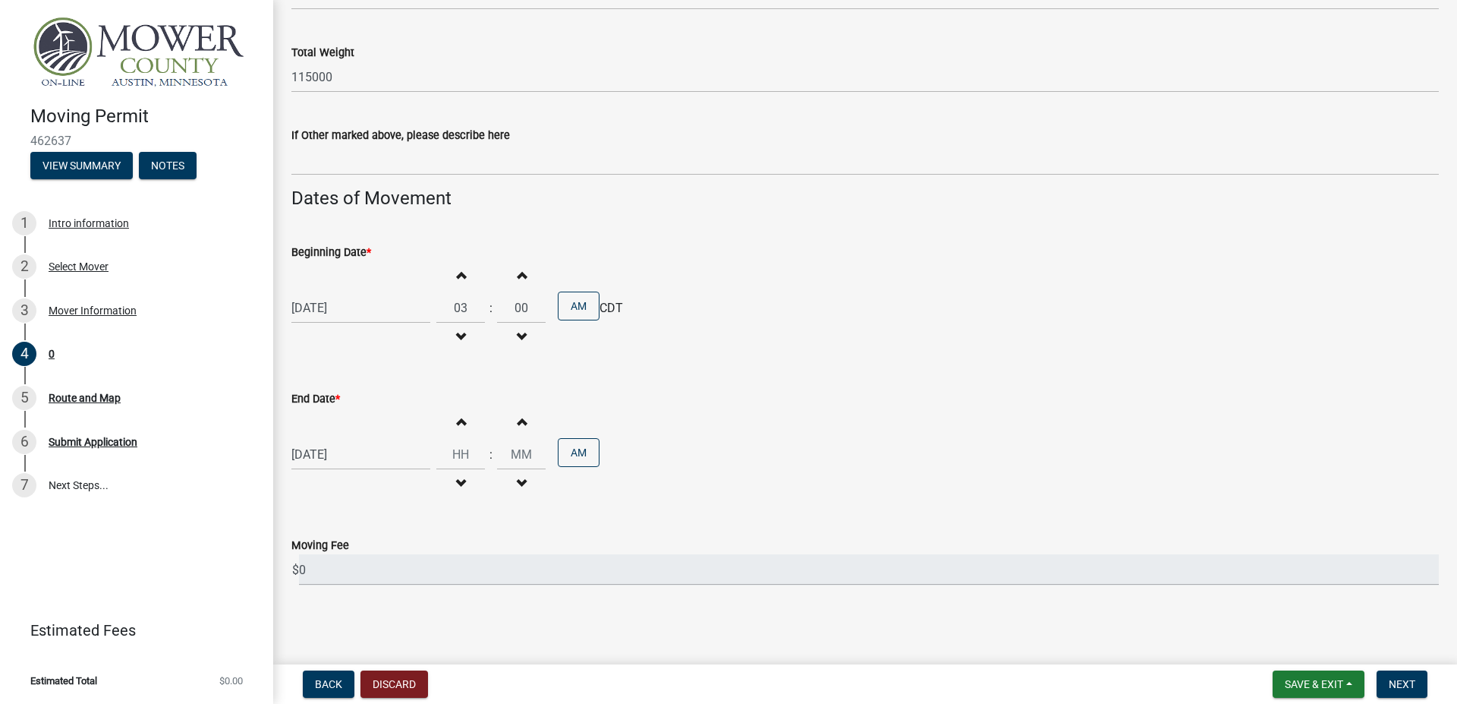
click at [464, 276] on span "button" at bounding box center [461, 275] width 8 height 12
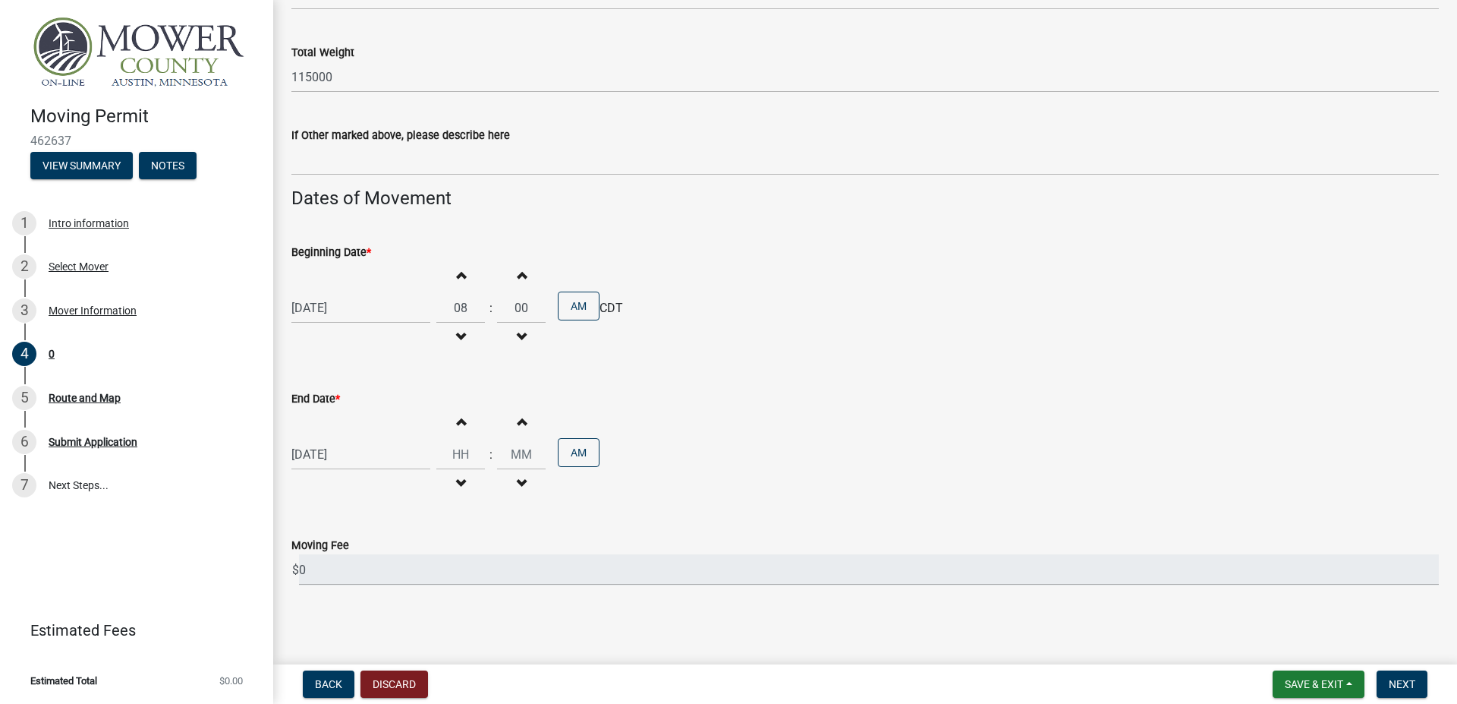
click at [464, 339] on span "button" at bounding box center [461, 337] width 8 height 12
type input "06"
click at [464, 483] on span "button" at bounding box center [461, 483] width 8 height 12
type input "11"
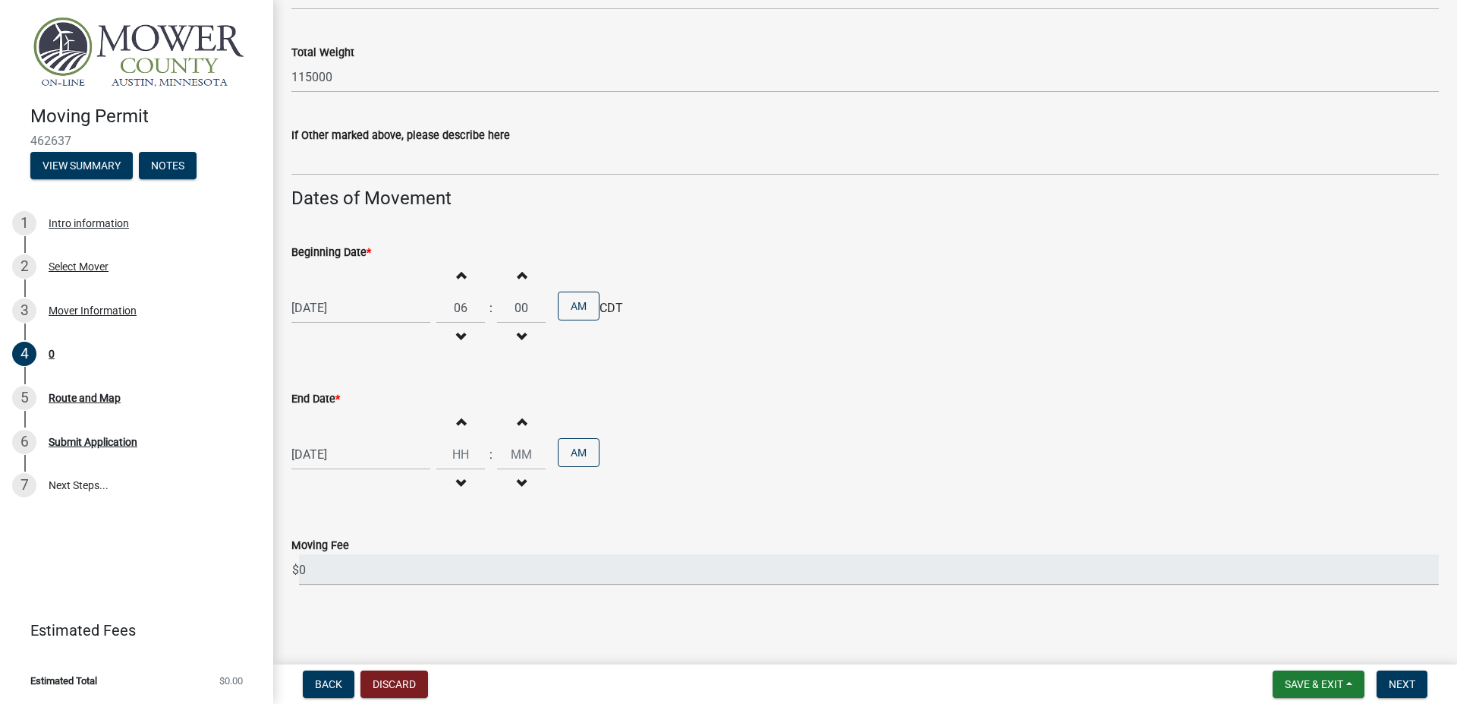
type input "00"
click at [464, 427] on span "button" at bounding box center [461, 421] width 8 height 12
type input "12"
click at [833, 500] on div "[DATE] Increment hours 12 Decrement hours : Increment minutes 00 Decrement minu…" at bounding box center [864, 454] width 1147 height 93
click at [461, 574] on input "0" at bounding box center [869, 569] width 1140 height 31
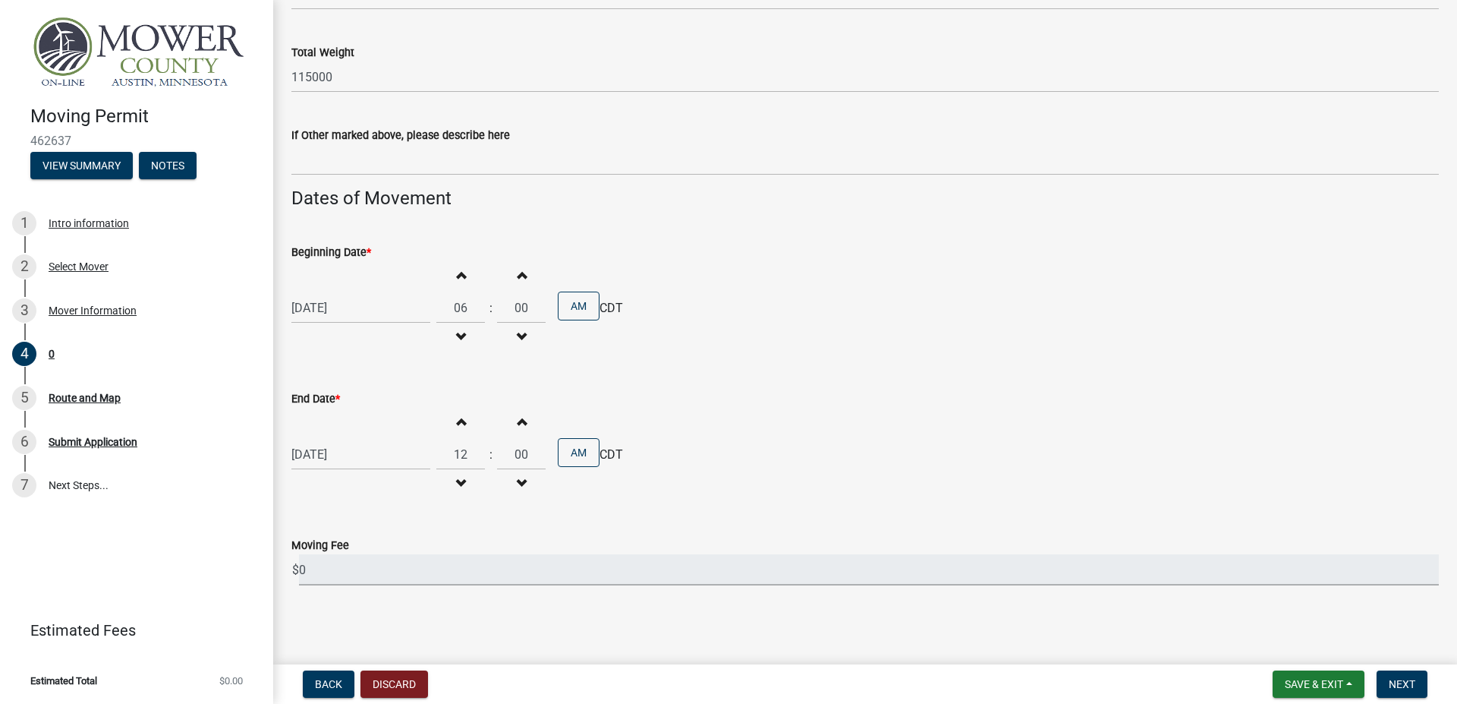
drag, startPoint x: 461, startPoint y: 574, endPoint x: 316, endPoint y: 583, distance: 145.2
click at [316, 583] on input "0" at bounding box center [869, 569] width 1140 height 31
click at [1392, 688] on span "Next" at bounding box center [1402, 684] width 27 height 12
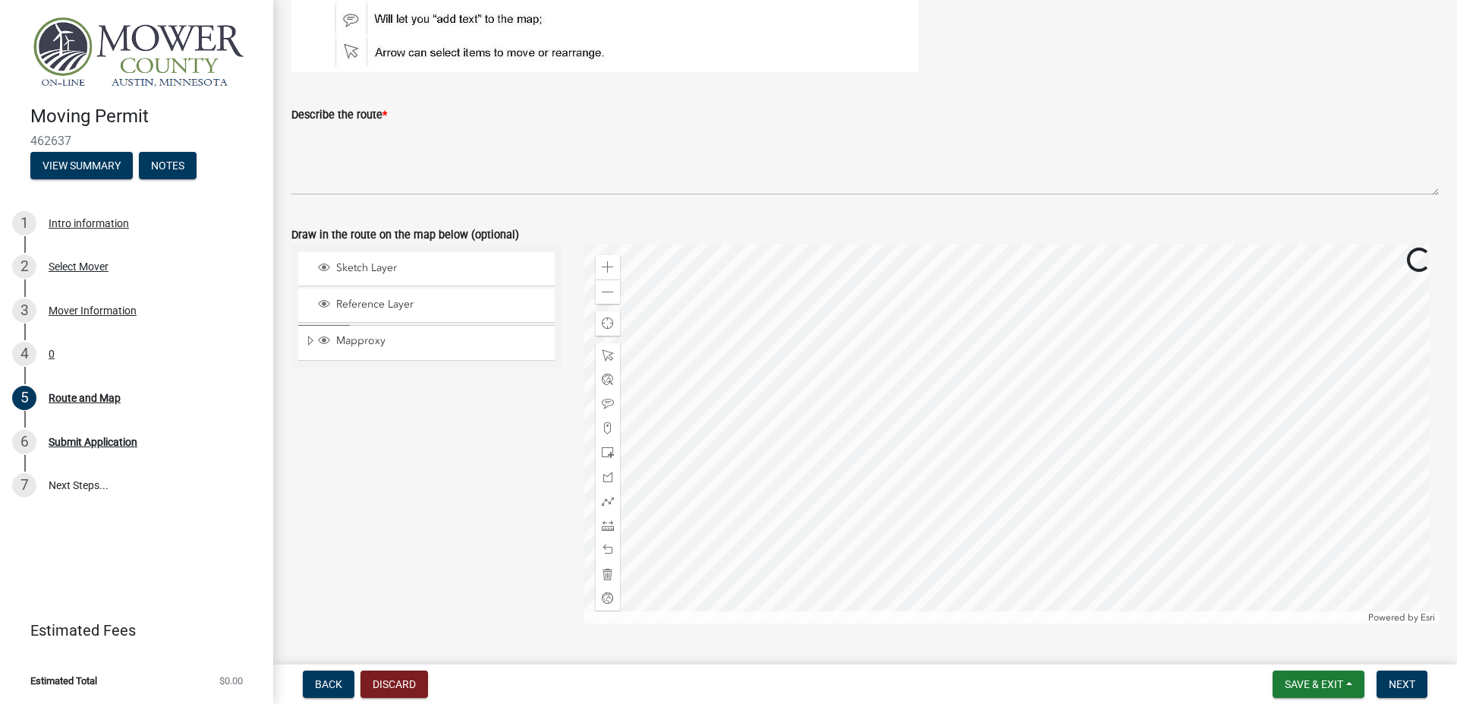
scroll to position [346, 0]
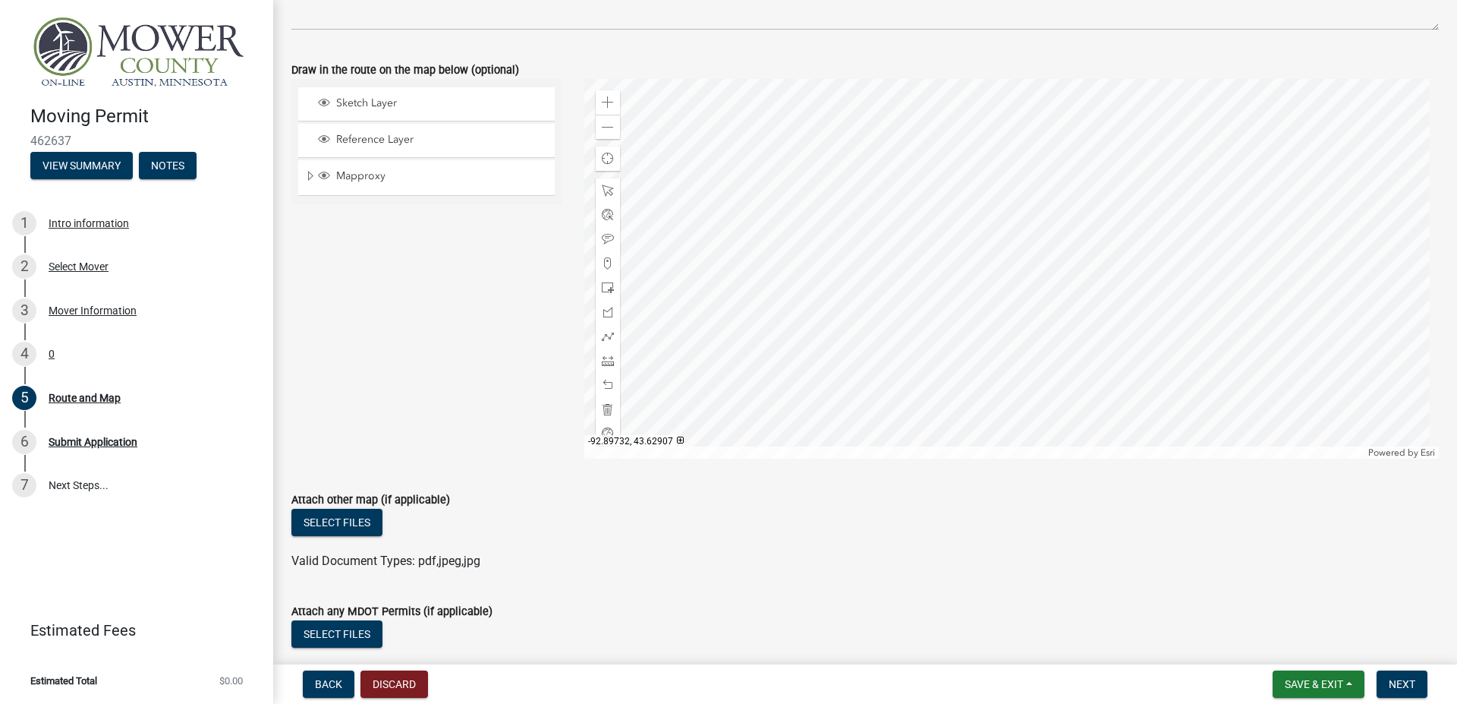
click at [885, 332] on div at bounding box center [1011, 268] width 855 height 379
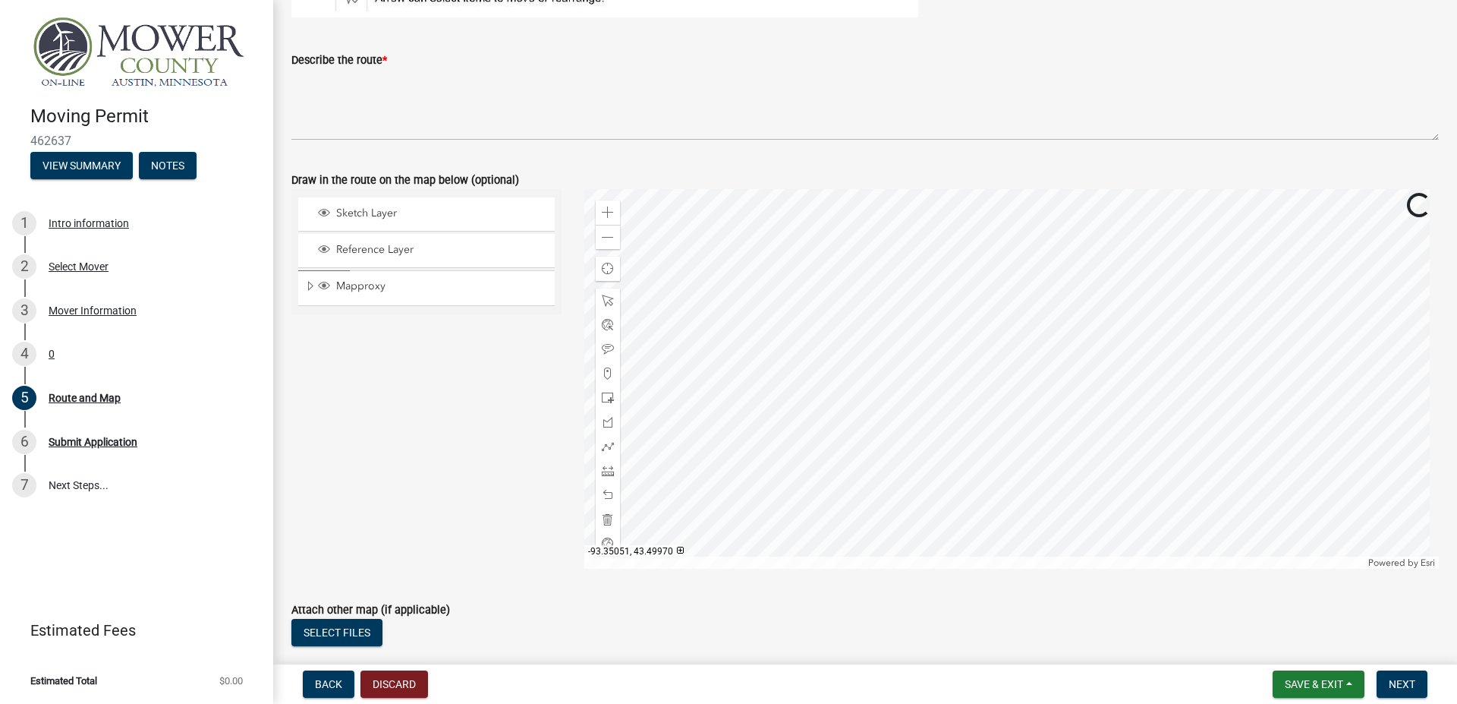
scroll to position [260, 0]
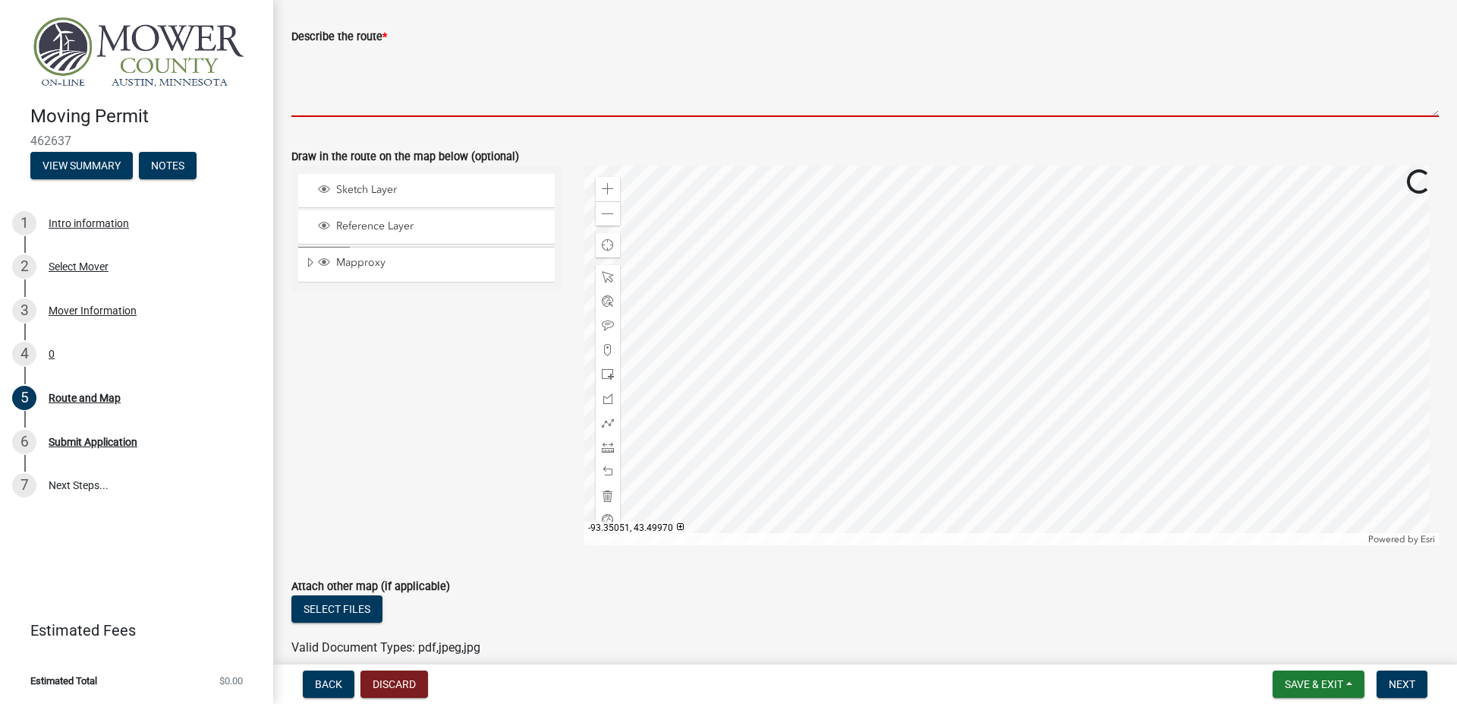
click at [379, 112] on textarea "Describe the route *" at bounding box center [864, 81] width 1147 height 71
paste textarea "[GEOGRAPHIC_DATA], I-90"
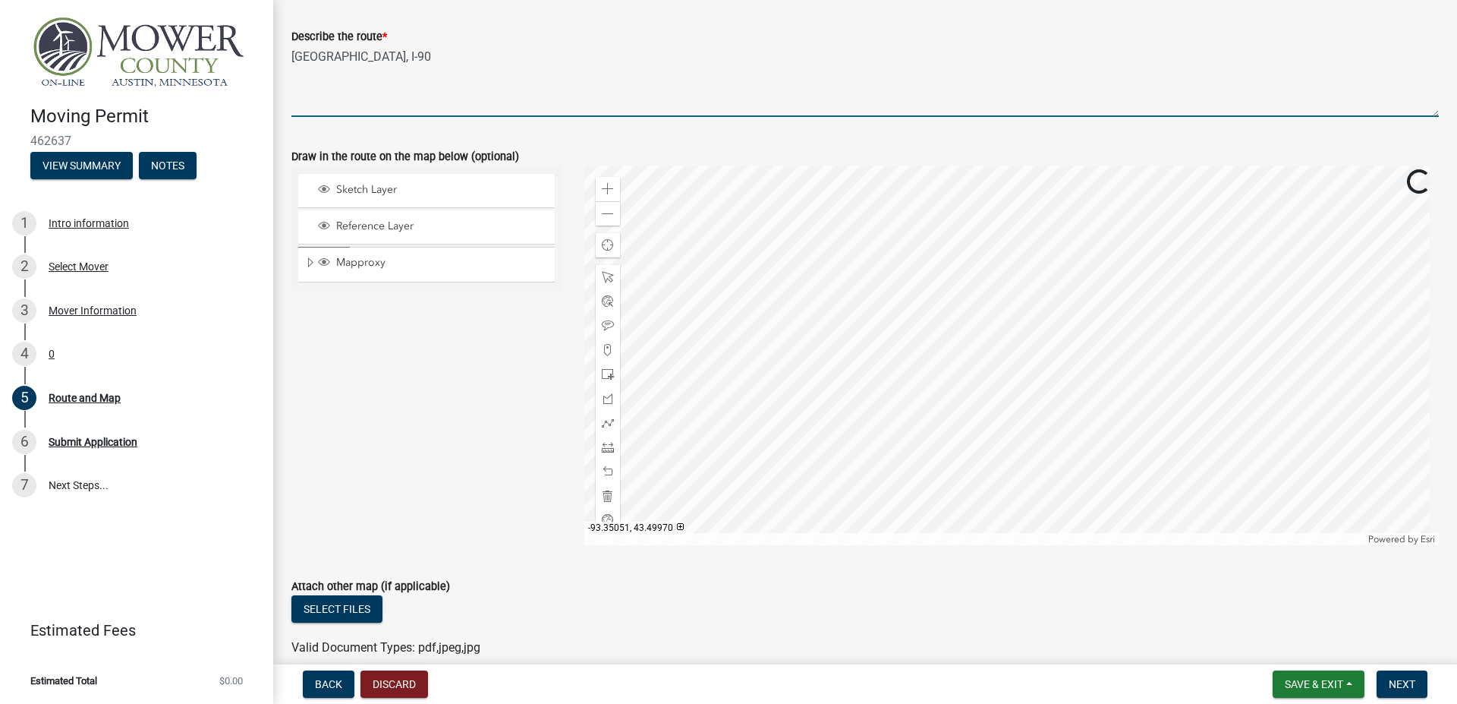
click at [380, 481] on div "Sketch Layer Reference Layer Mapproxy Address Points Road Centerlines Parcels P…" at bounding box center [426, 354] width 293 height 379
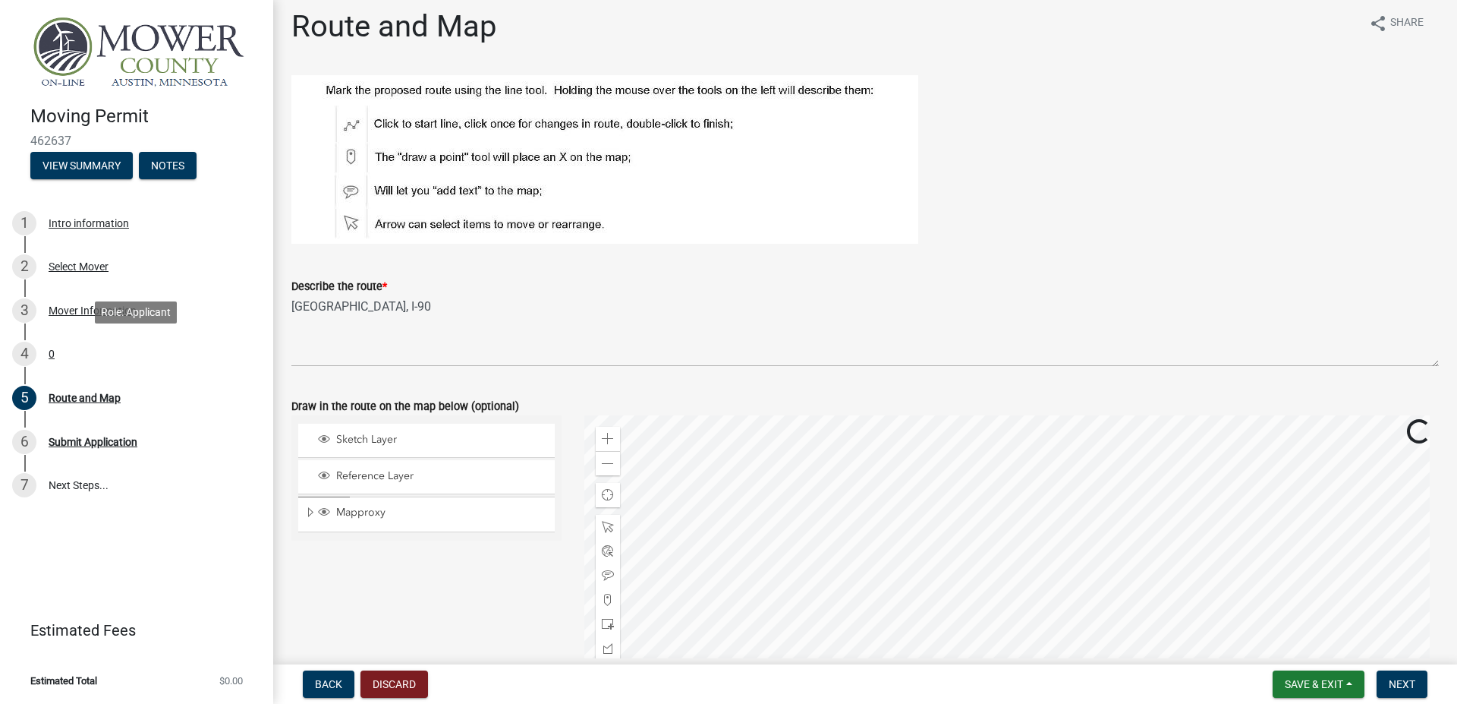
scroll to position [0, 0]
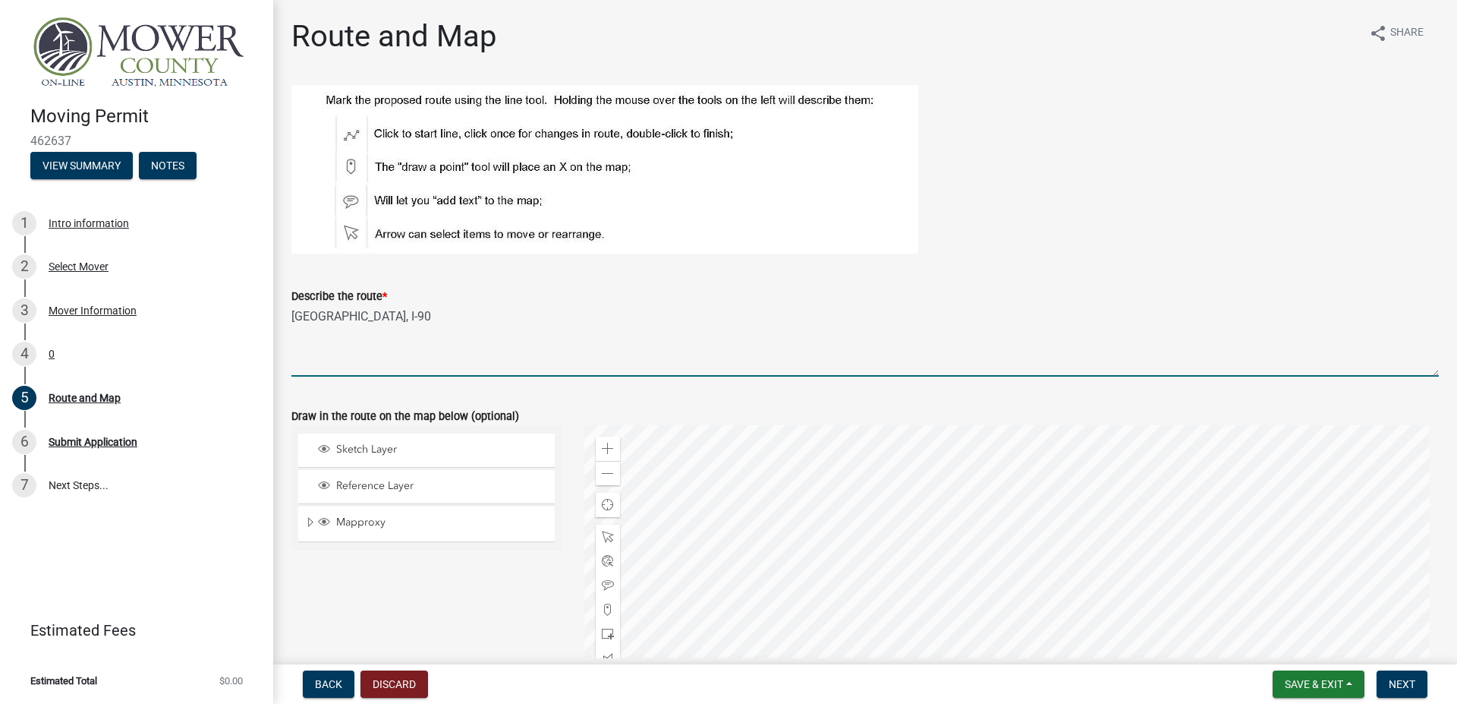
click at [294, 320] on textarea "[GEOGRAPHIC_DATA], I-90" at bounding box center [864, 340] width 1147 height 71
paste textarea "[STREET_ADDRESS]"
click at [514, 325] on textarea "[STREET_ADDRESS]" at bounding box center [864, 340] width 1147 height 71
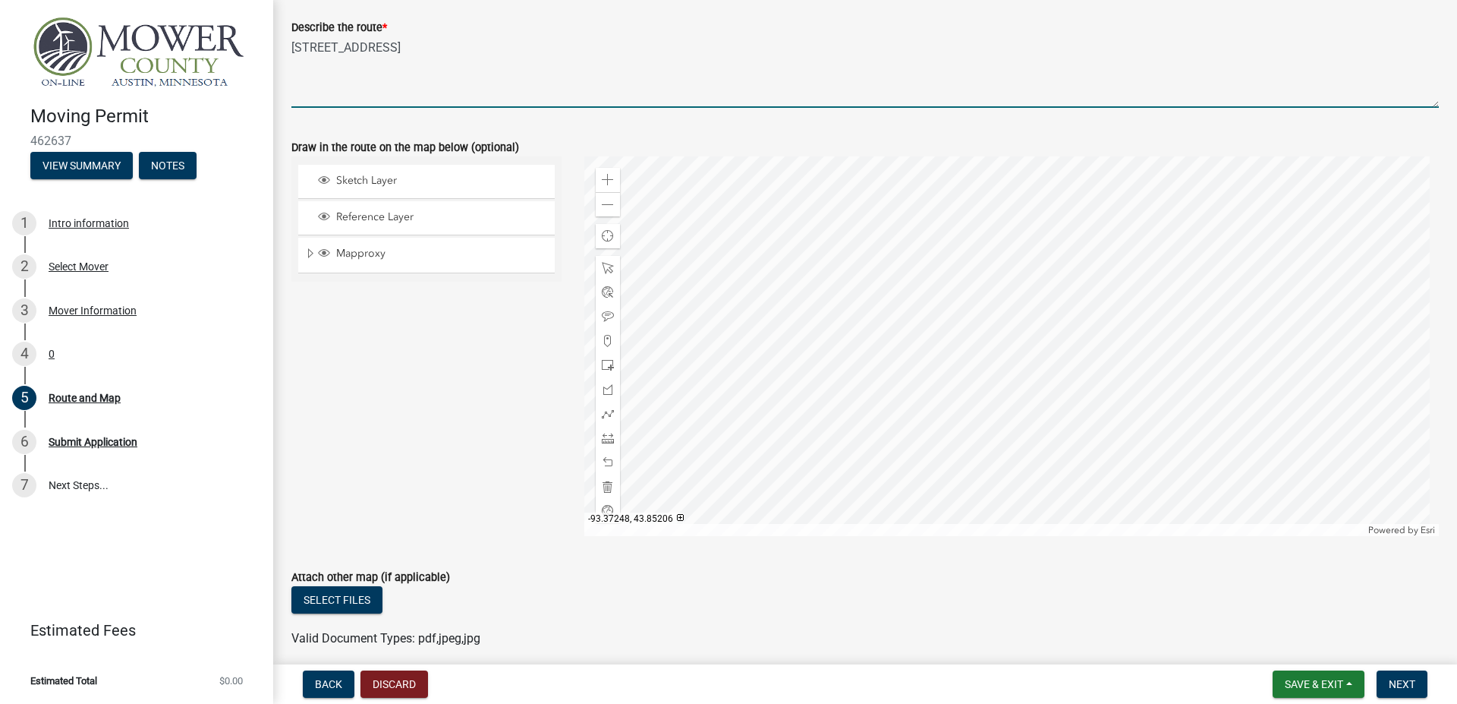
scroll to position [442, 0]
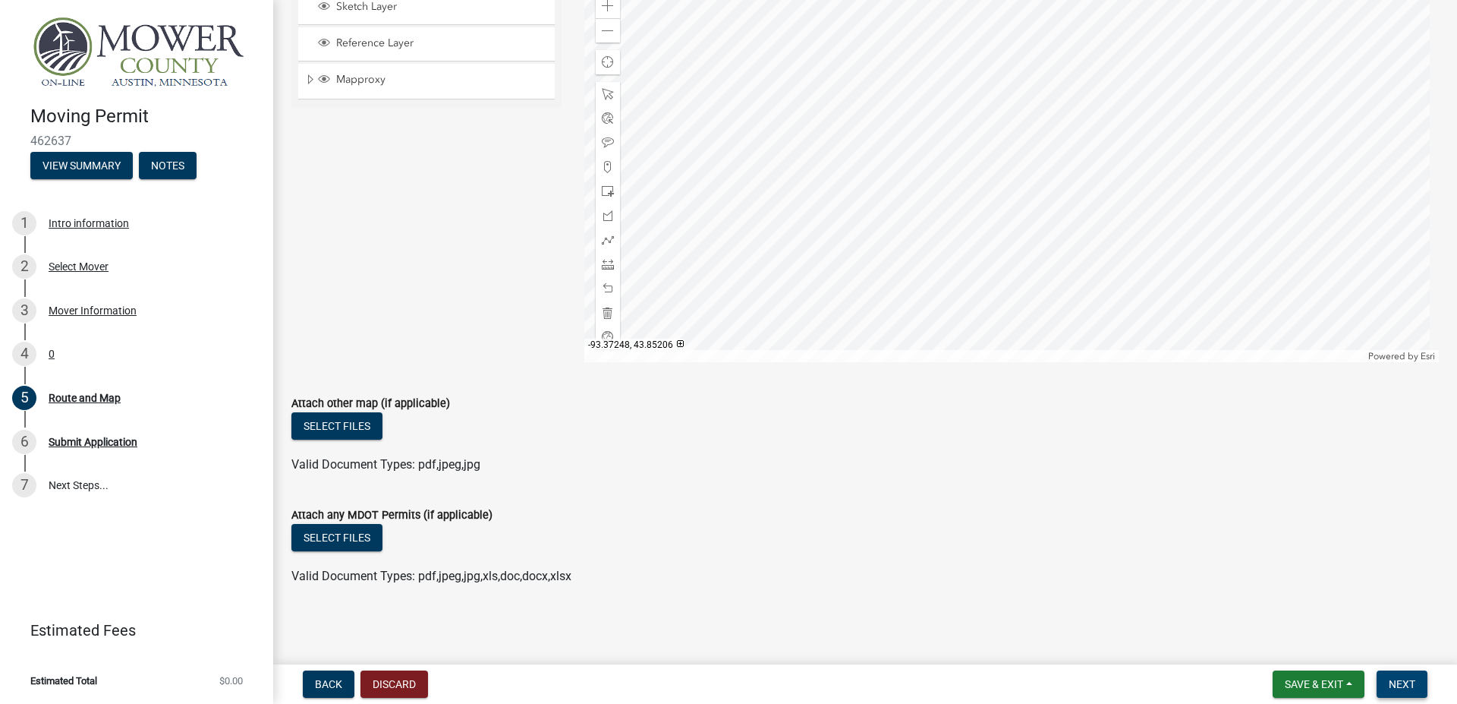
type textarea "[STREET_ADDRESS]"
click at [1407, 685] on span "Next" at bounding box center [1402, 684] width 27 height 12
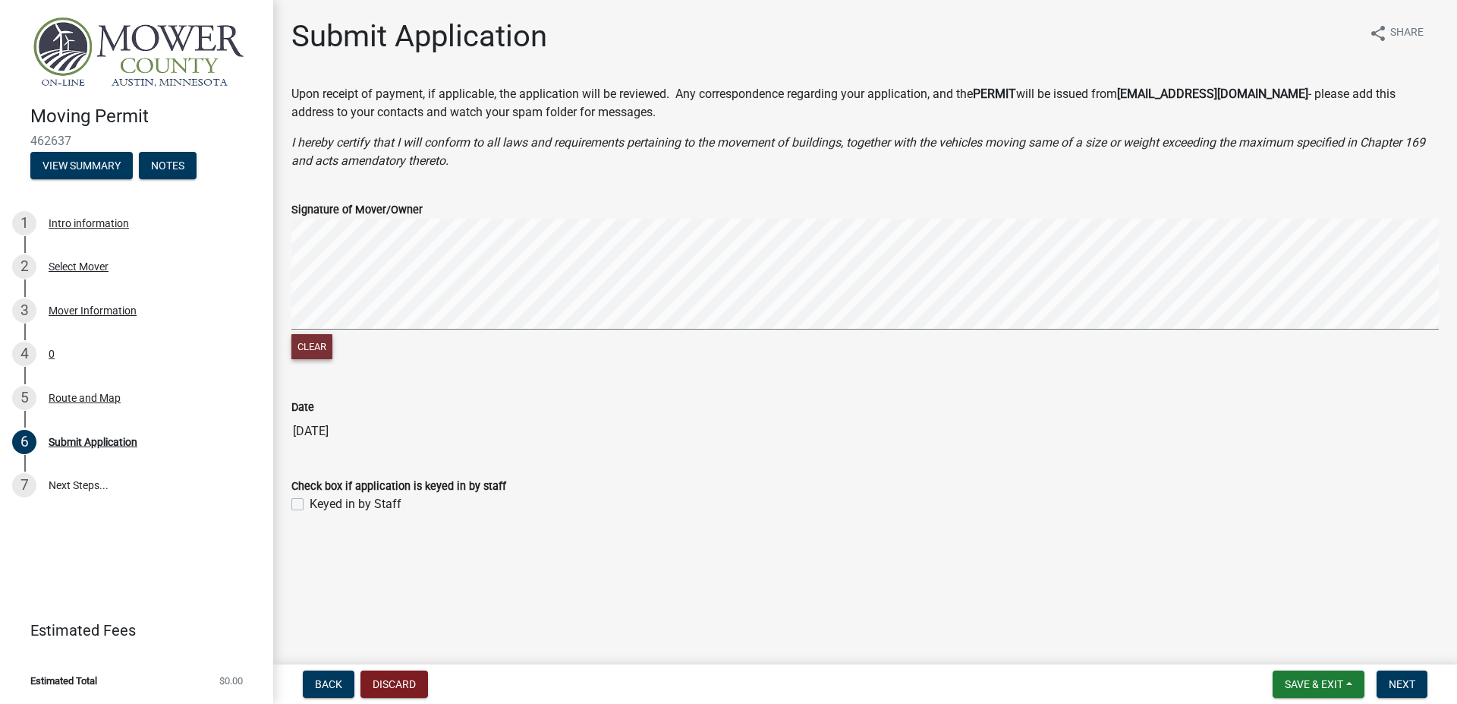
click at [309, 345] on button "Clear" at bounding box center [311, 346] width 41 height 25
click at [1405, 676] on button "Next" at bounding box center [1402, 683] width 51 height 27
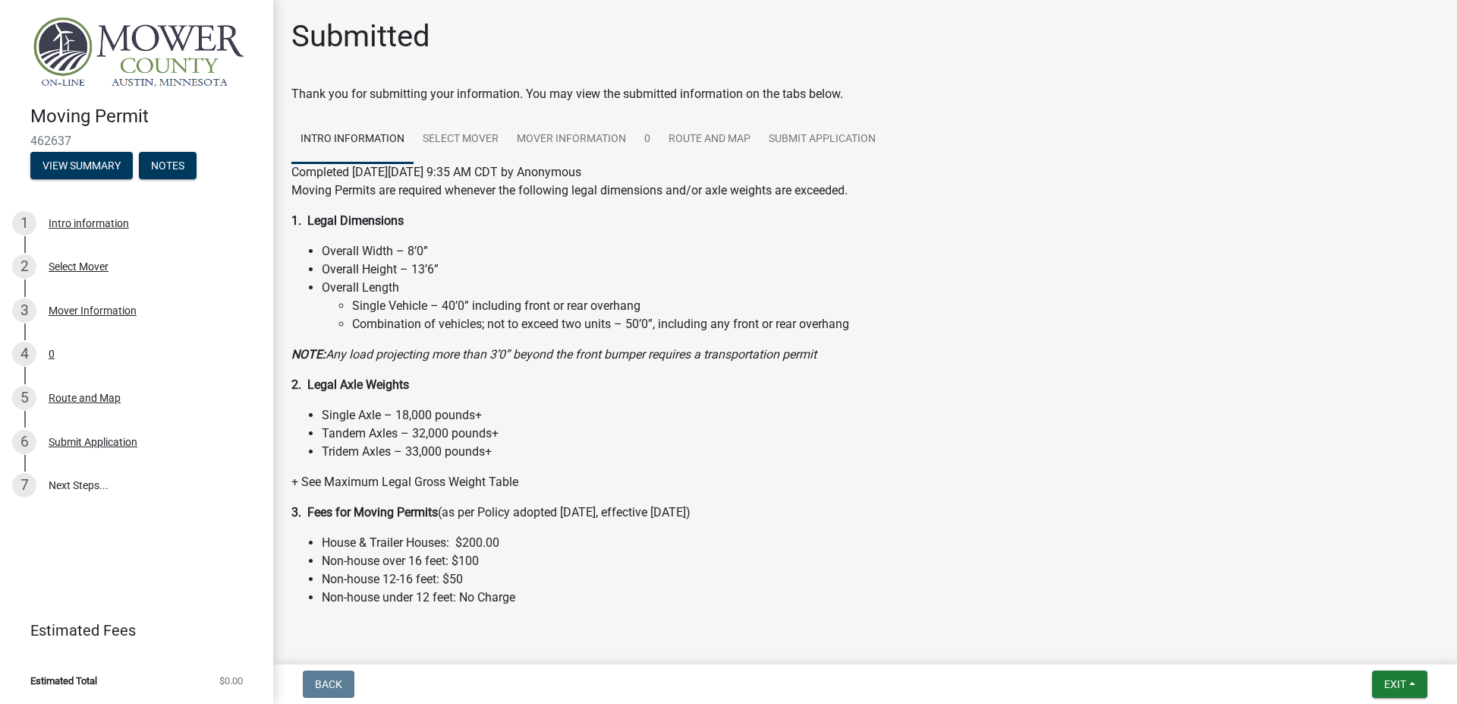
click at [58, 138] on span "462637" at bounding box center [136, 141] width 212 height 14
copy span "462637"
click at [99, 486] on link "7 Next Steps..." at bounding box center [136, 485] width 273 height 44
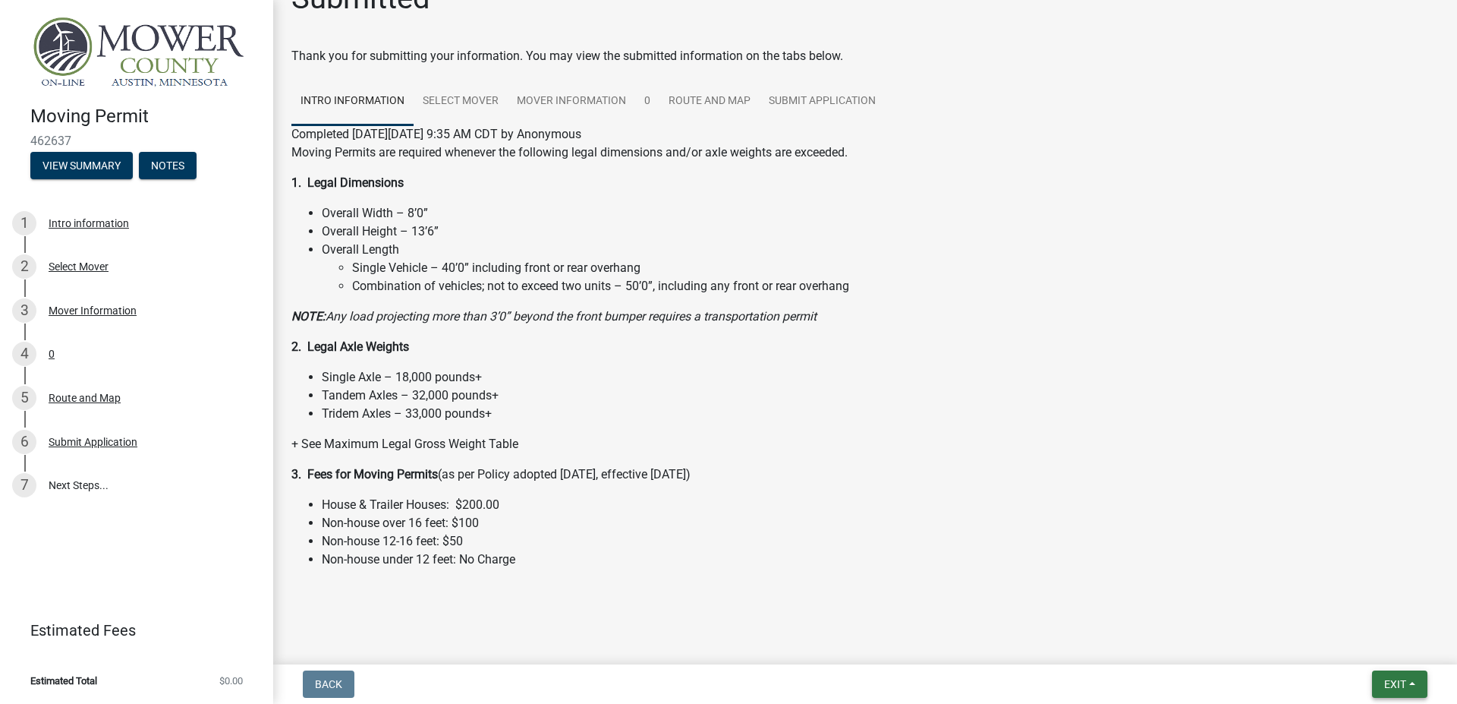
click at [1394, 682] on span "Exit" at bounding box center [1395, 684] width 22 height 12
click at [992, 593] on div at bounding box center [865, 590] width 865 height 18
click at [87, 631] on link "Estimated Fees" at bounding box center [130, 630] width 237 height 30
click at [97, 688] on li "Estimated Total $0.00" at bounding box center [136, 680] width 273 height 34
click at [1387, 678] on span "Exit" at bounding box center [1395, 684] width 22 height 12
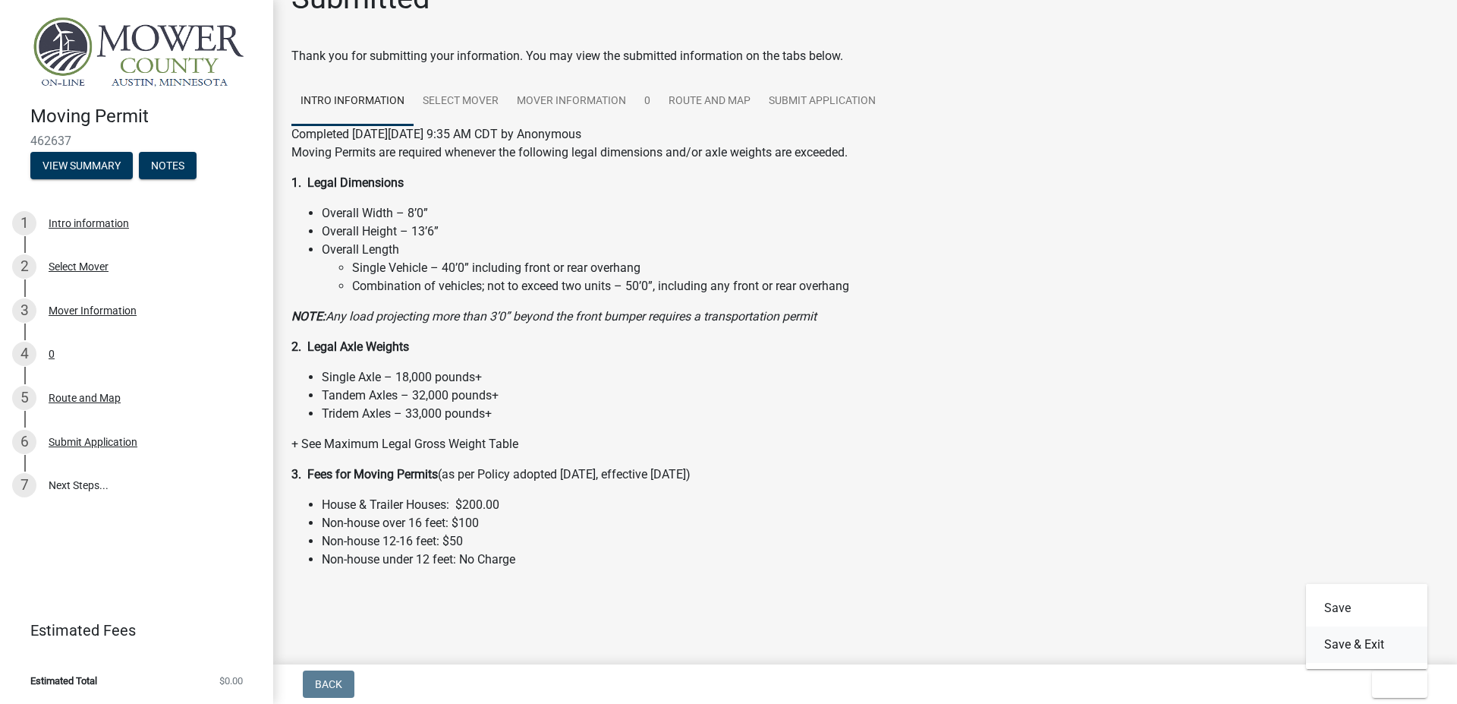
click at [1350, 647] on button "Save & Exit" at bounding box center [1366, 644] width 121 height 36
